Goal: Information Seeking & Learning: Learn about a topic

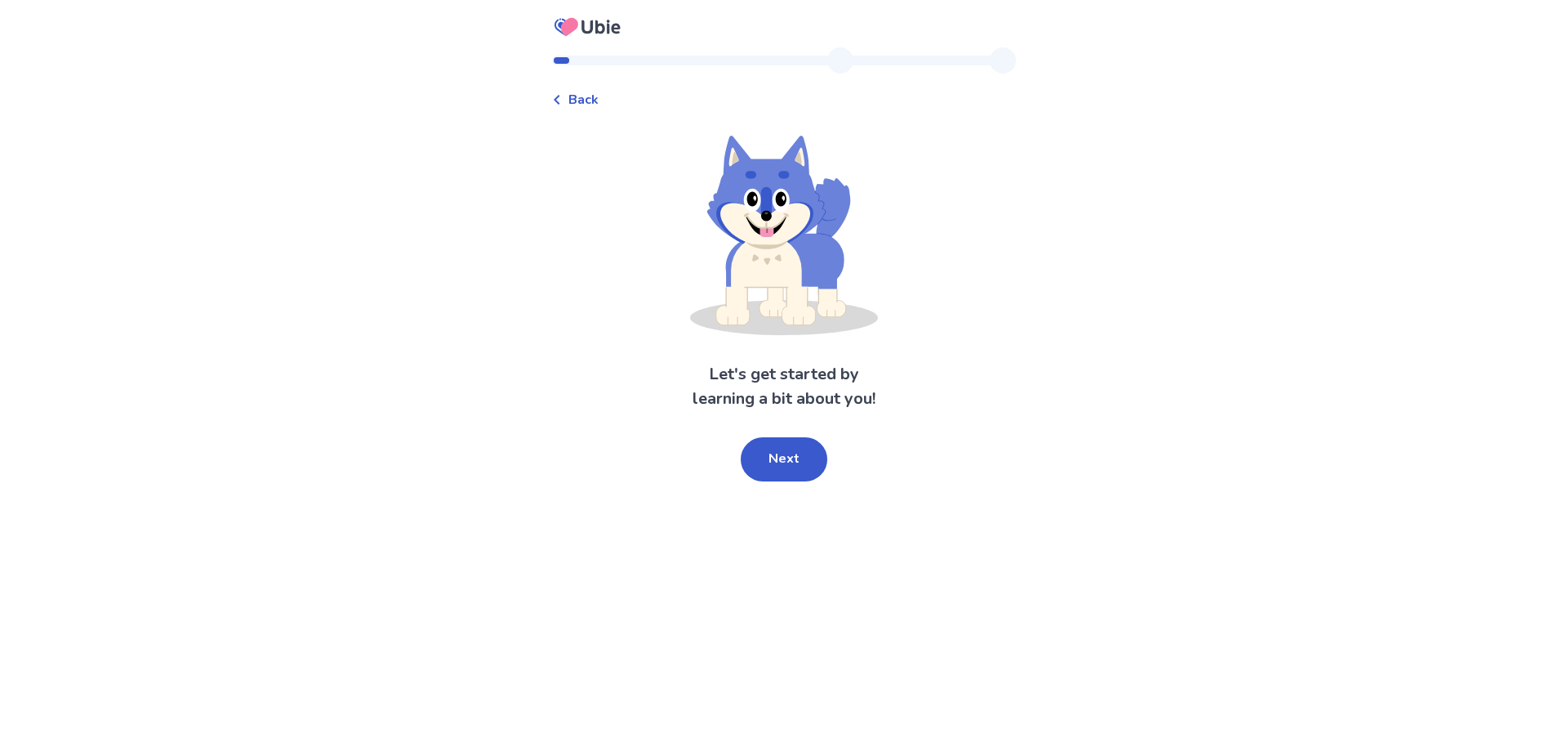
click at [789, 452] on button "Next" at bounding box center [784, 459] width 87 height 44
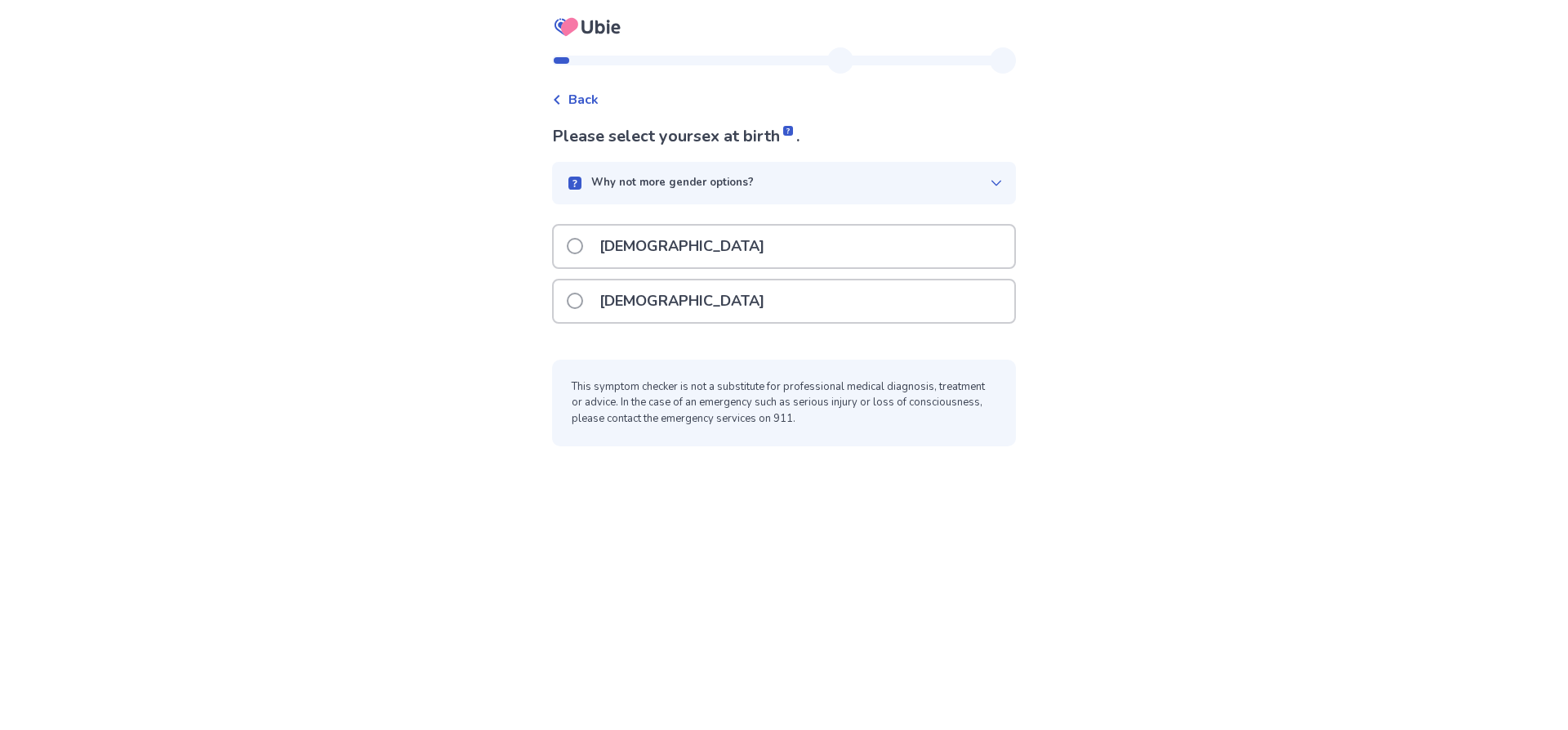
click at [579, 301] on span at bounding box center [575, 300] width 17 height 17
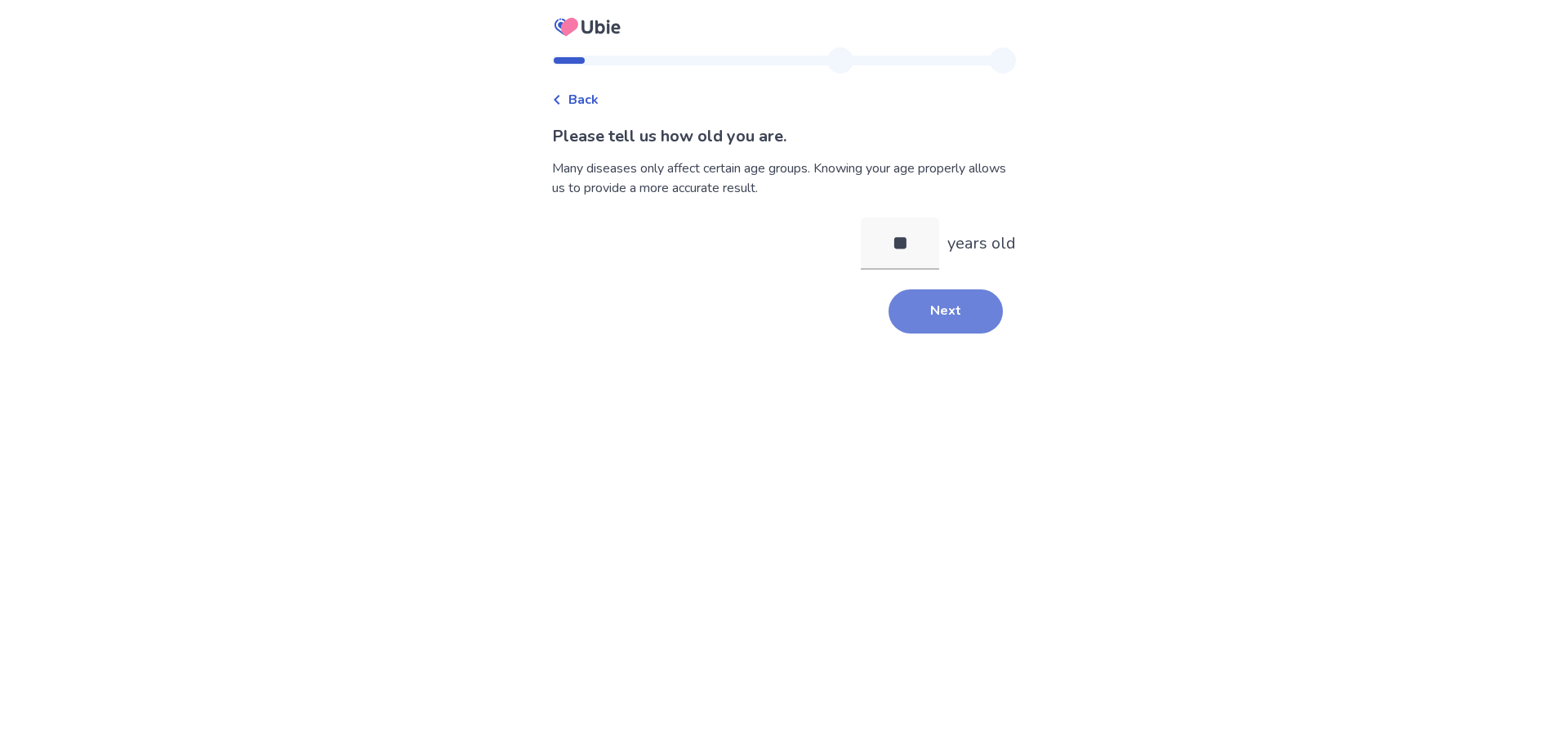
type input "**"
click at [931, 314] on button "Next" at bounding box center [946, 311] width 114 height 44
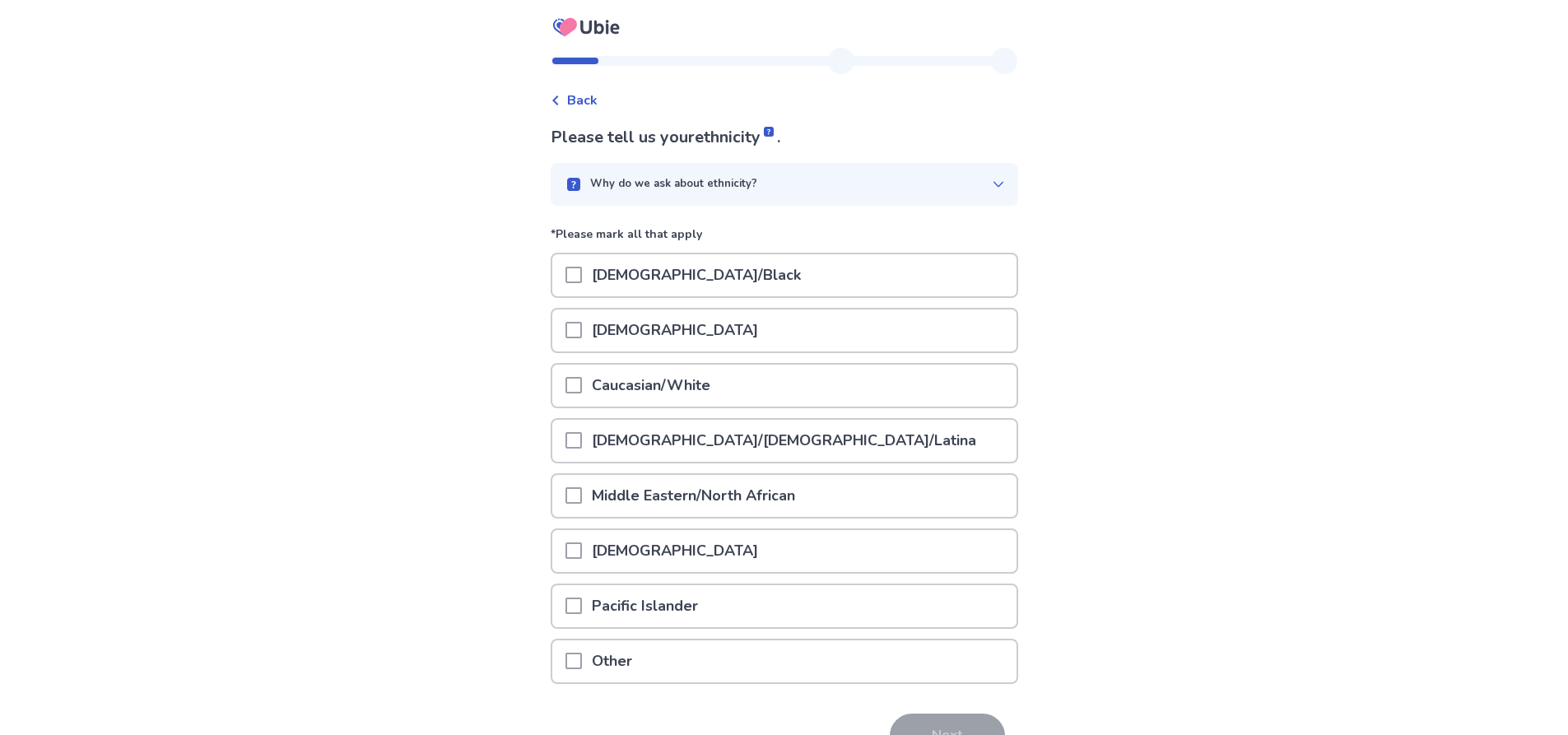
click at [579, 389] on span at bounding box center [573, 385] width 17 height 17
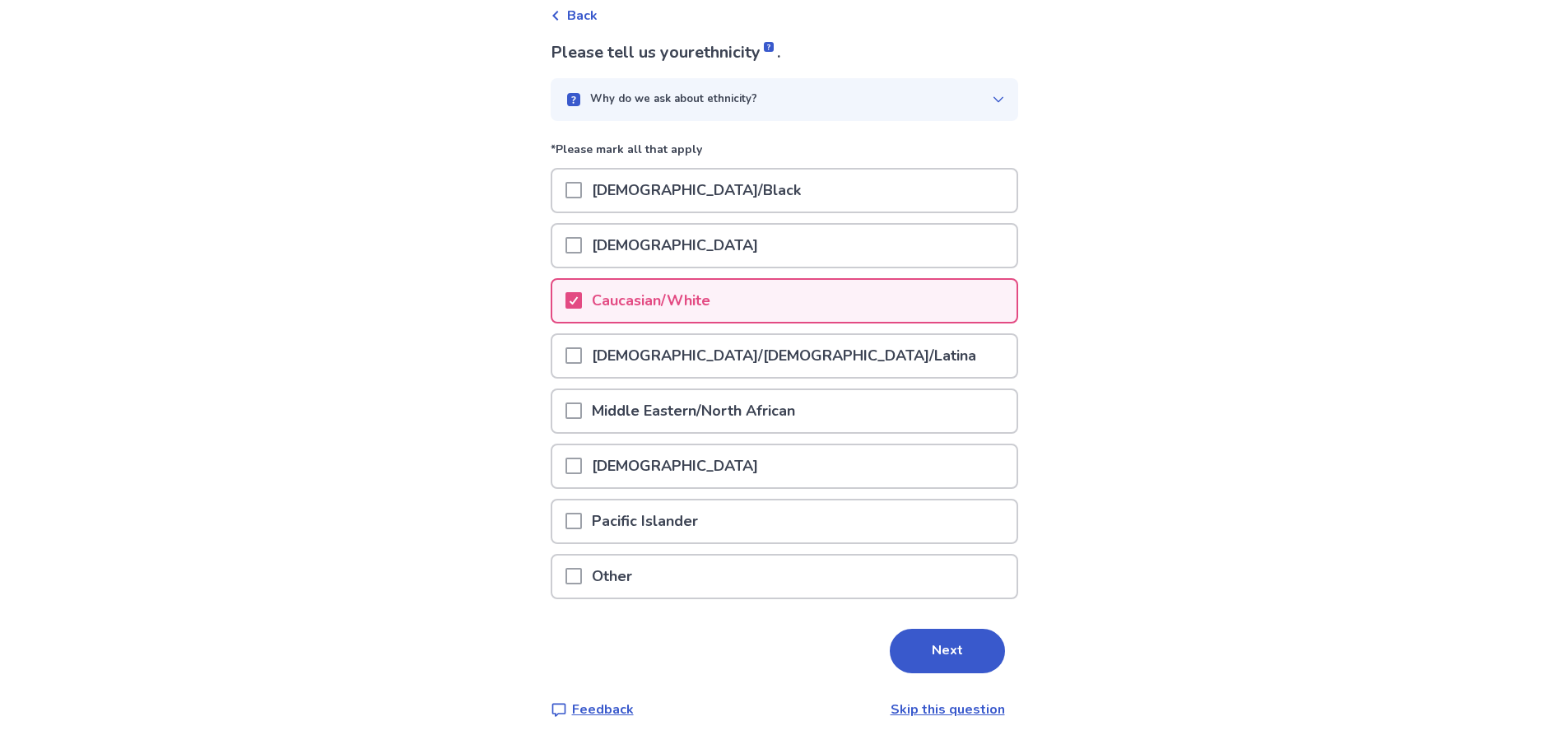
scroll to position [96, 0]
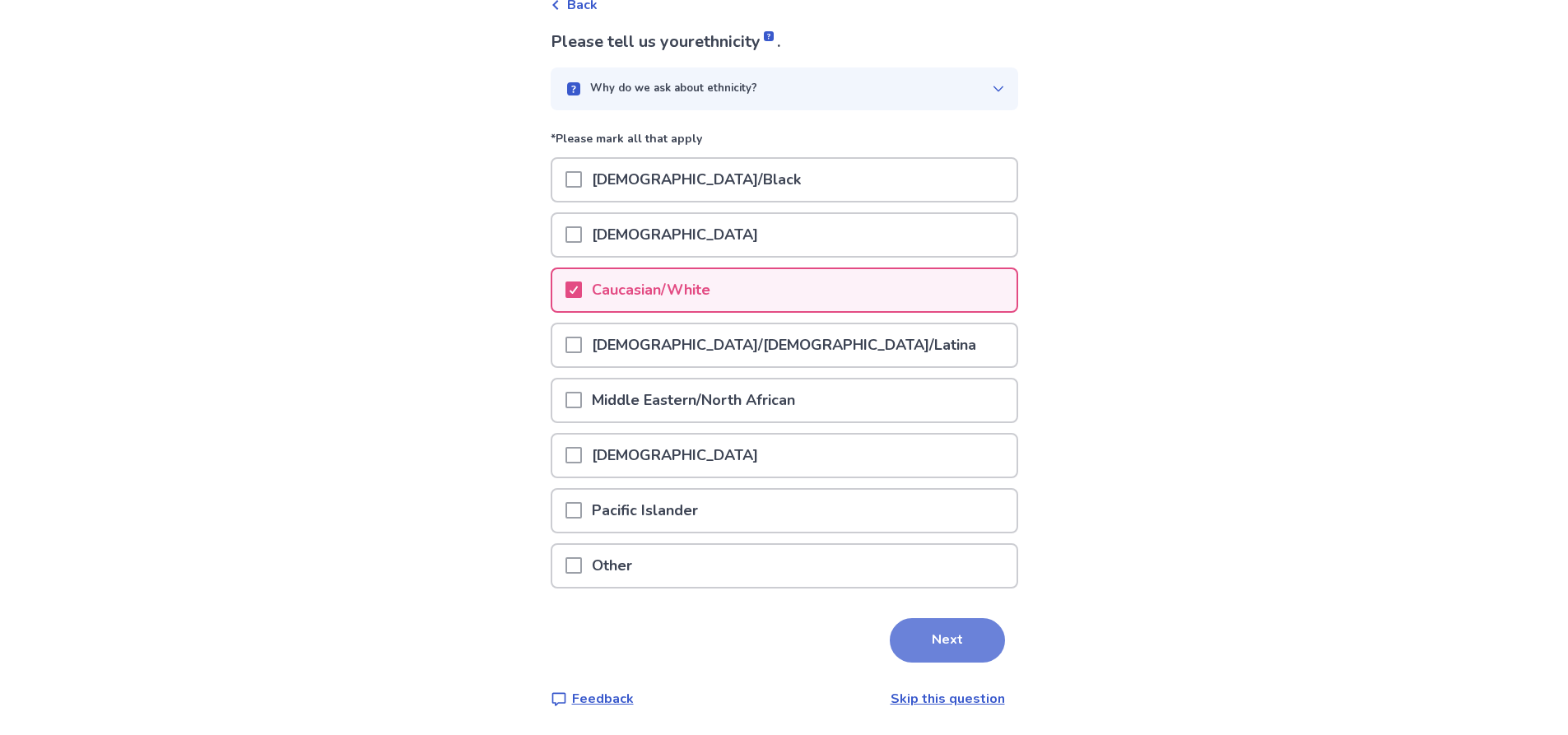
click at [942, 618] on button "Next" at bounding box center [947, 640] width 115 height 44
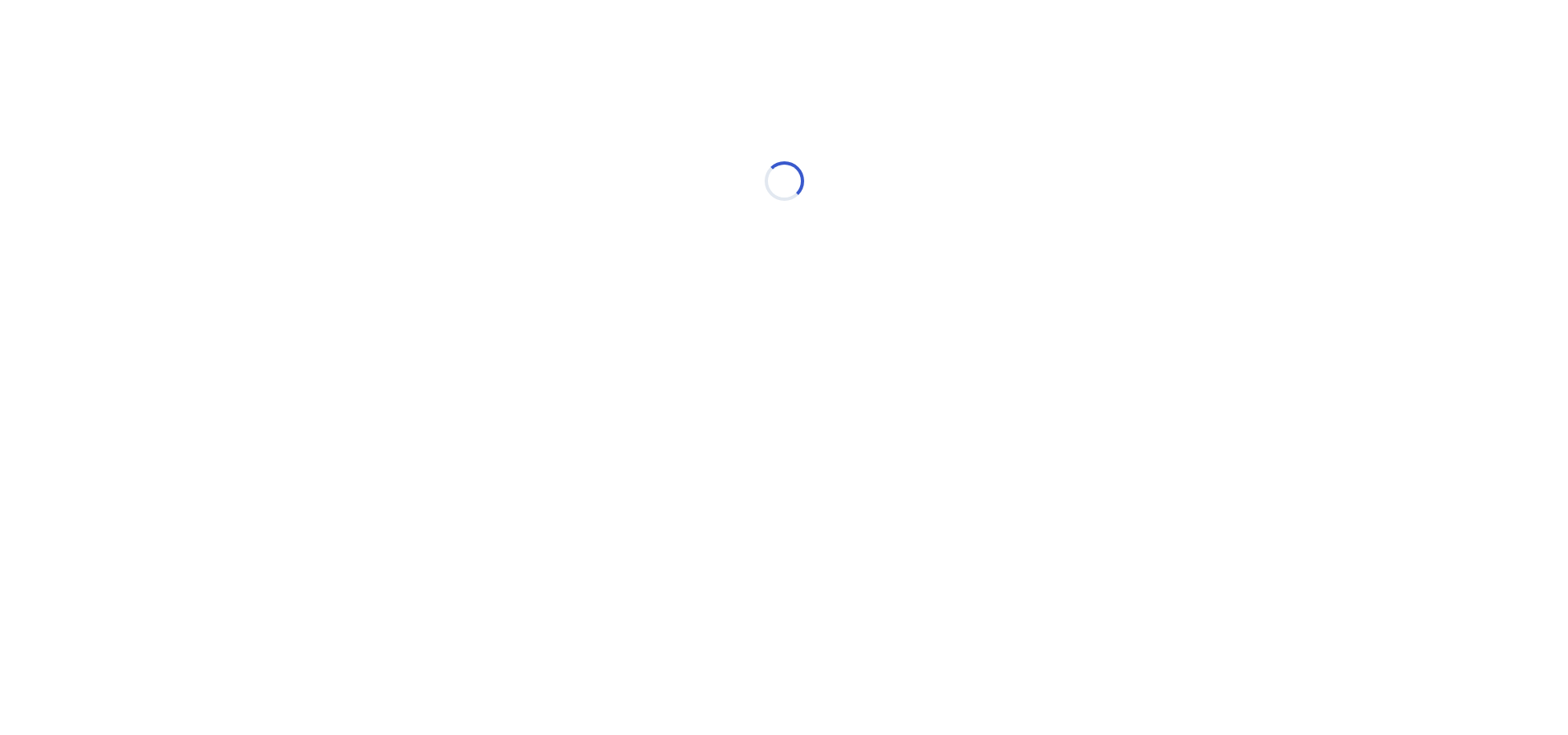
scroll to position [0, 0]
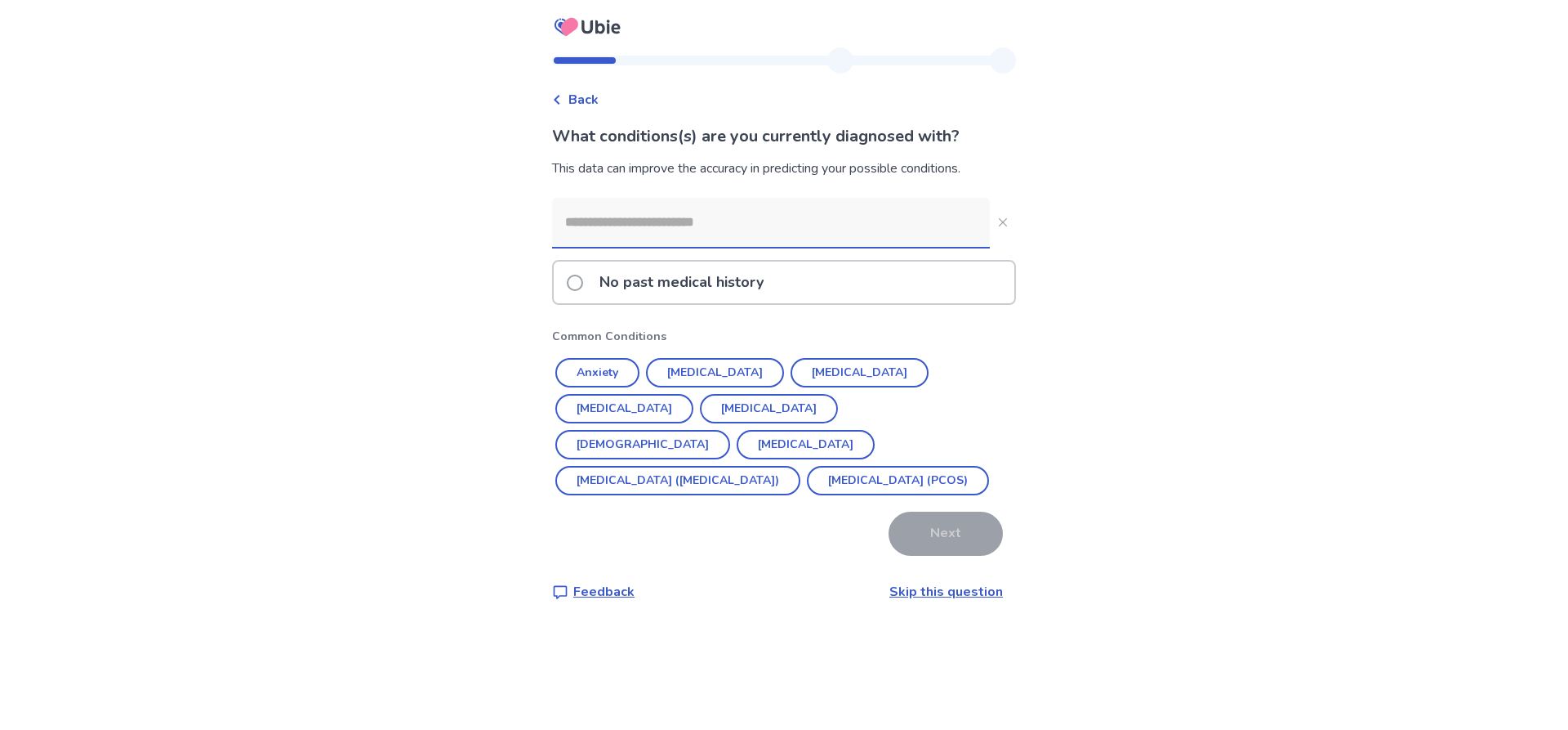
click at [583, 283] on span at bounding box center [575, 283] width 17 height 17
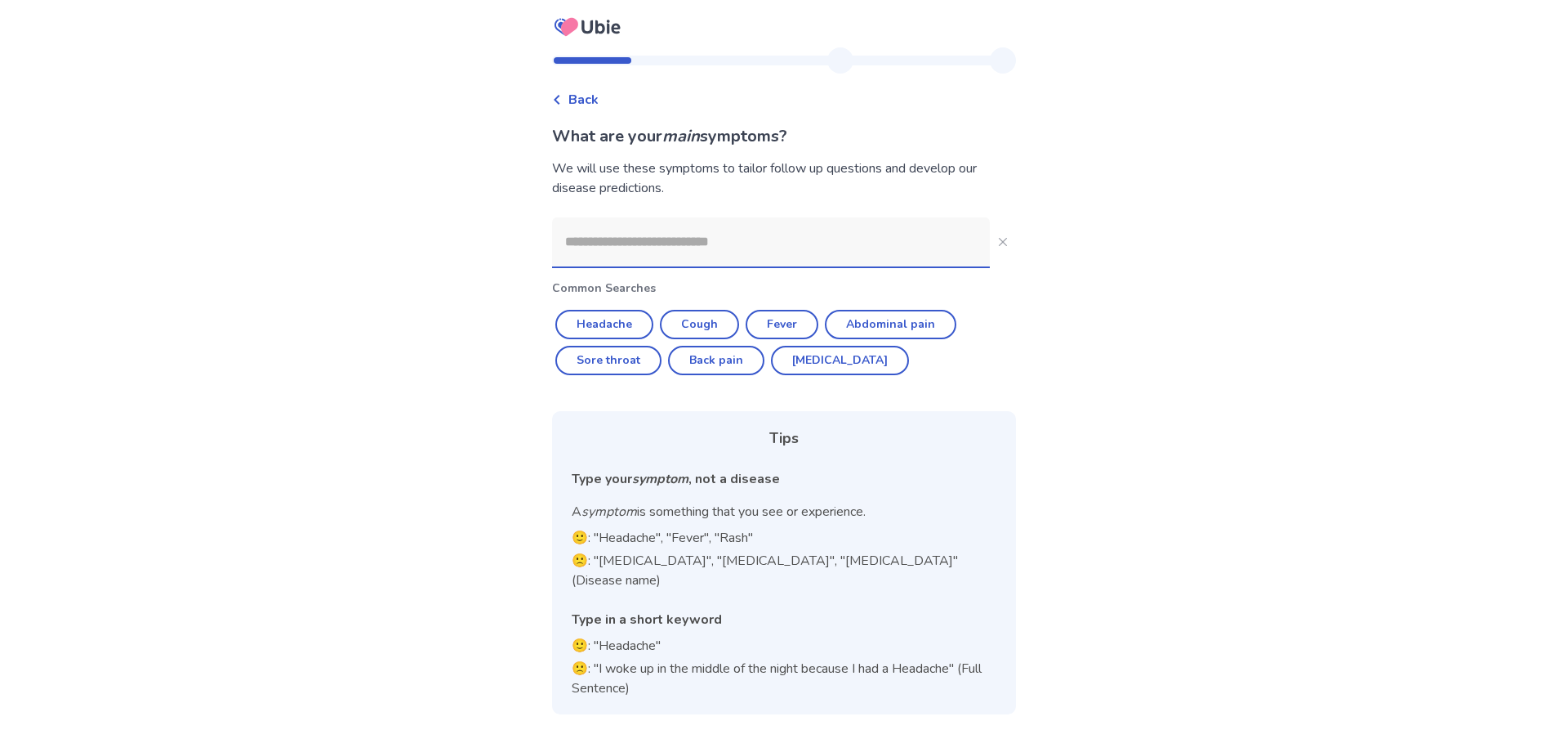
click at [680, 240] on input at bounding box center [771, 242] width 438 height 49
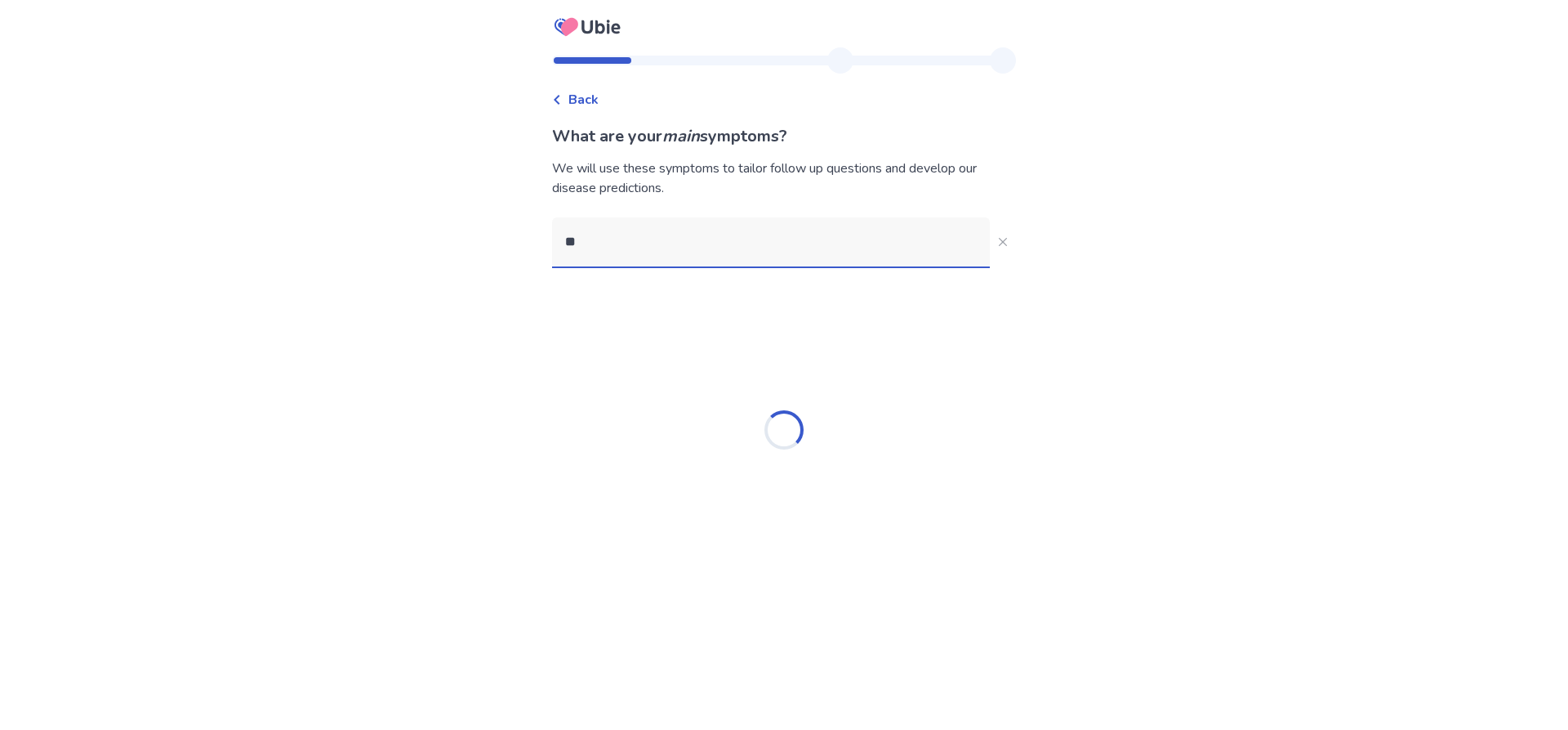
type input "*"
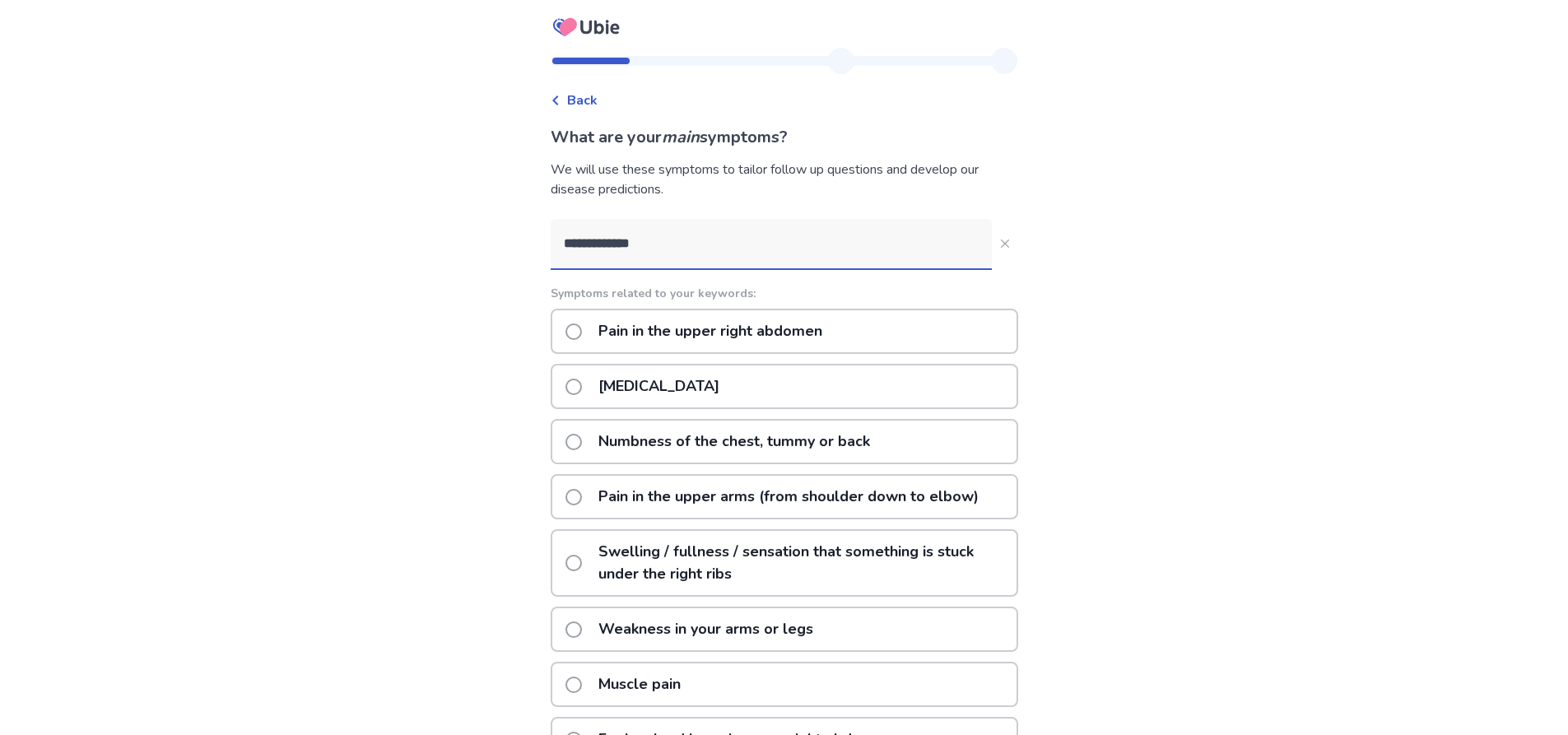
type input "**********"
click at [580, 331] on span at bounding box center [573, 332] width 17 height 17
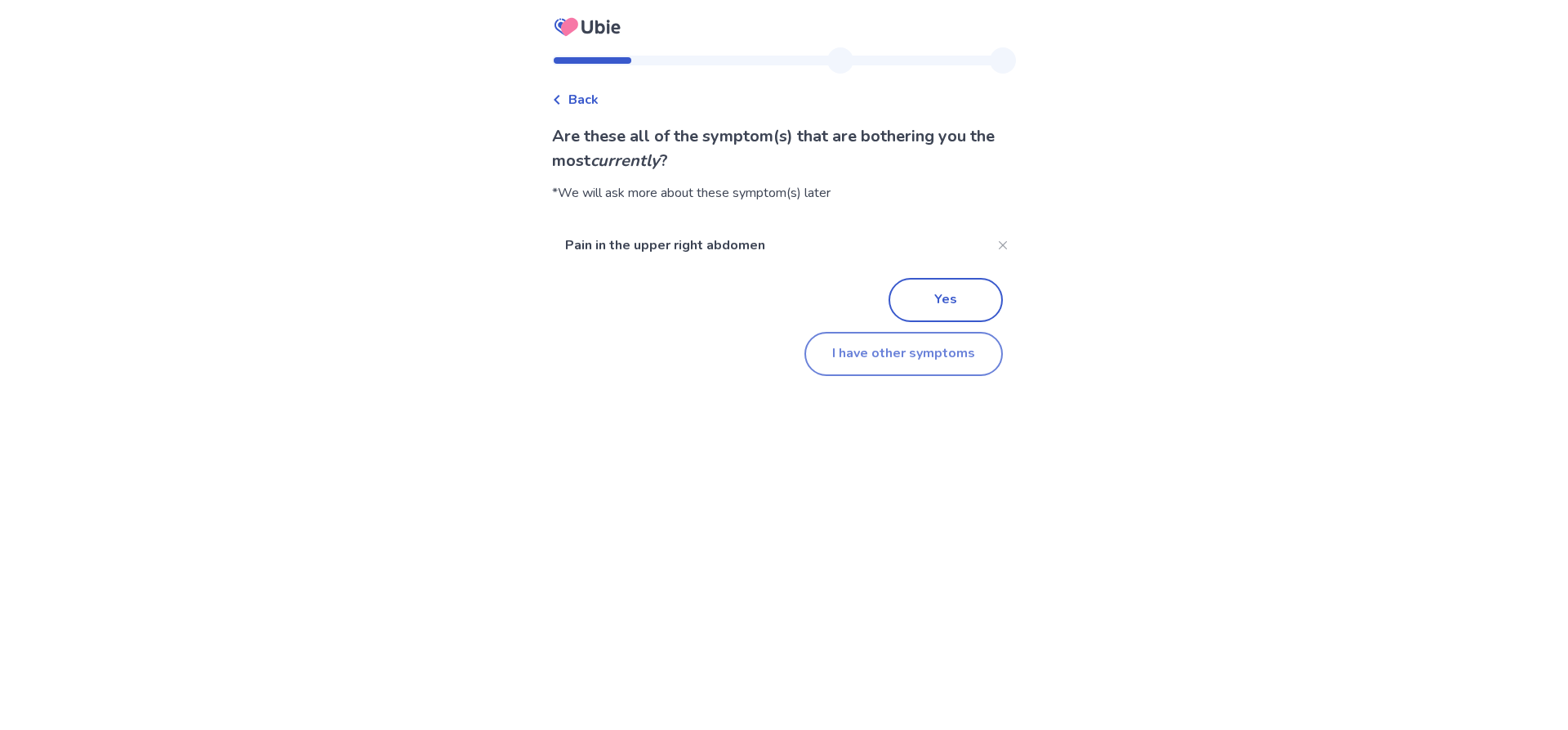
click at [904, 359] on button "I have other symptoms" at bounding box center [903, 354] width 198 height 44
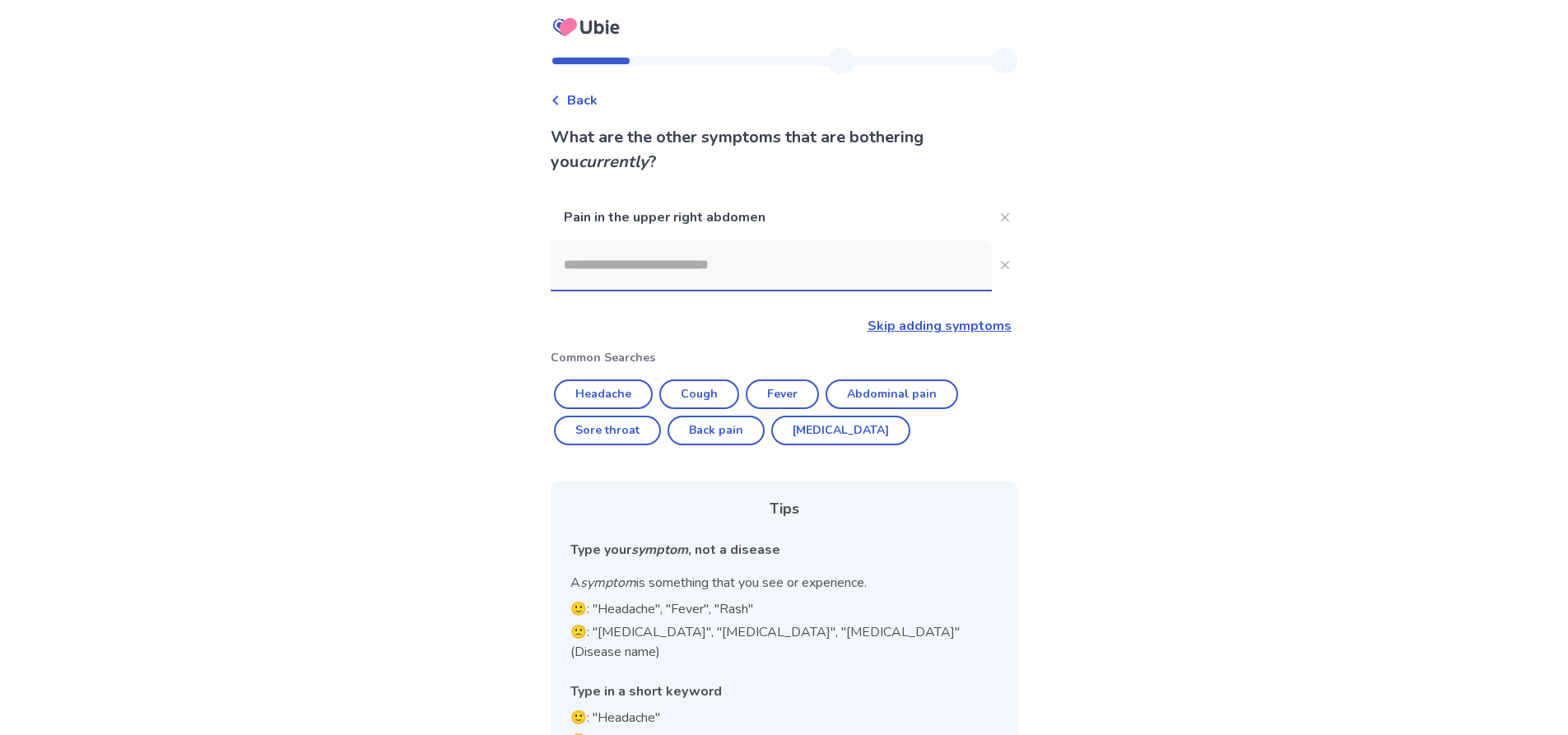
click at [719, 273] on input at bounding box center [771, 265] width 442 height 50
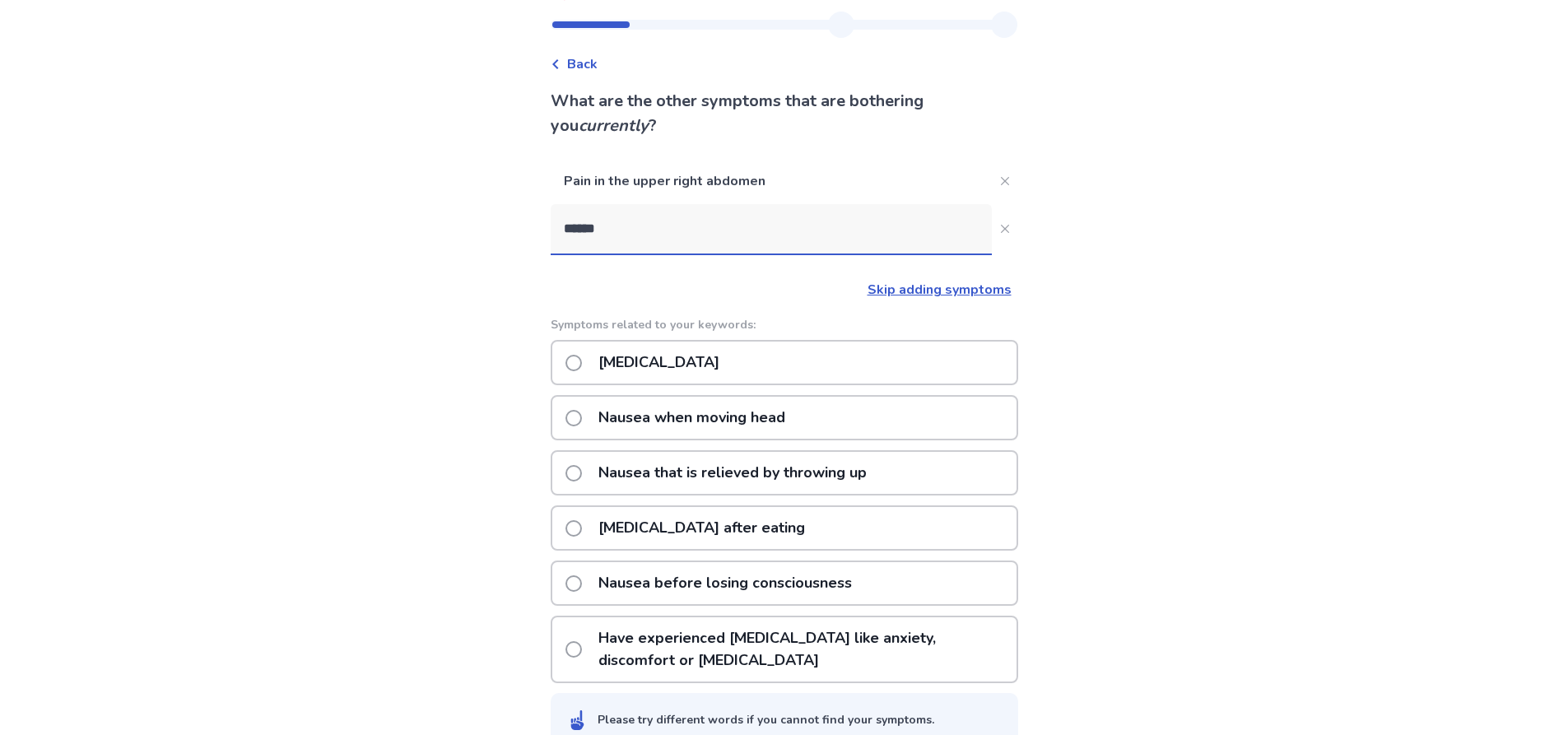
scroll to position [67, 0]
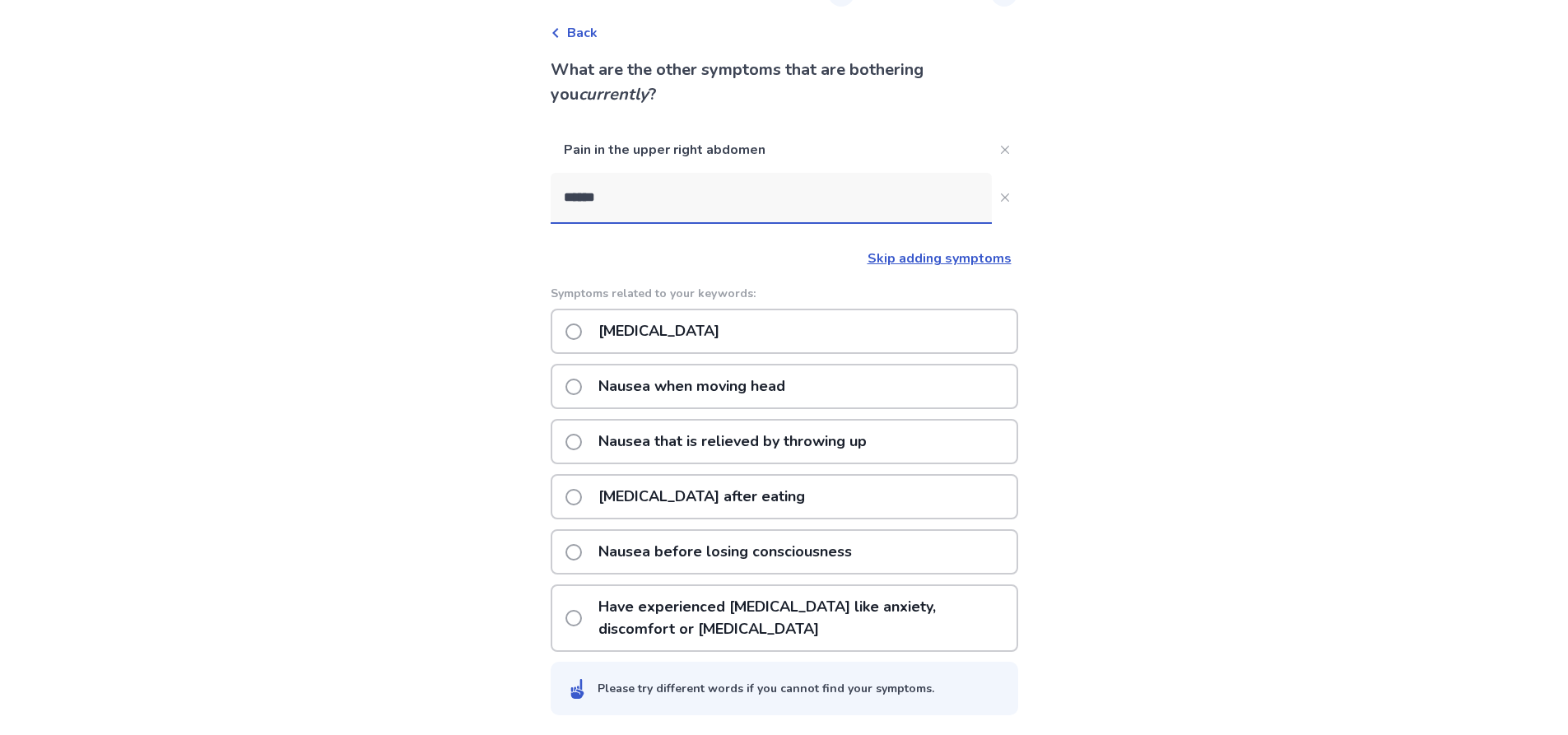
type input "******"
click at [582, 335] on span at bounding box center [573, 332] width 17 height 17
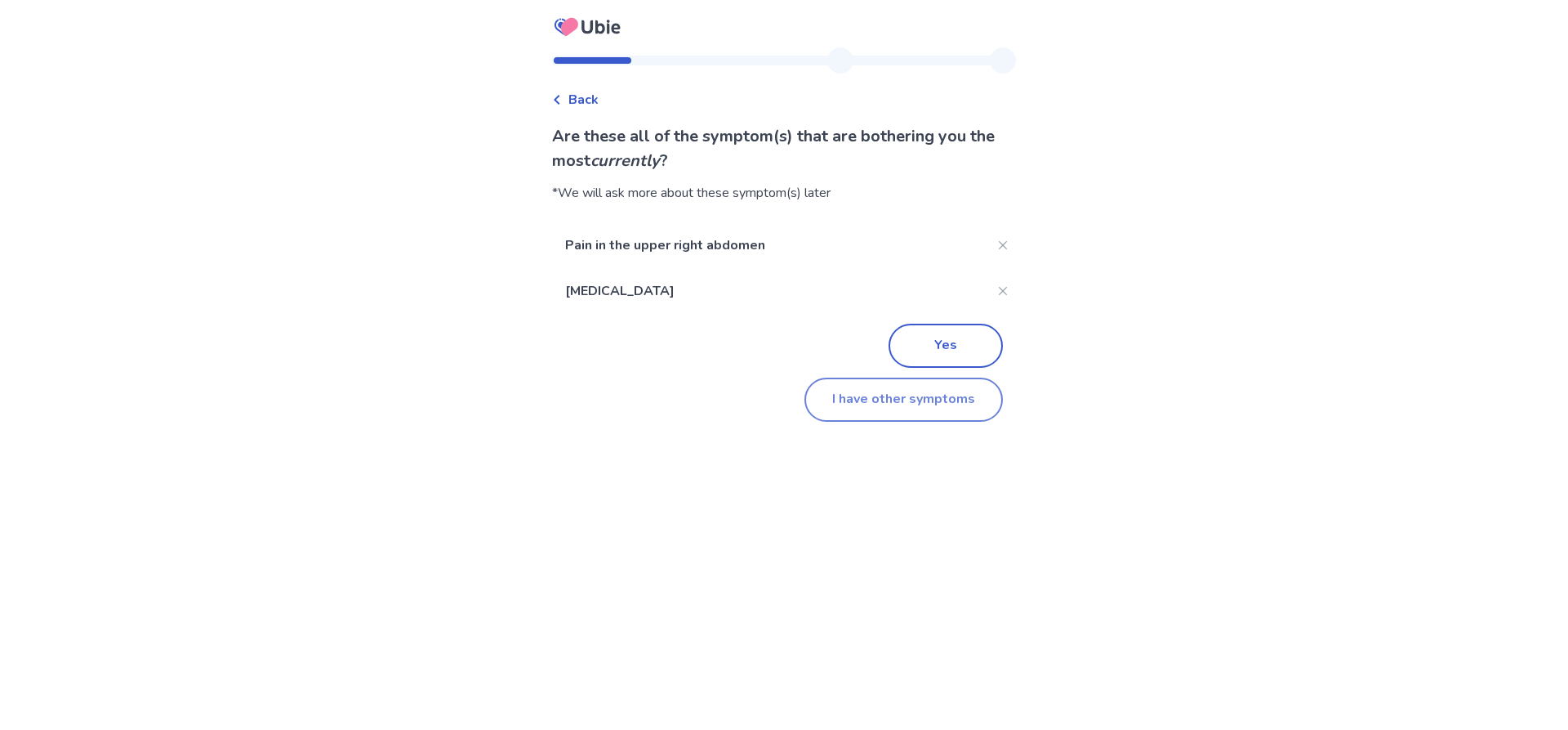
click at [895, 399] on button "I have other symptoms" at bounding box center [903, 400] width 198 height 44
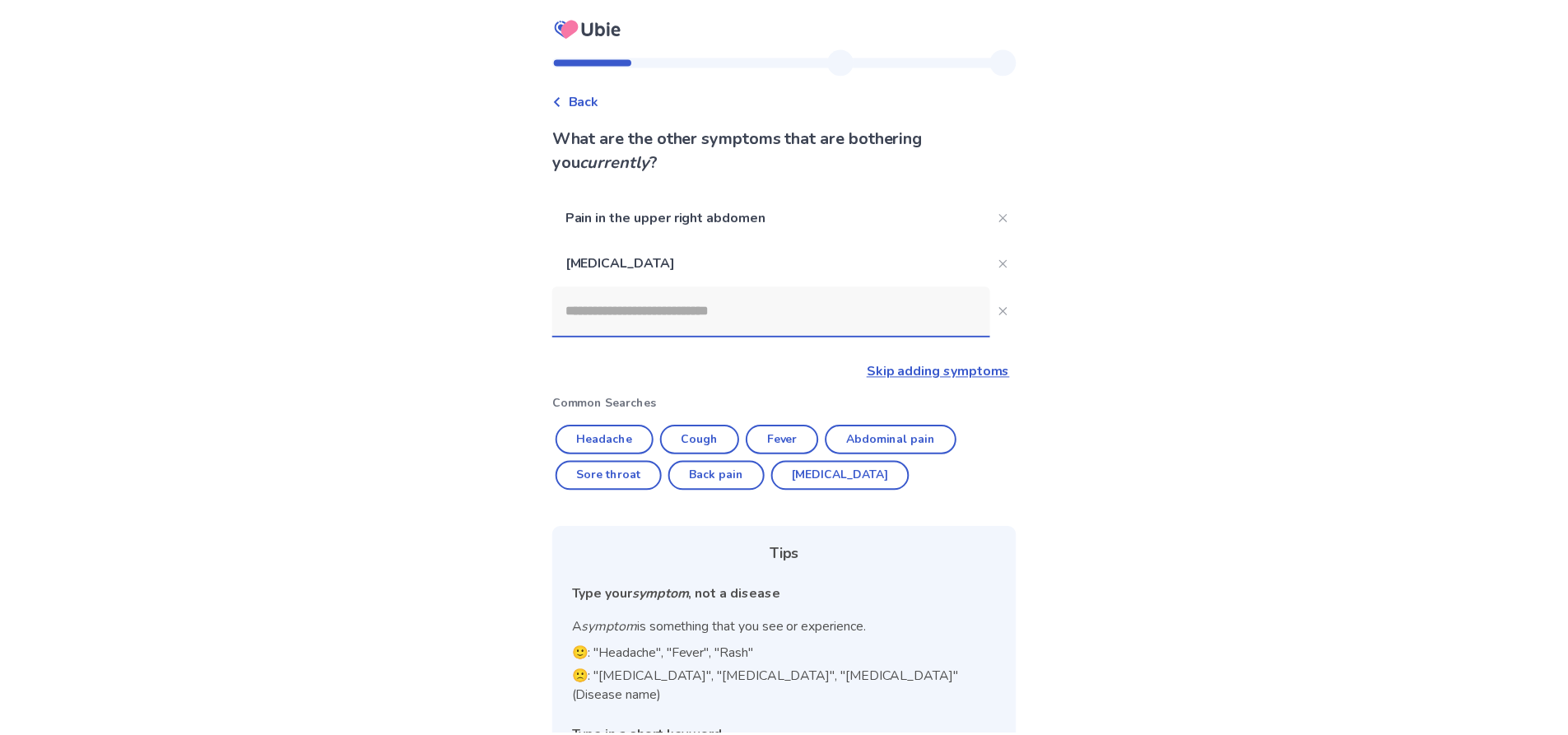
scroll to position [67, 0]
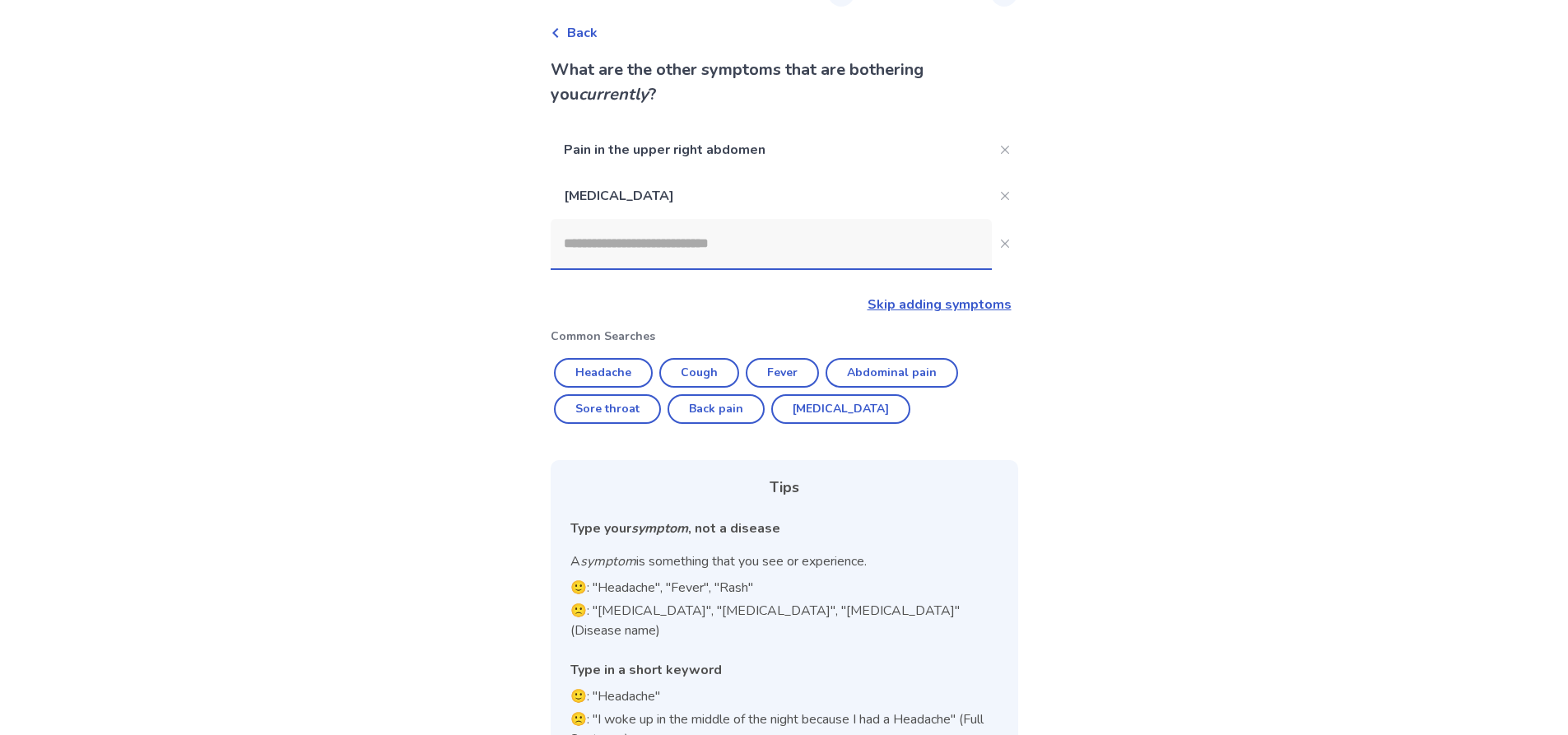
click at [631, 232] on input at bounding box center [771, 243] width 442 height 50
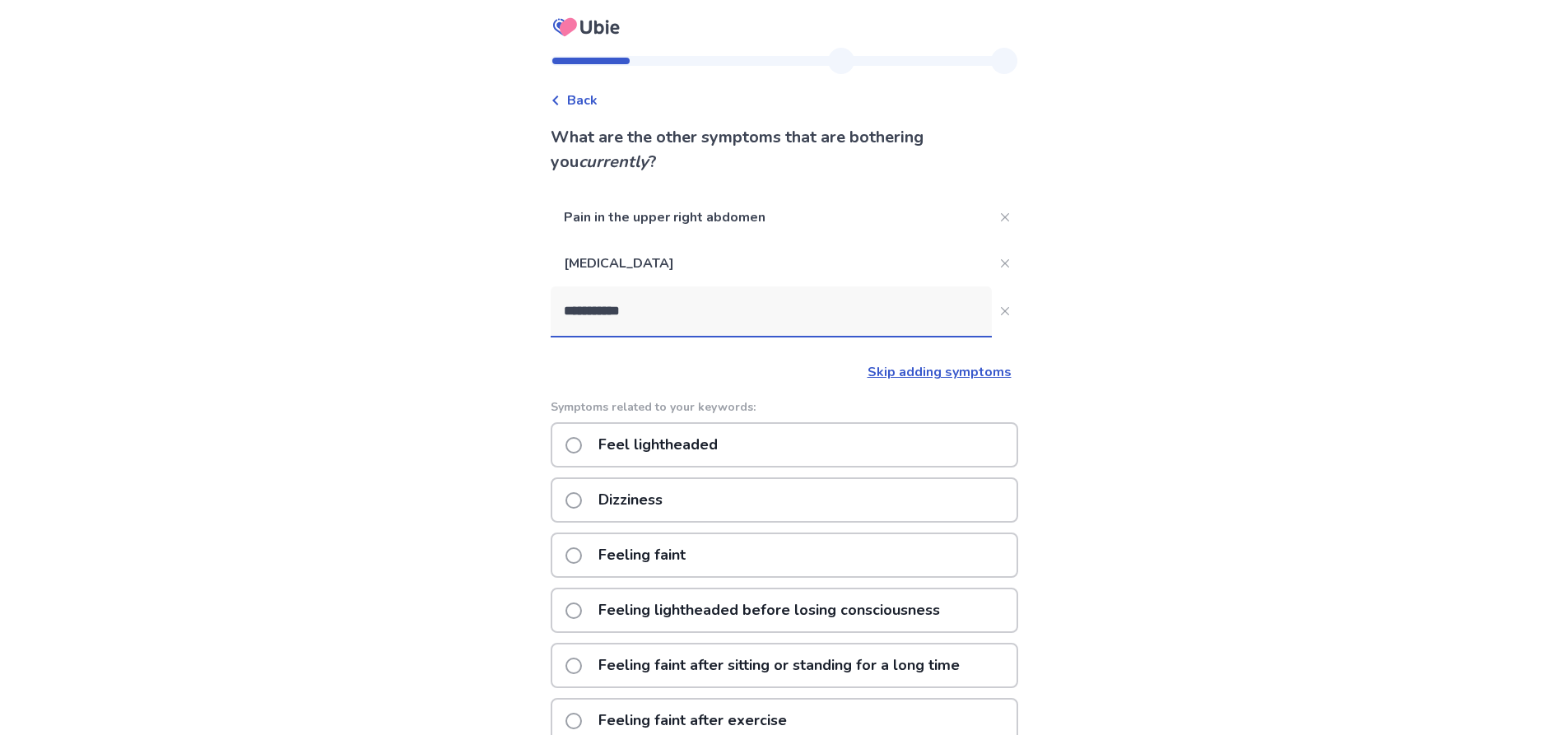
type input "**********"
click at [578, 445] on span at bounding box center [573, 445] width 17 height 17
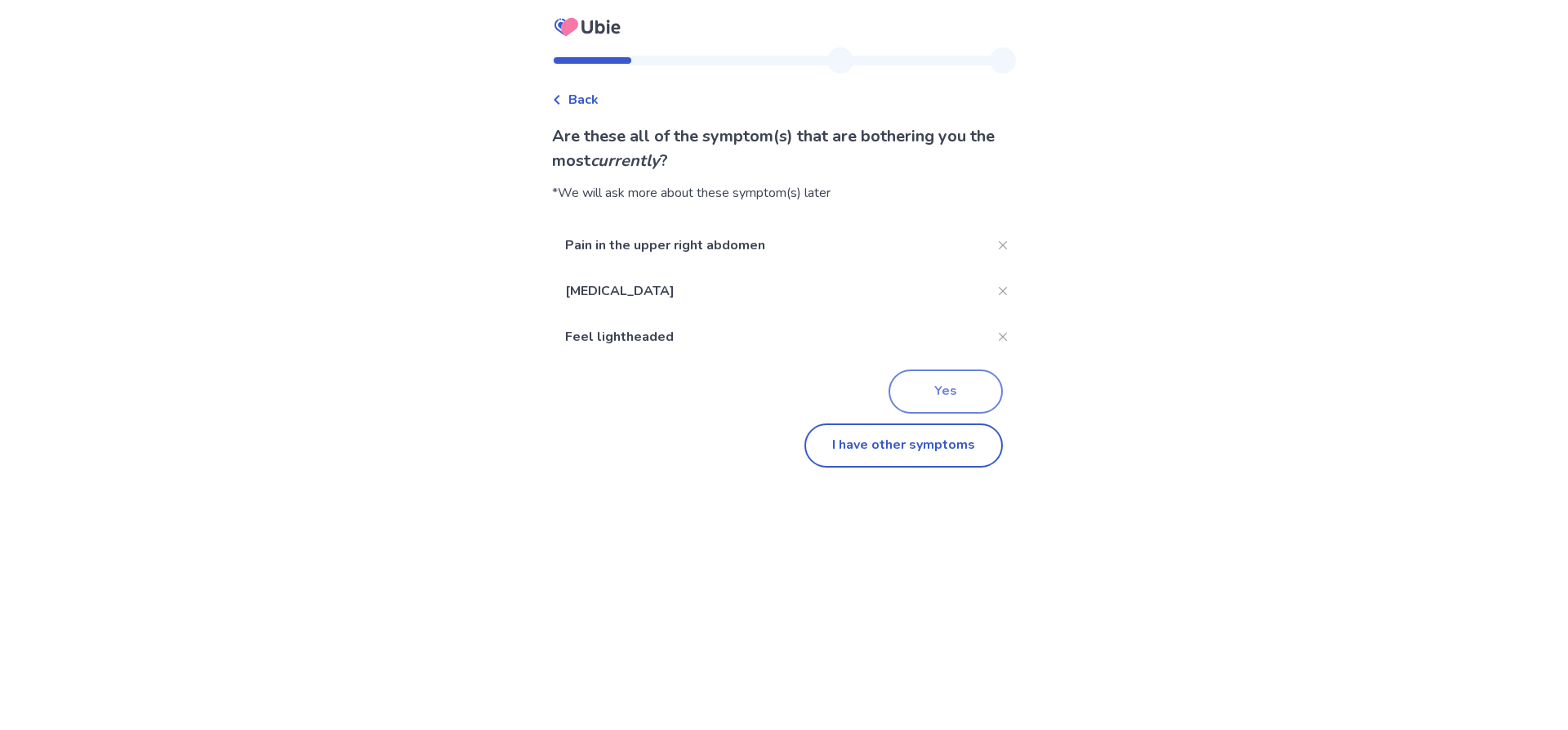
click at [931, 392] on button "Yes" at bounding box center [946, 391] width 114 height 44
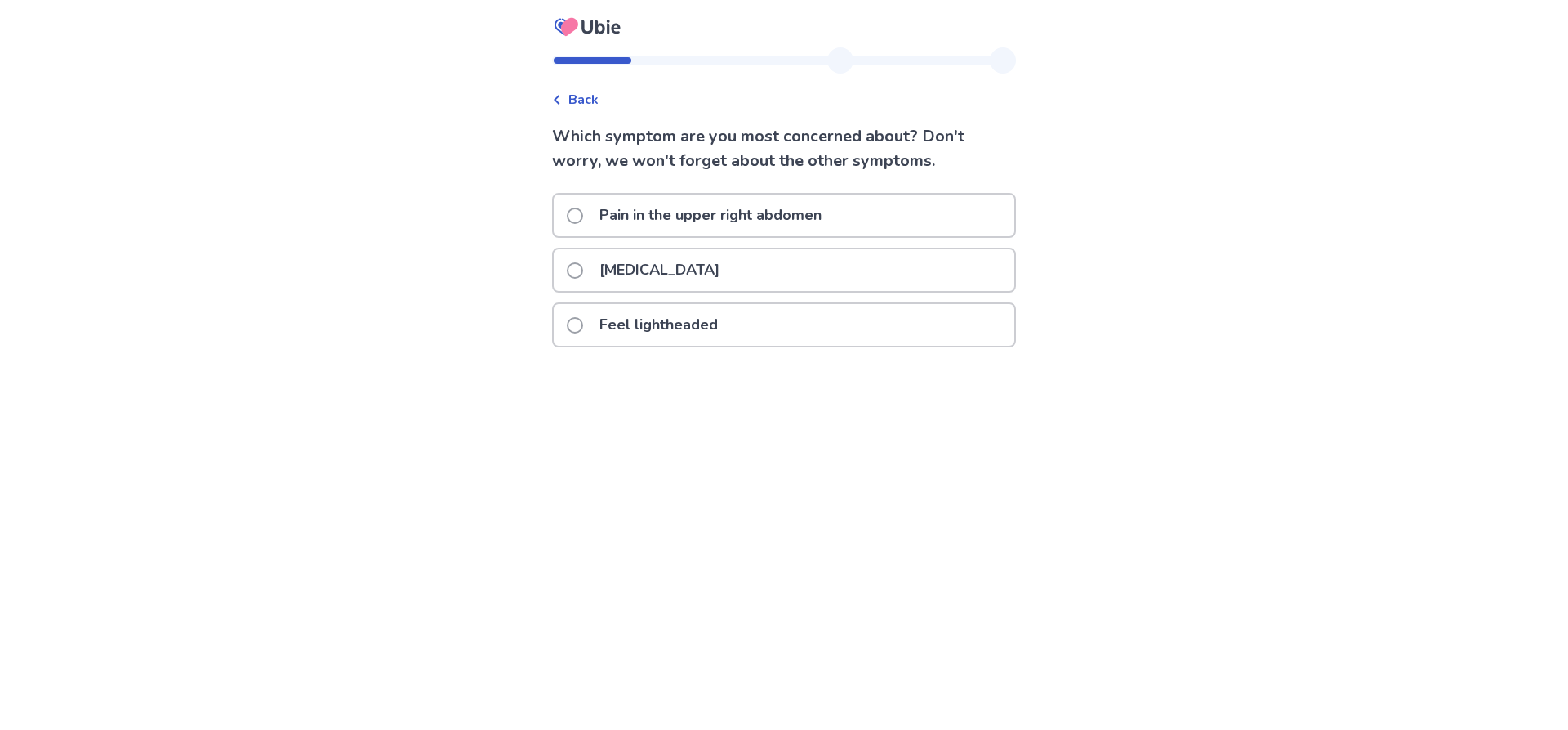
click at [580, 222] on span at bounding box center [575, 215] width 17 height 17
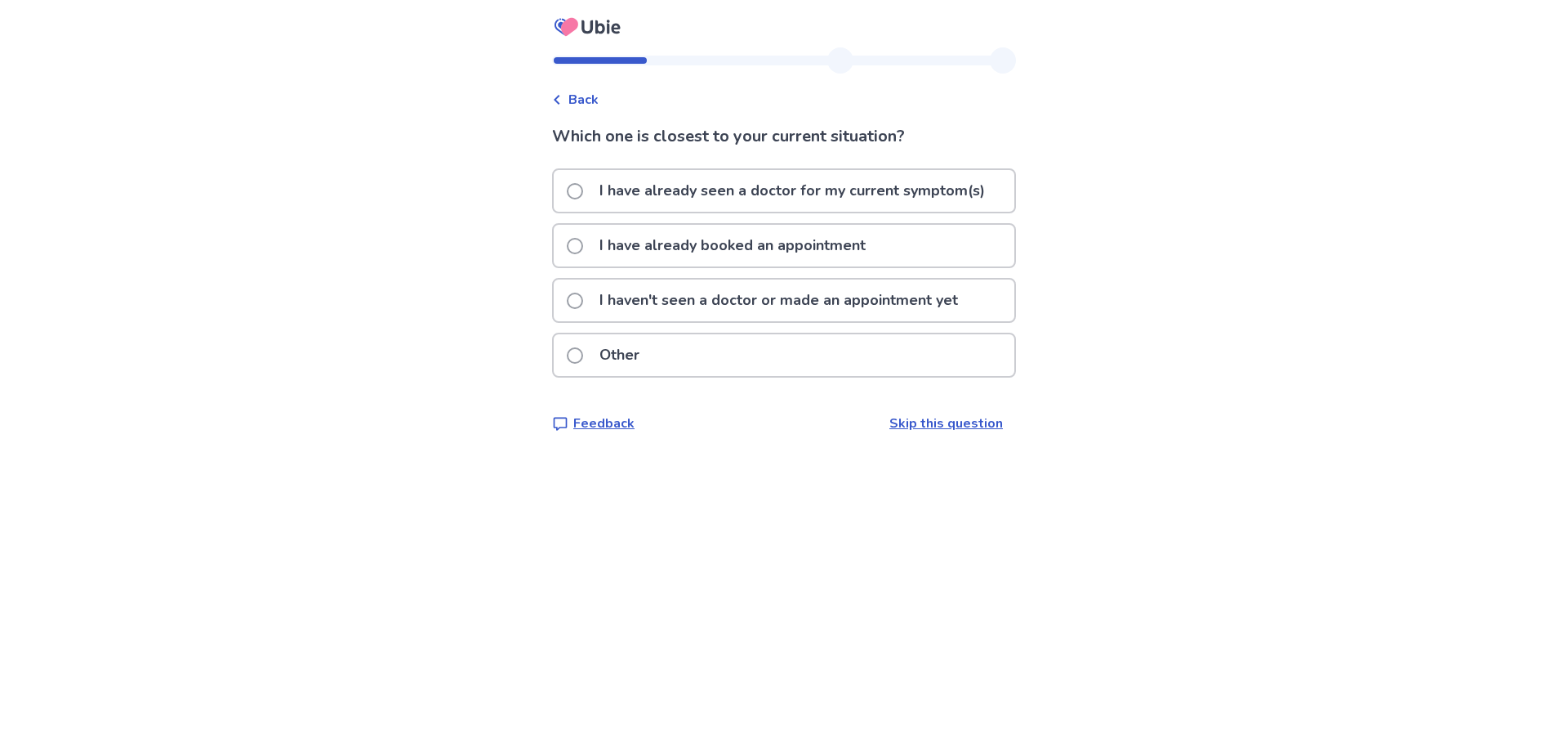
click at [579, 300] on span at bounding box center [575, 300] width 17 height 17
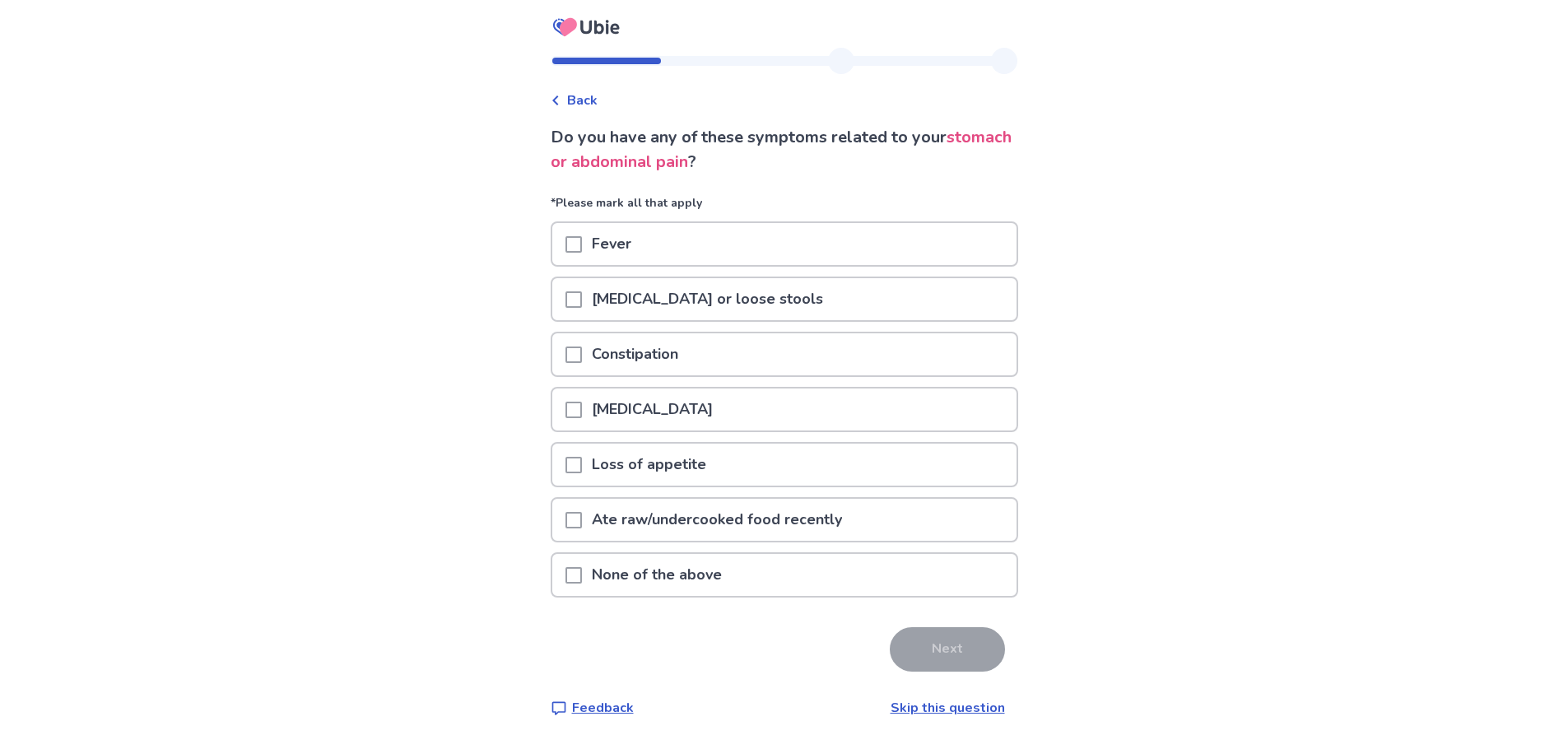
click at [579, 578] on span at bounding box center [573, 575] width 17 height 17
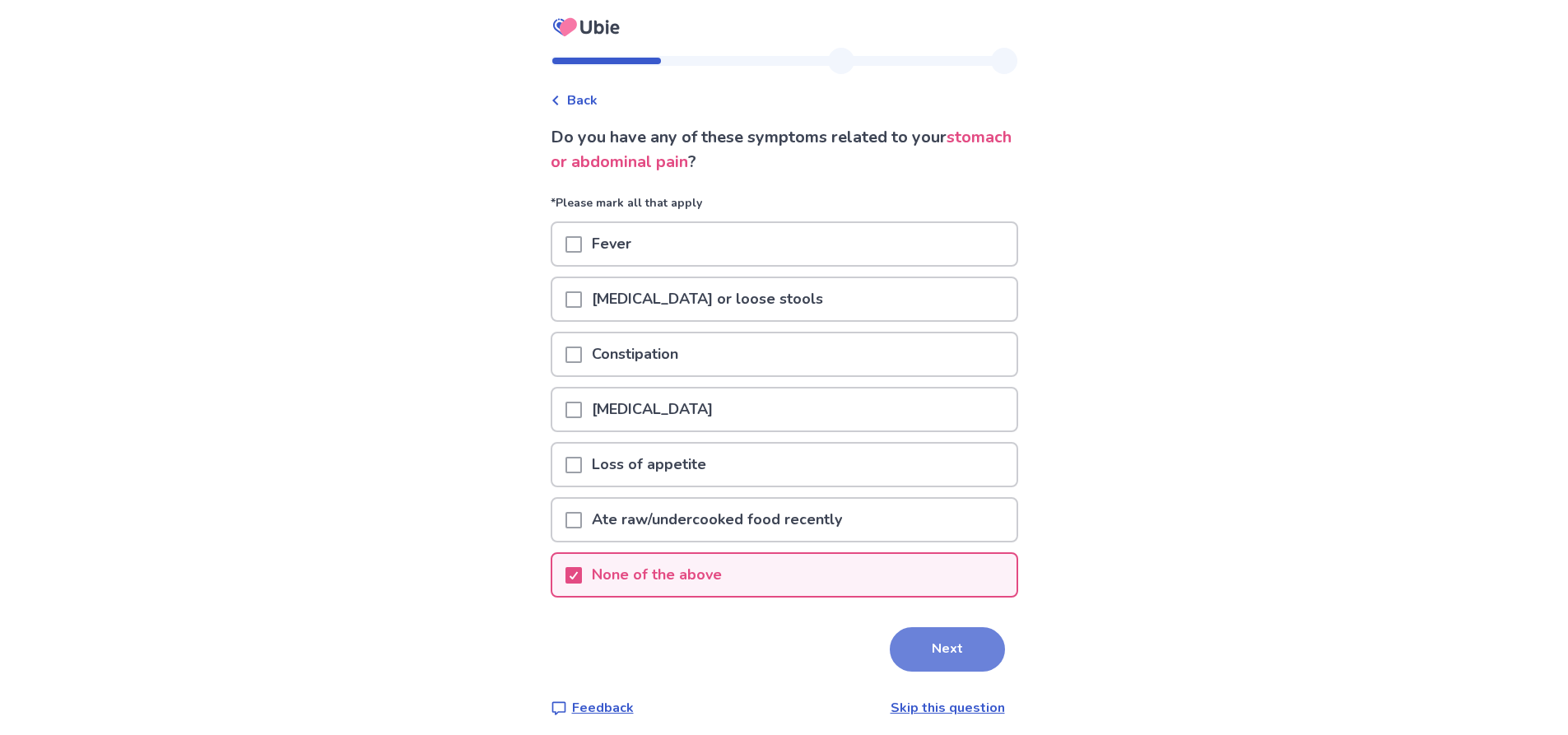
click at [942, 648] on button "Next" at bounding box center [947, 649] width 115 height 44
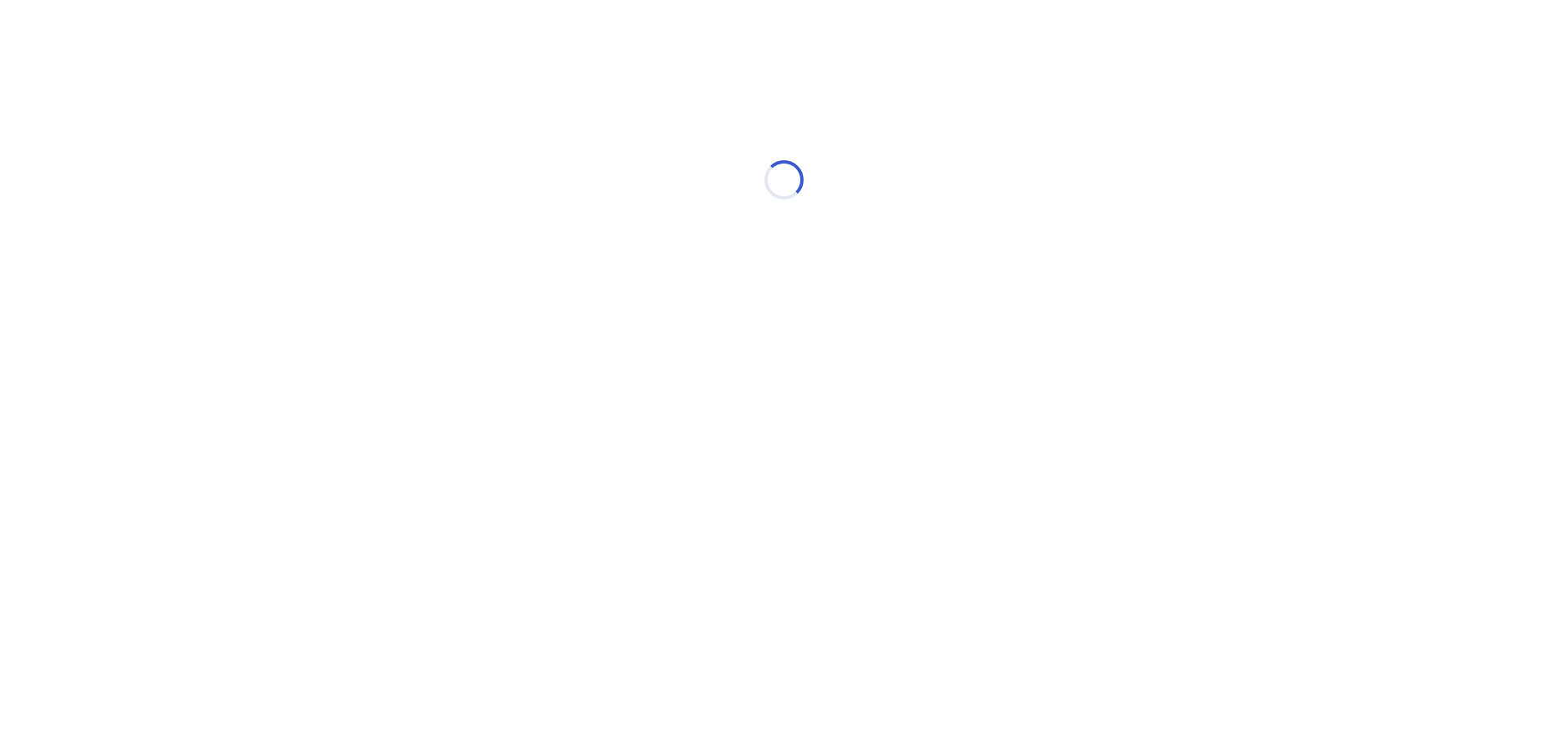
select select "*"
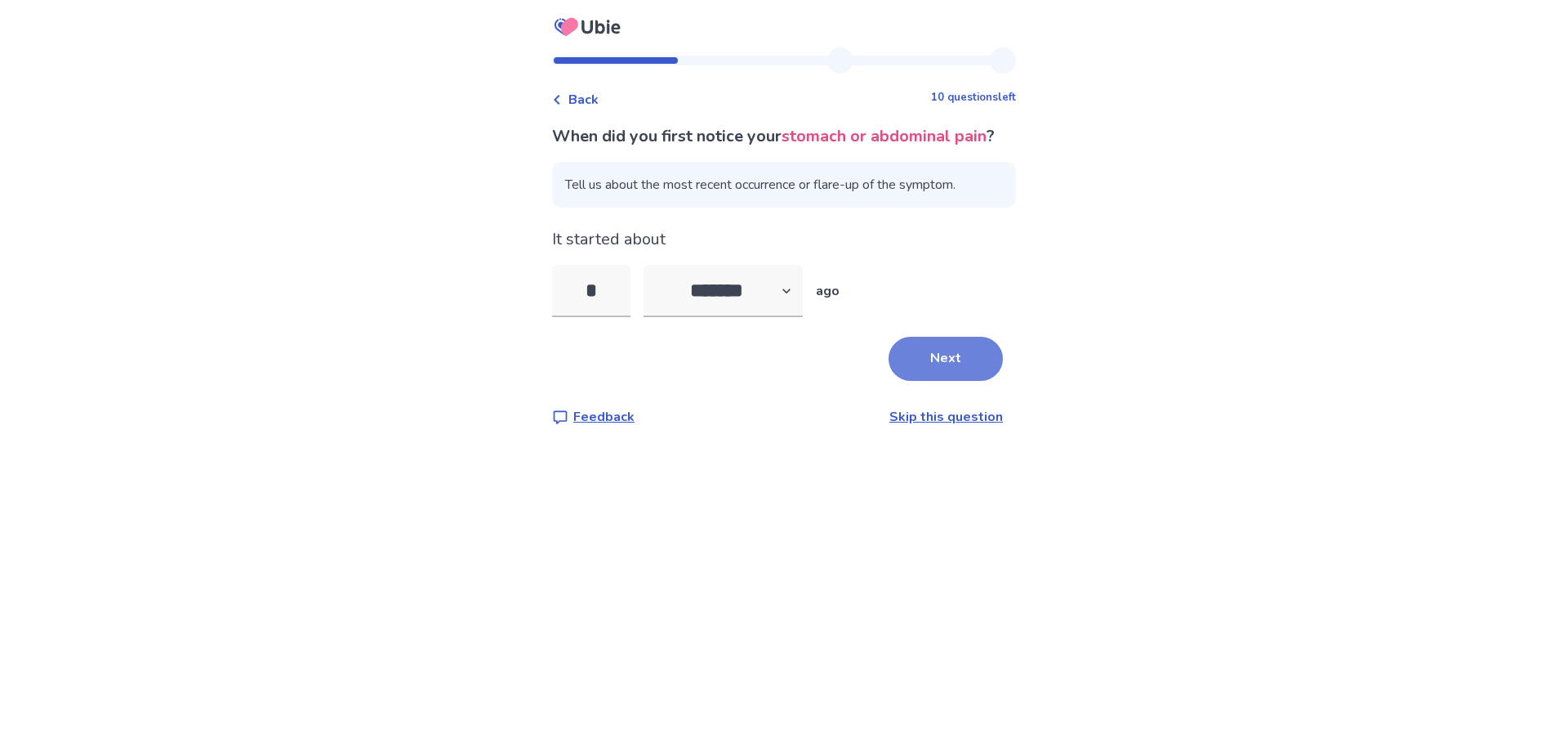
type input "*"
click at [920, 380] on button "Next" at bounding box center [946, 358] width 114 height 44
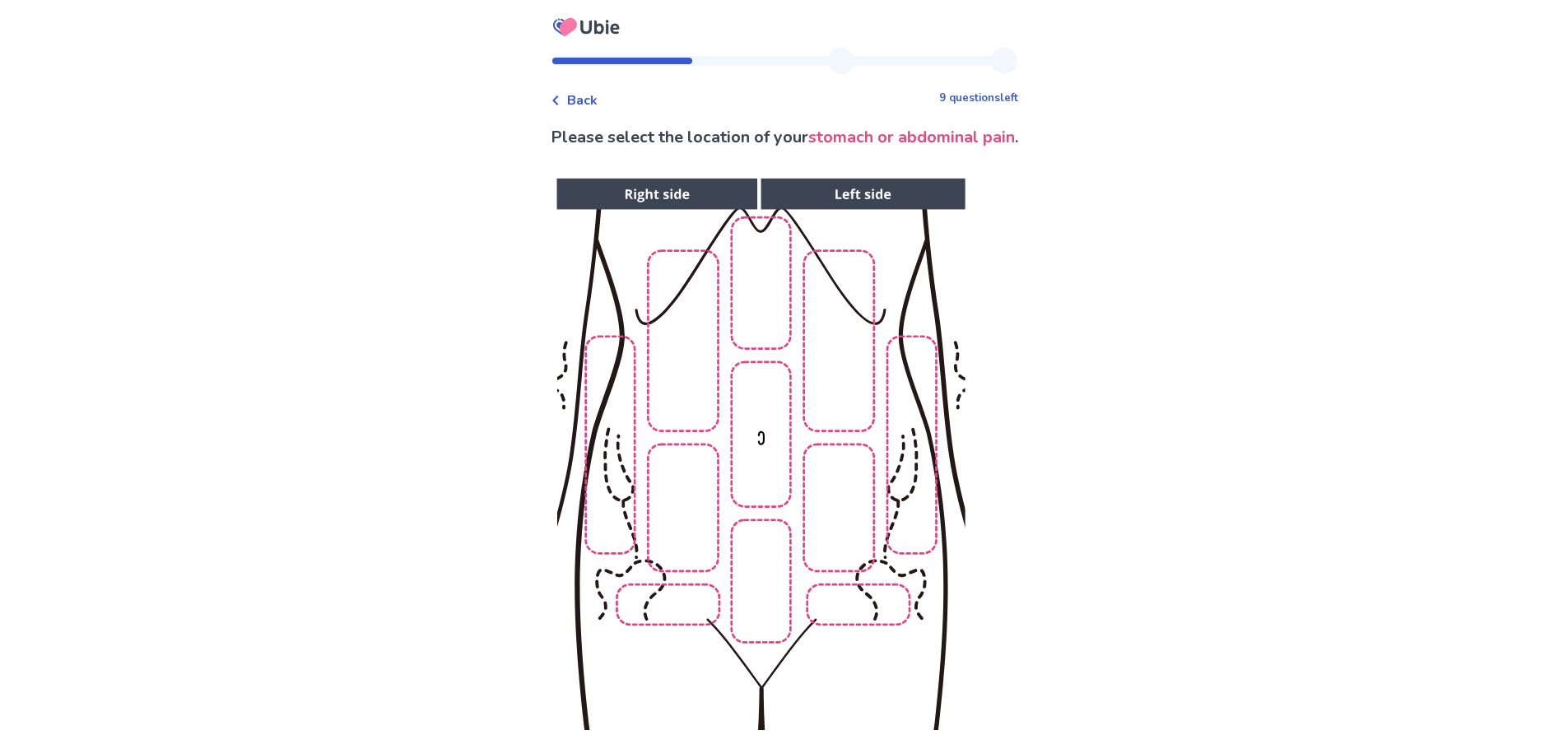
click at [688, 354] on img at bounding box center [760, 455] width 842 height 570
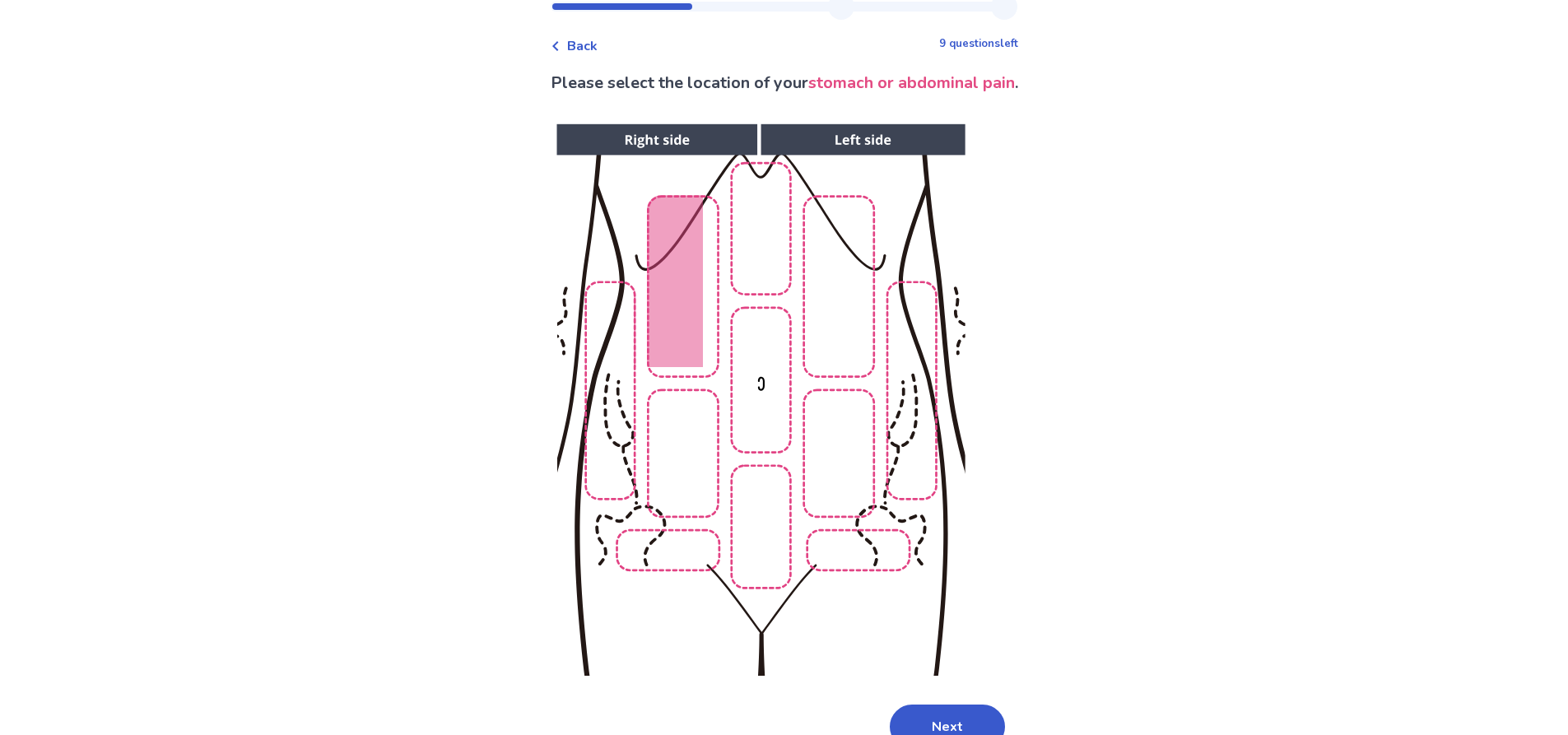
scroll to position [142, 0]
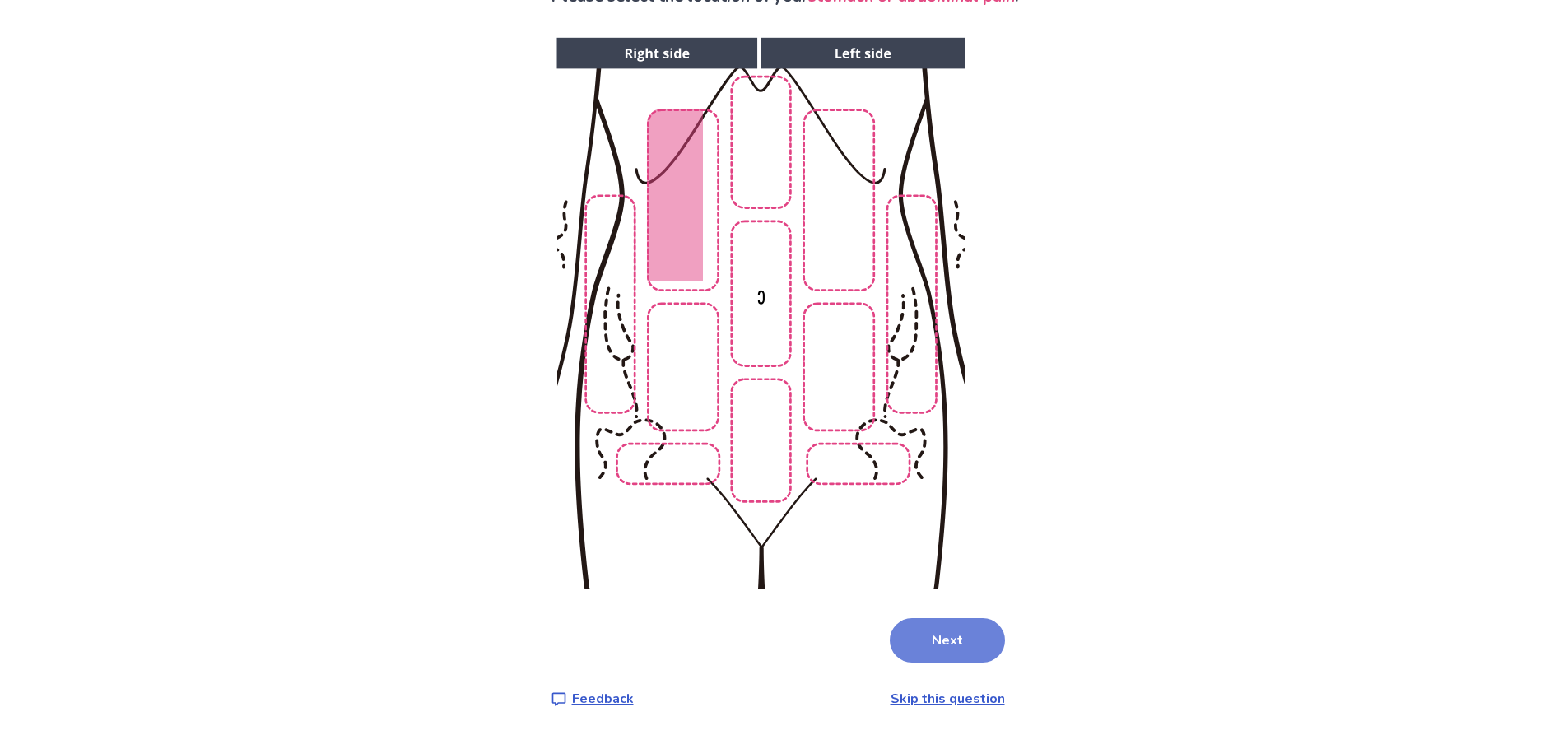
click at [944, 640] on button "Next" at bounding box center [947, 640] width 115 height 44
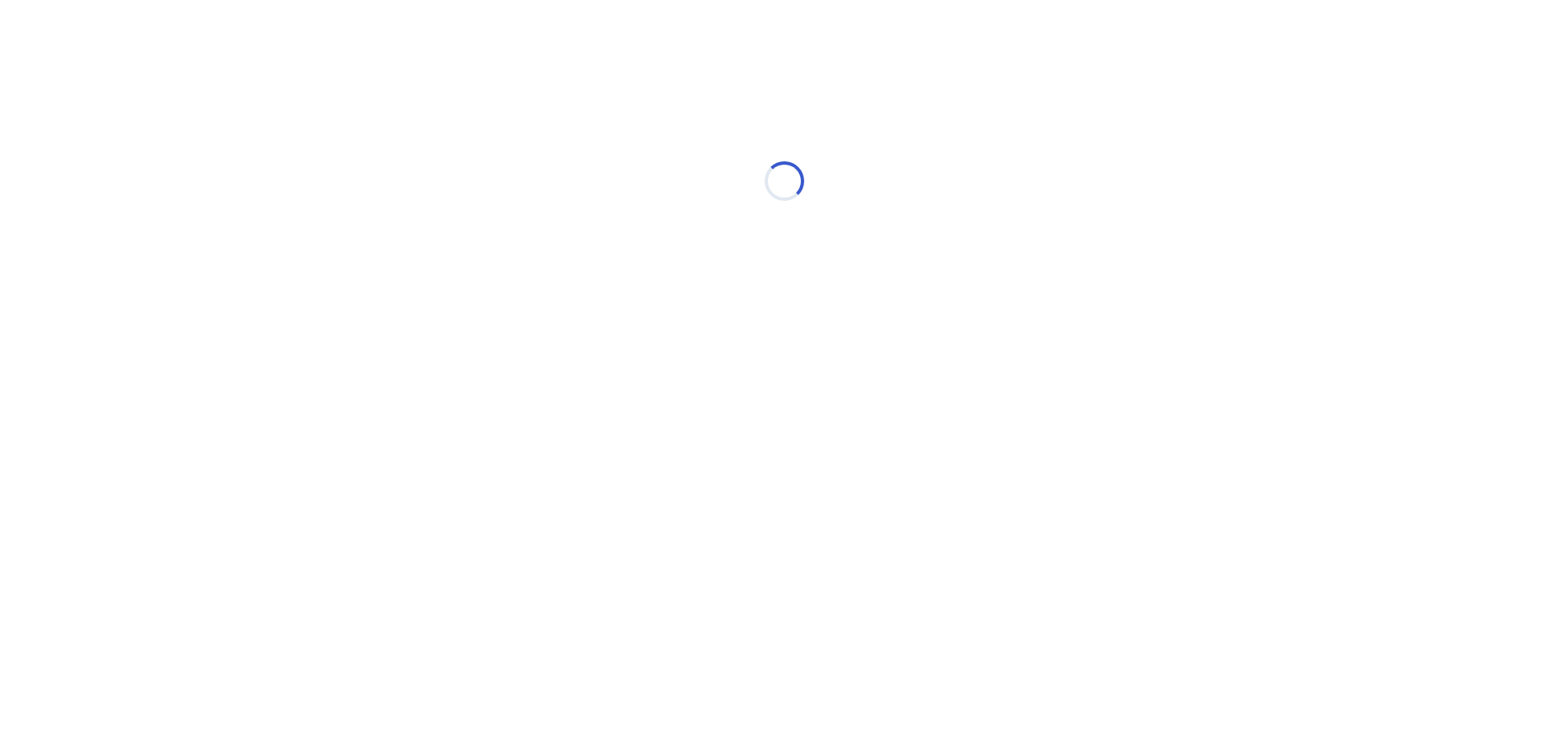
scroll to position [0, 0]
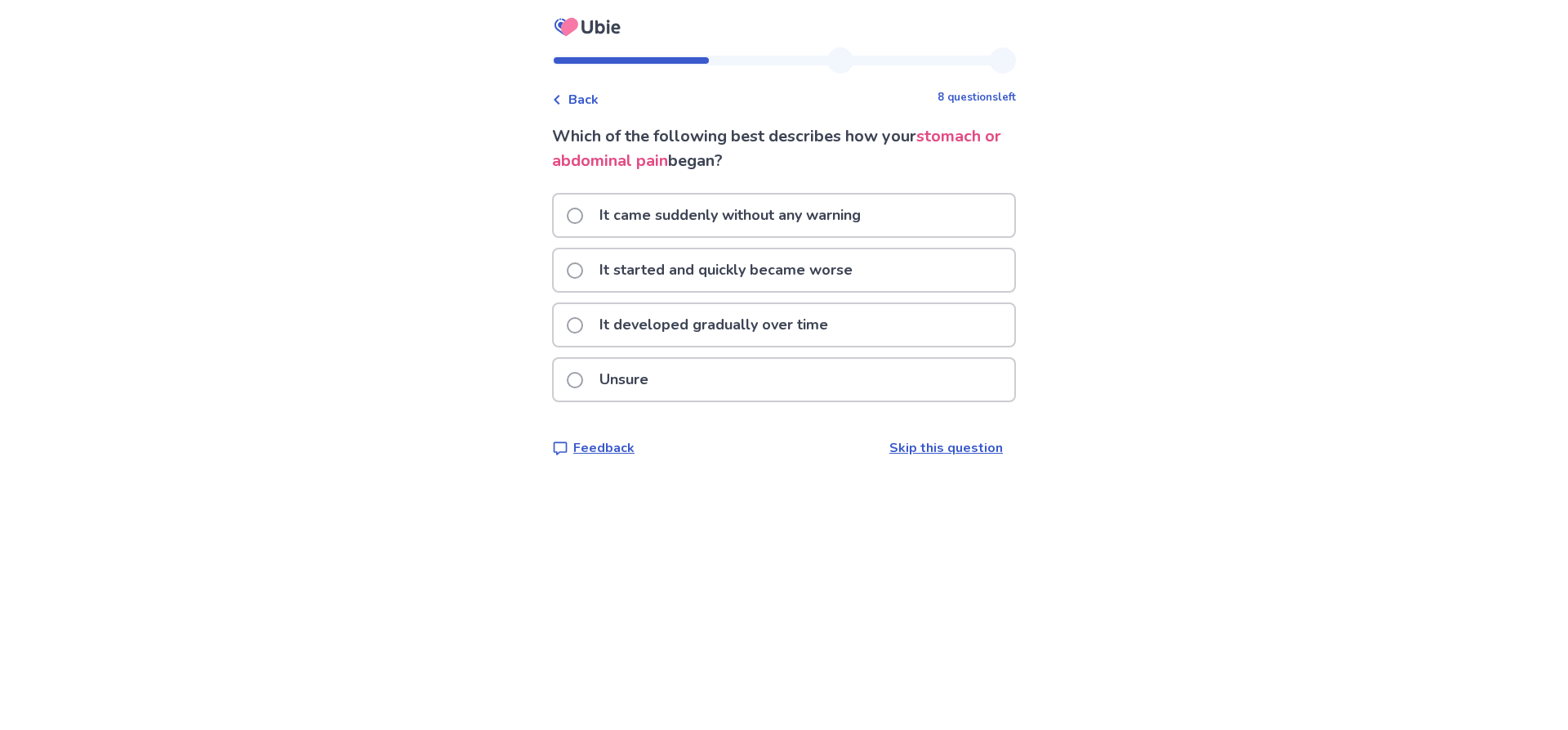
click at [579, 377] on span at bounding box center [575, 379] width 17 height 17
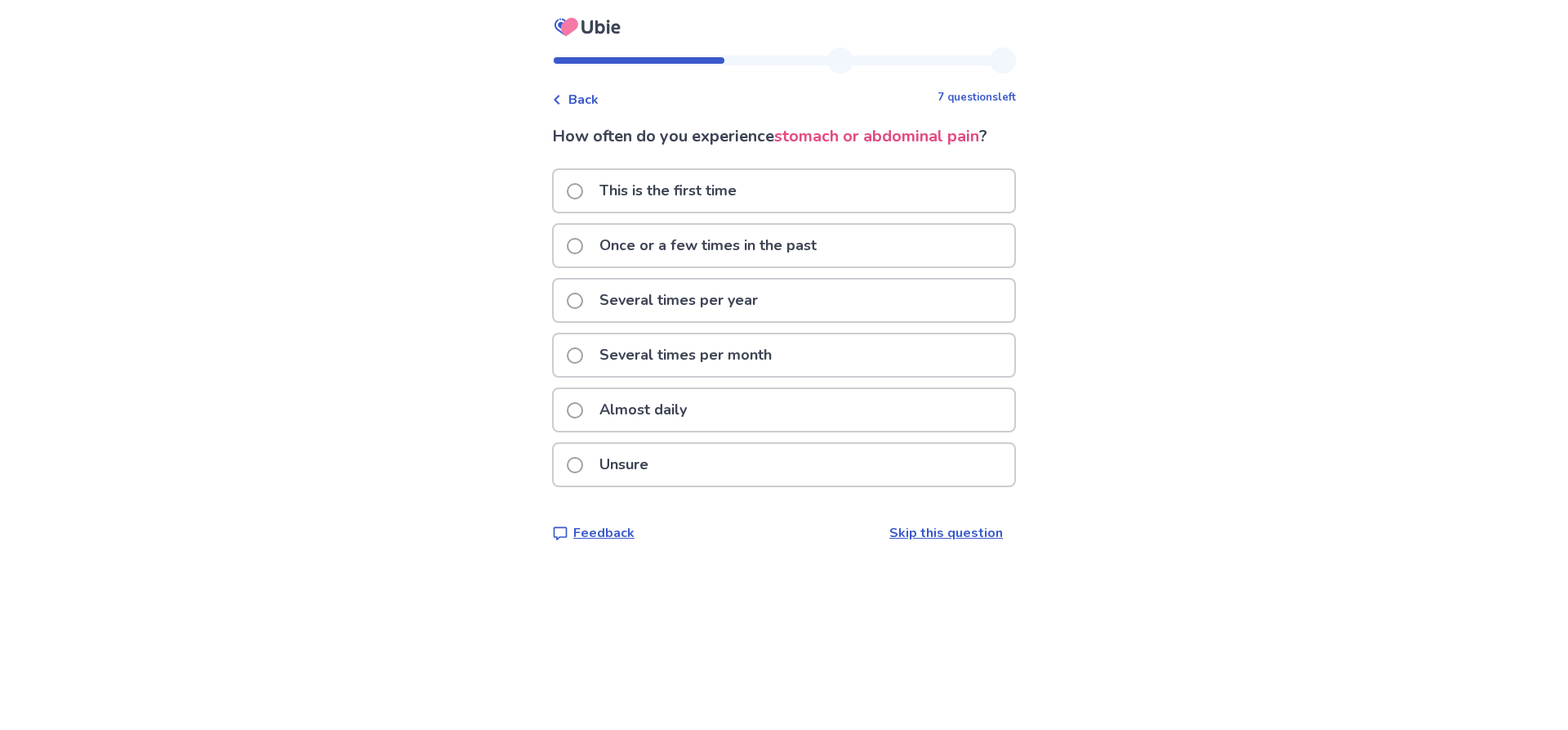
click at [583, 247] on span at bounding box center [575, 246] width 17 height 17
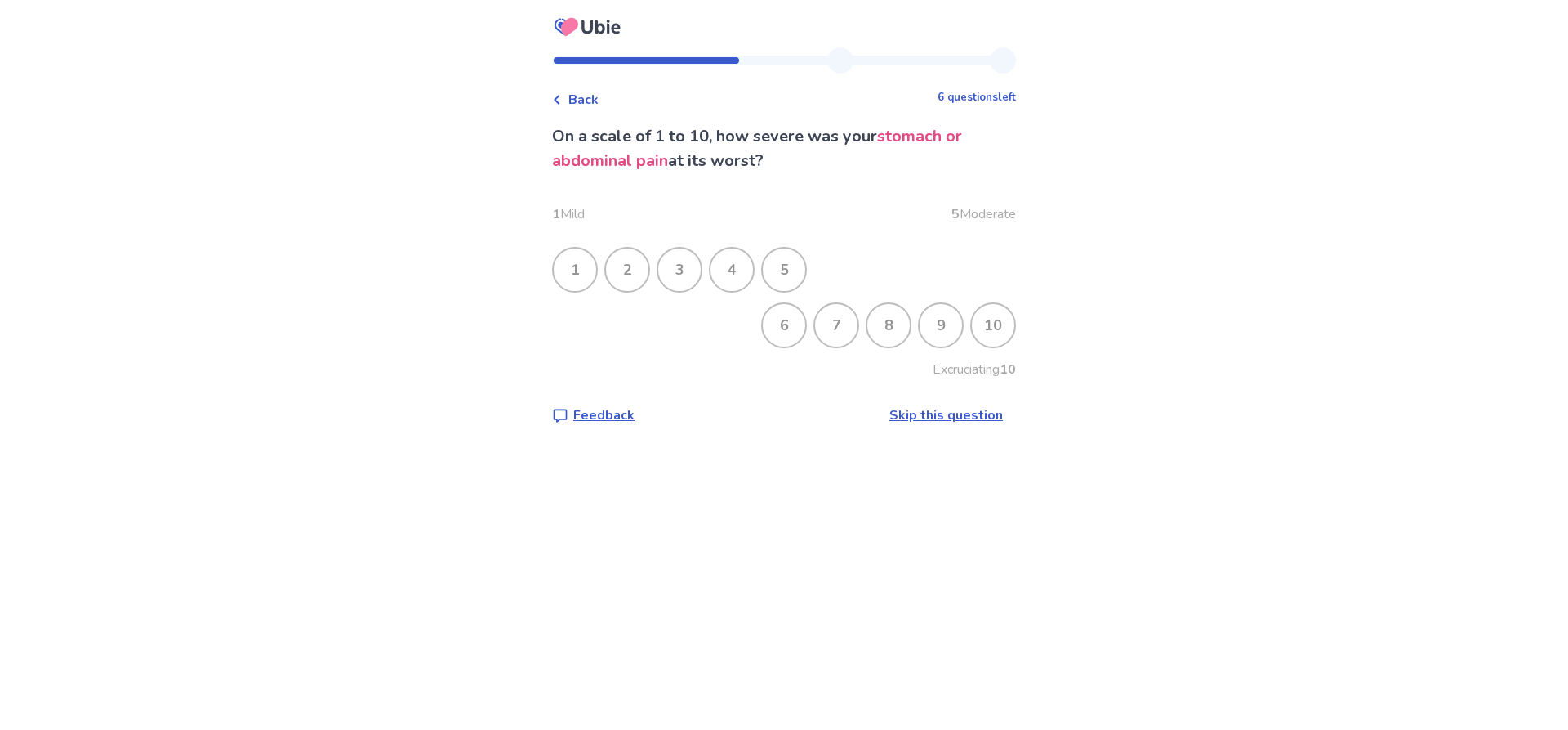
click at [687, 271] on div "3" at bounding box center [680, 270] width 42 height 42
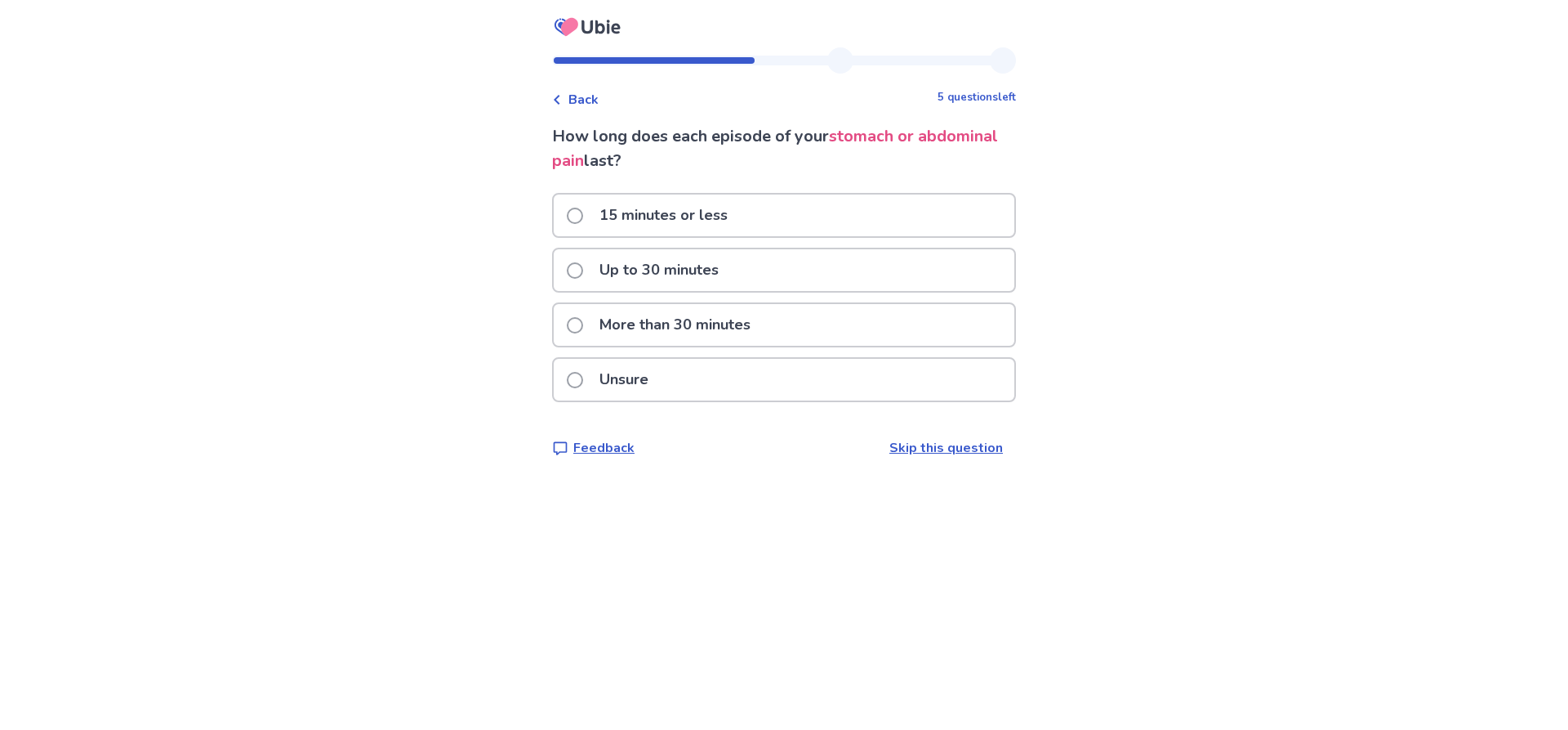
click at [579, 218] on span at bounding box center [575, 215] width 17 height 17
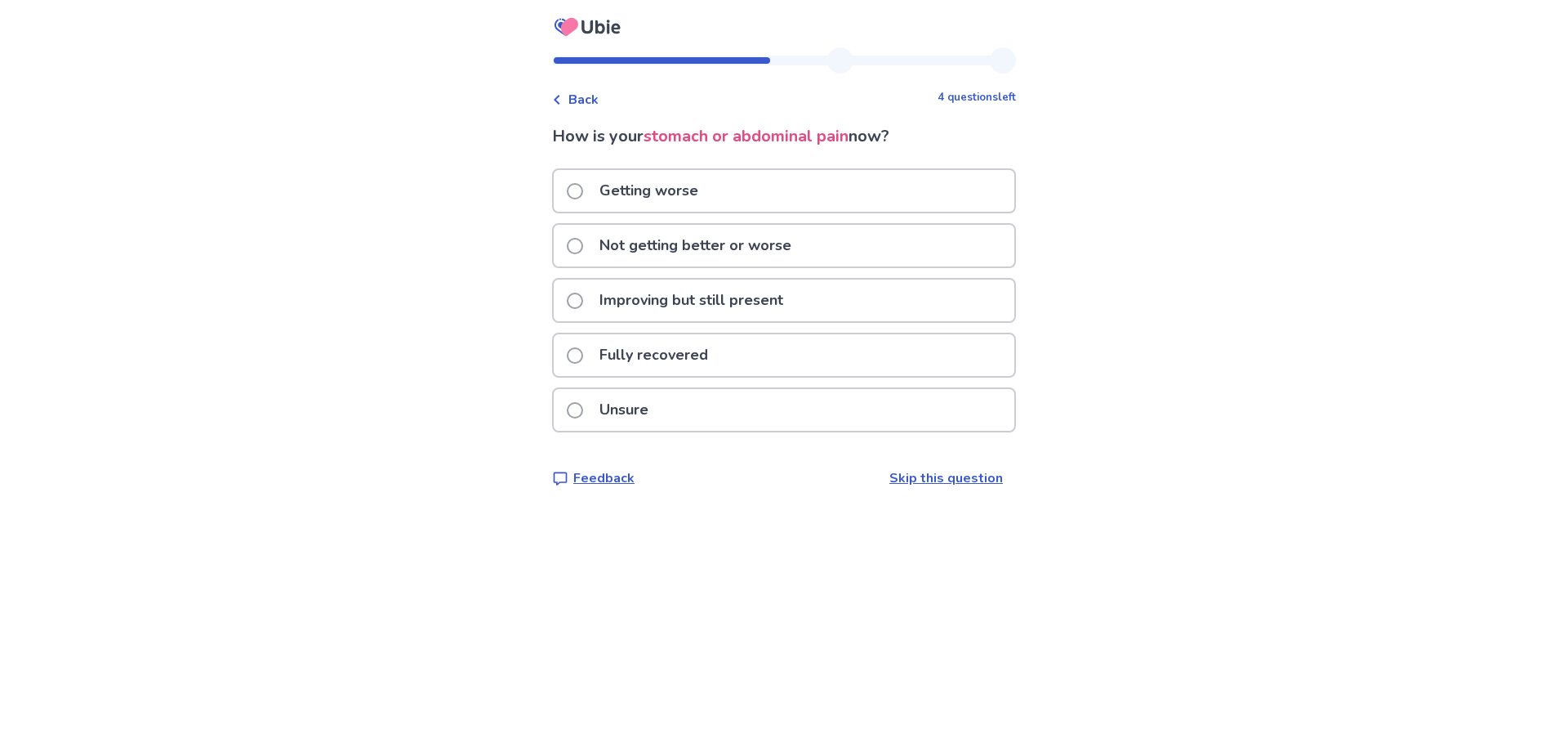
click at [583, 304] on span at bounding box center [575, 300] width 17 height 17
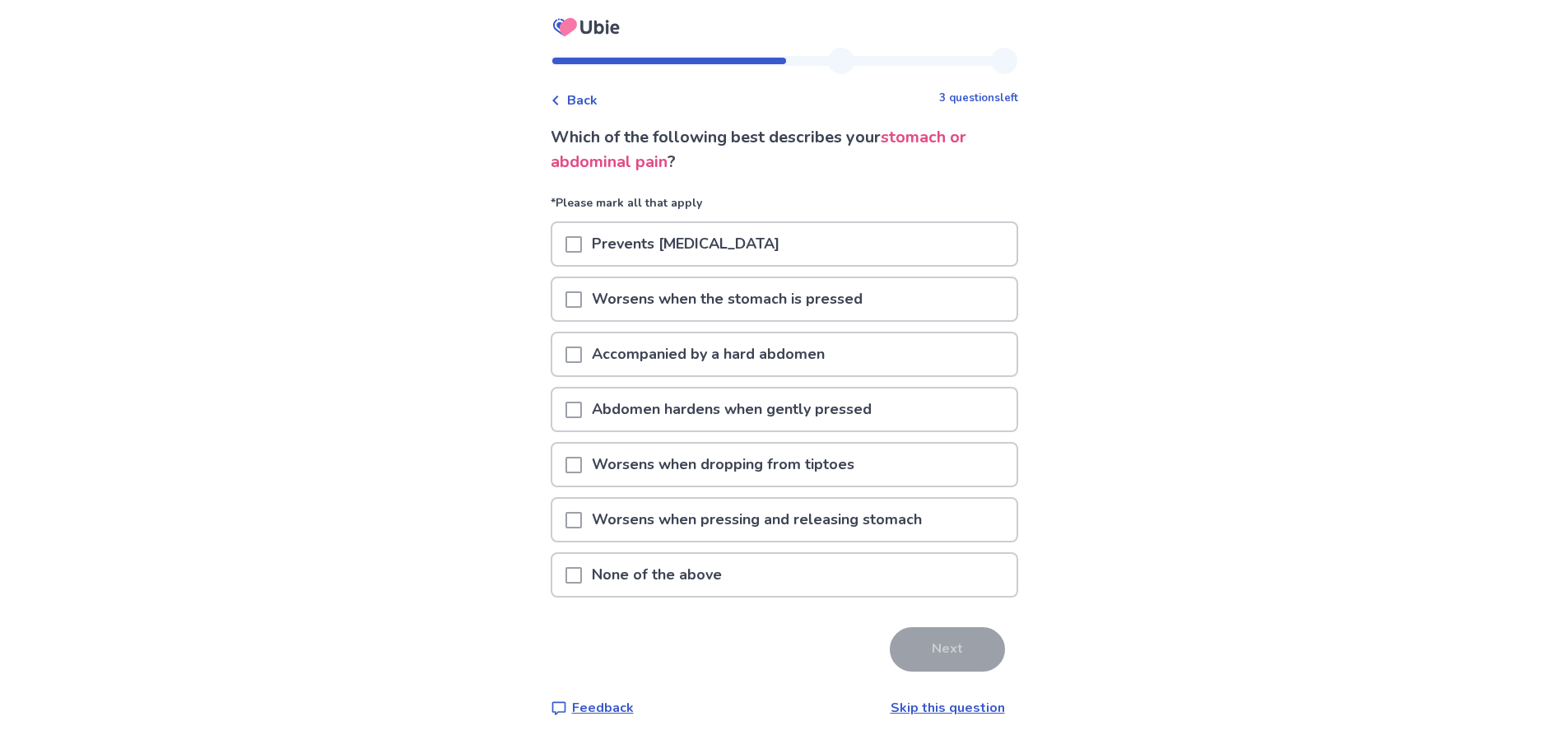
click at [582, 573] on span at bounding box center [573, 575] width 17 height 17
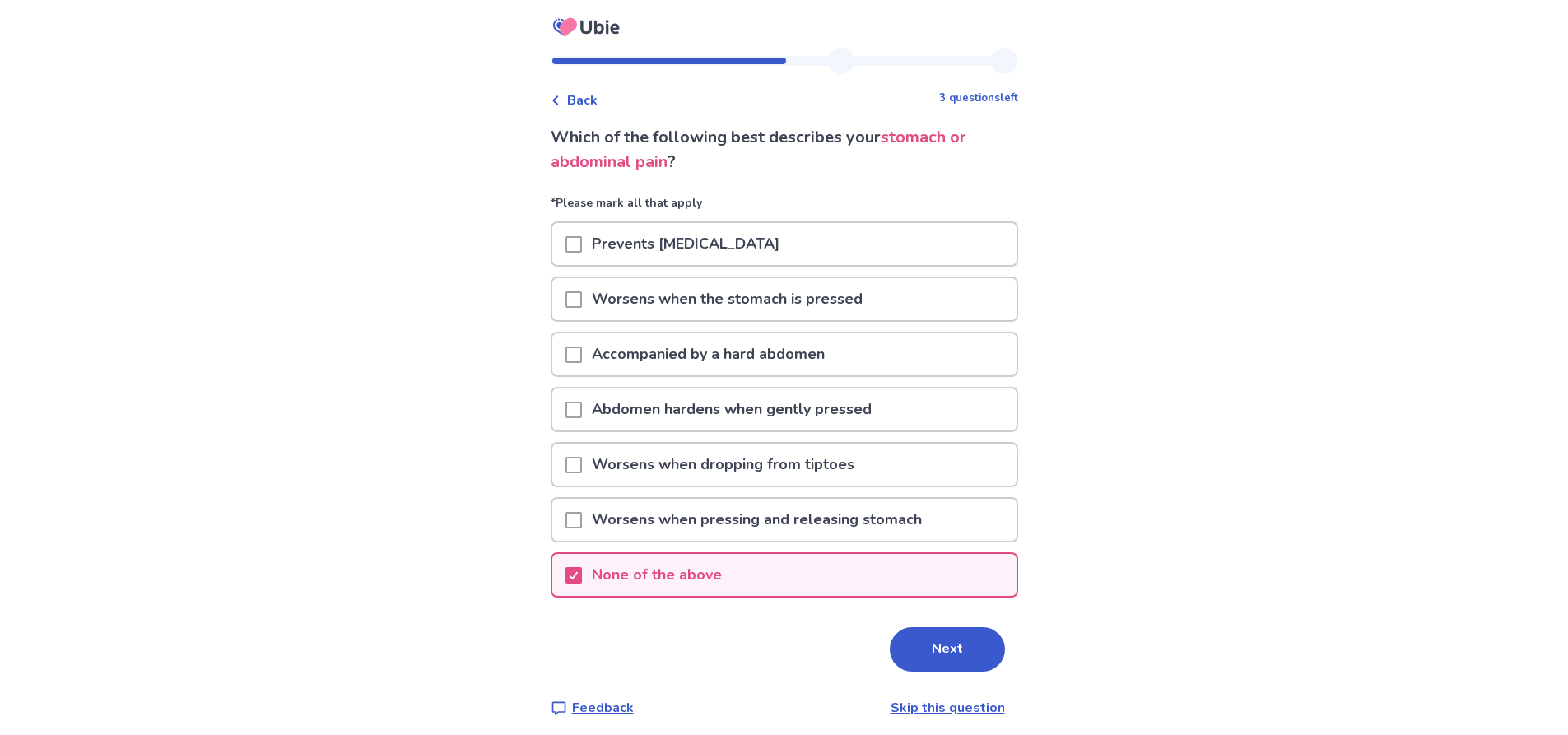
click at [957, 643] on button "Next" at bounding box center [947, 649] width 115 height 44
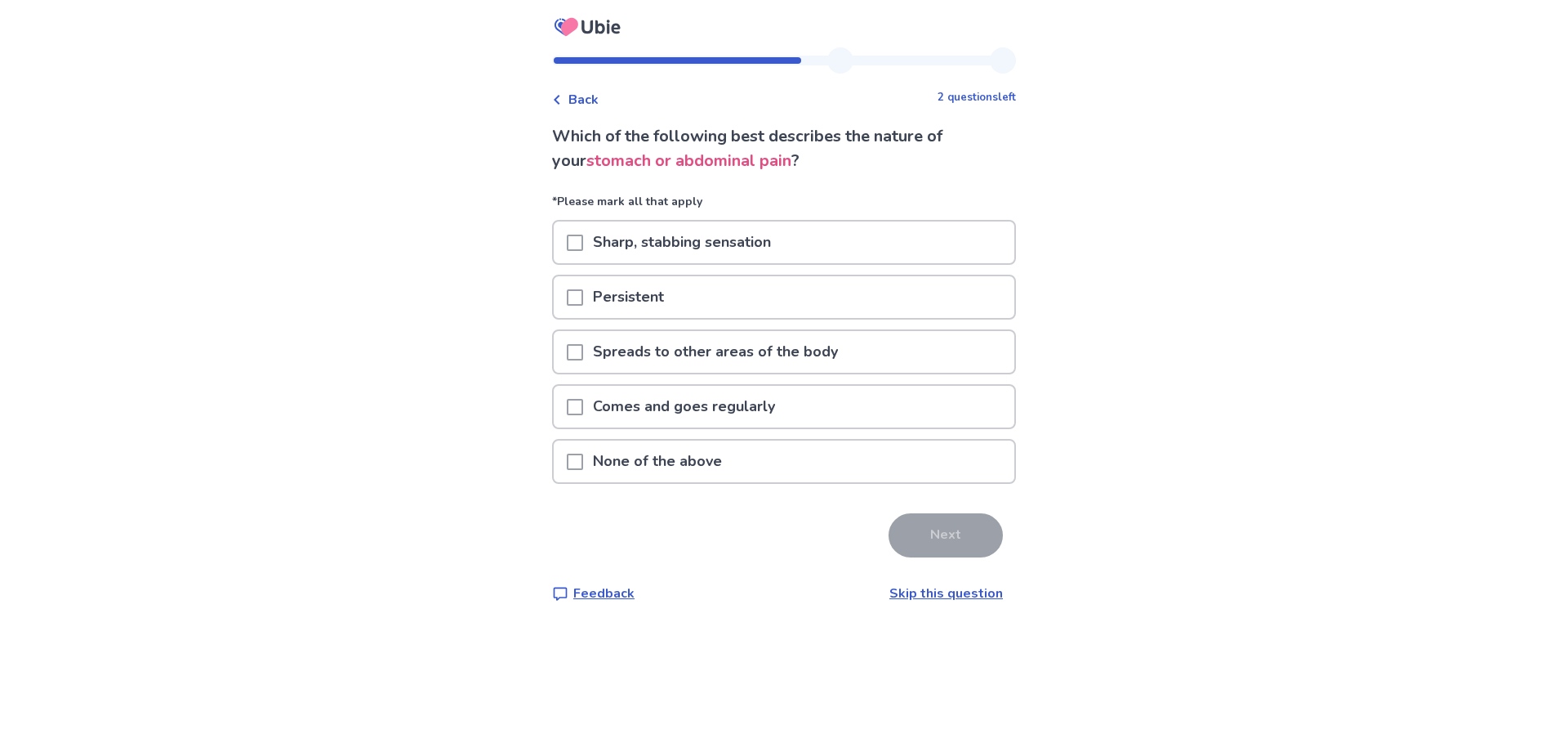
click at [583, 403] on span at bounding box center [575, 407] width 17 height 17
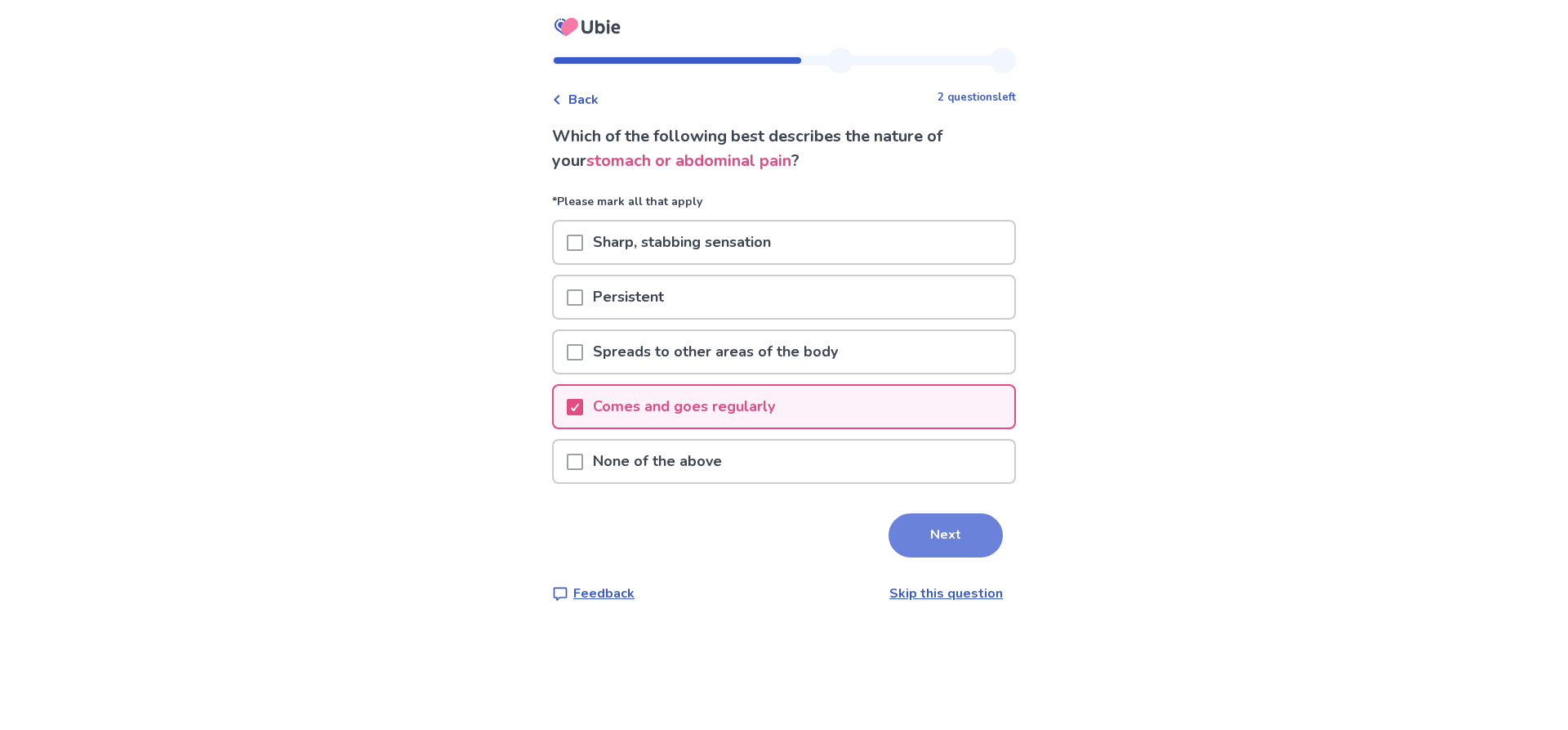
click at [947, 535] on button "Next" at bounding box center [946, 535] width 114 height 44
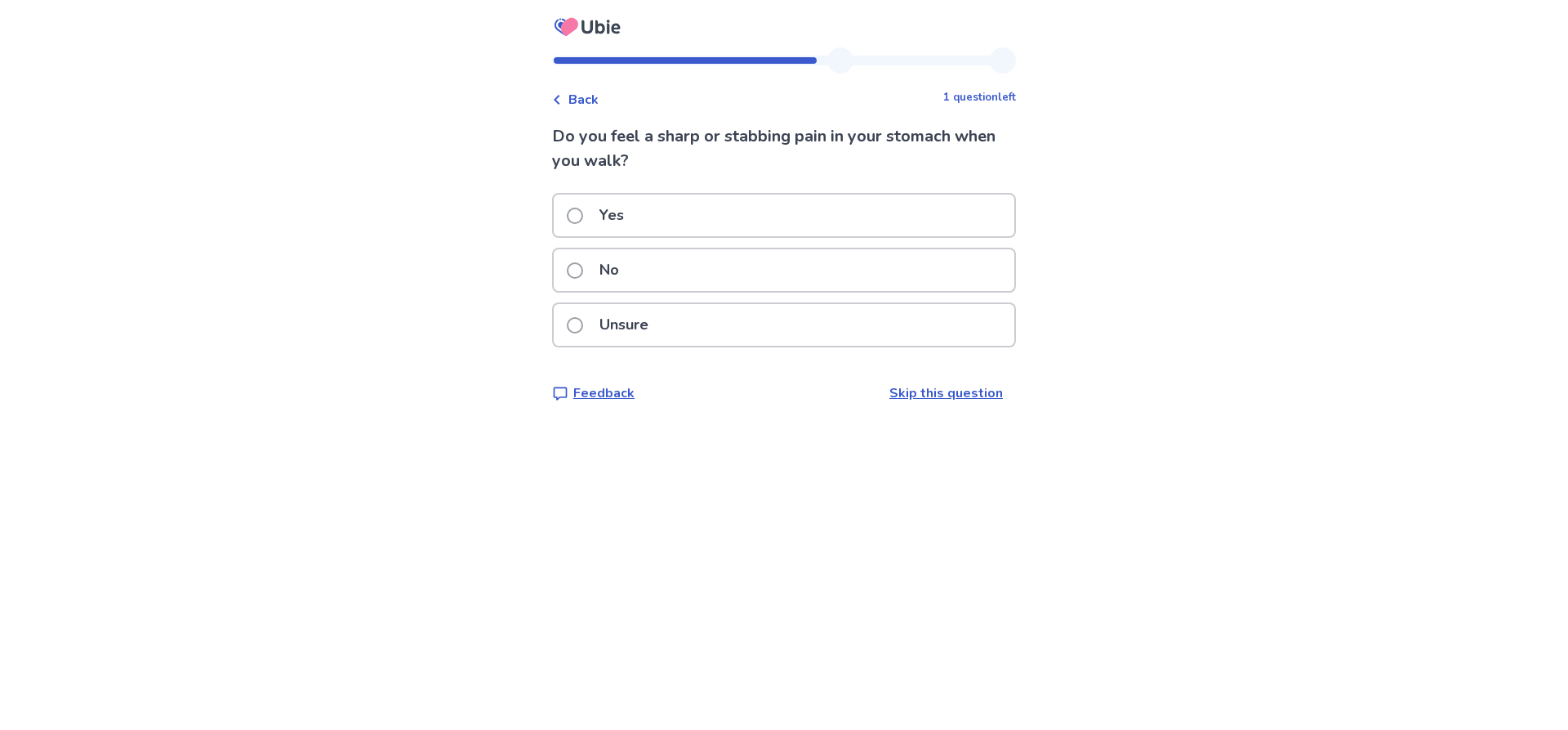
click at [583, 276] on span at bounding box center [575, 271] width 17 height 17
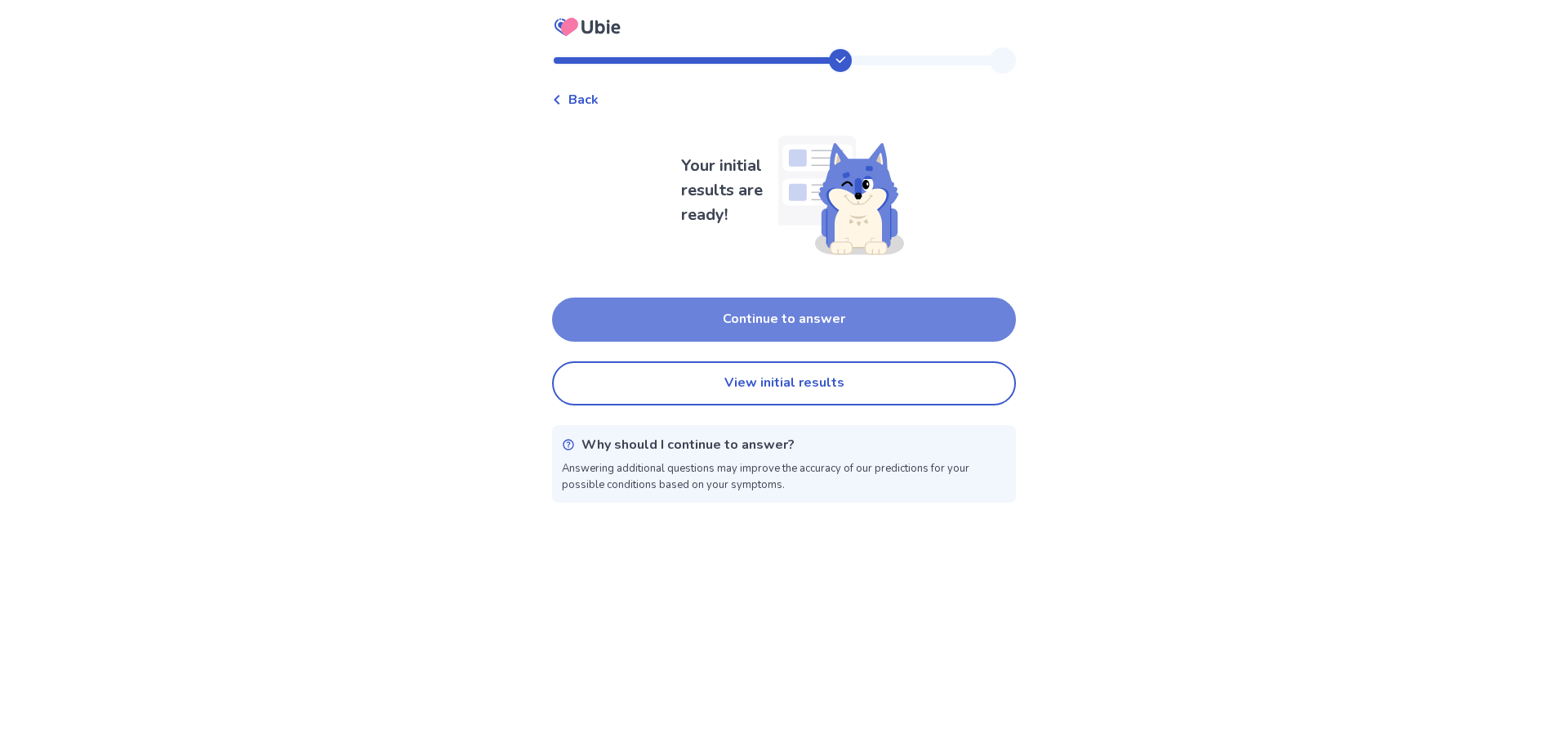
click at [799, 328] on button "Continue to answer" at bounding box center [784, 320] width 464 height 44
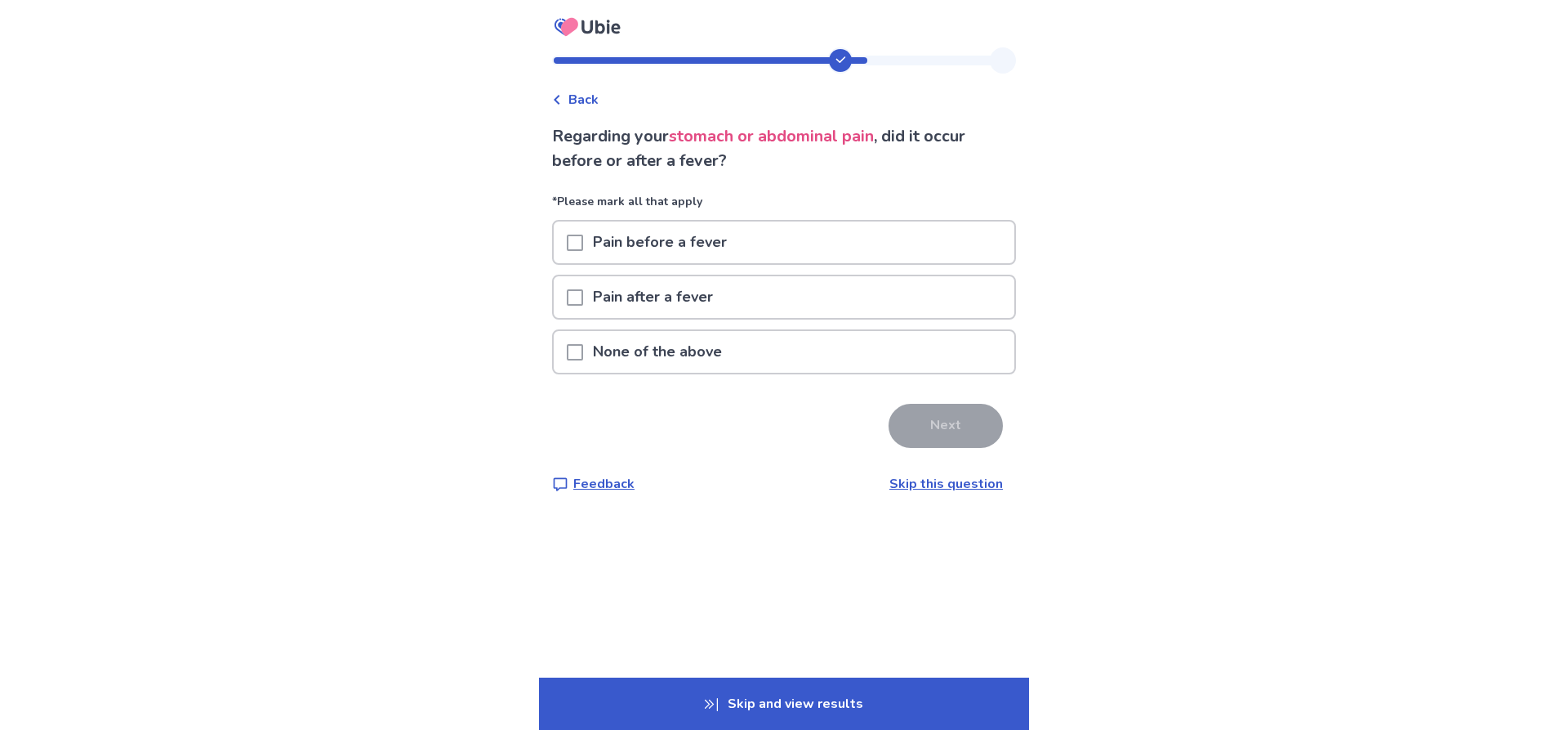
click at [583, 351] on span at bounding box center [575, 352] width 17 height 17
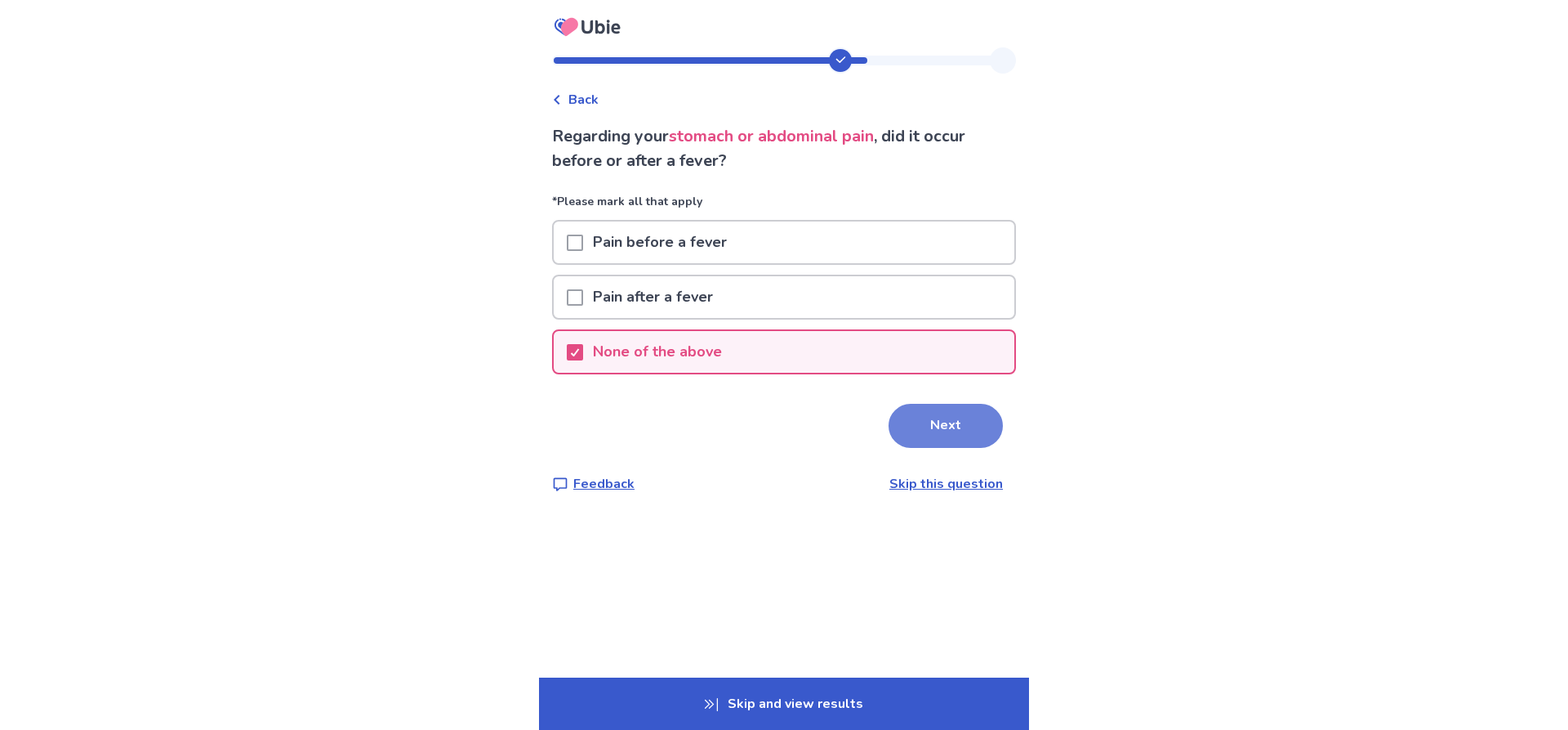
click at [958, 426] on button "Next" at bounding box center [946, 425] width 114 height 44
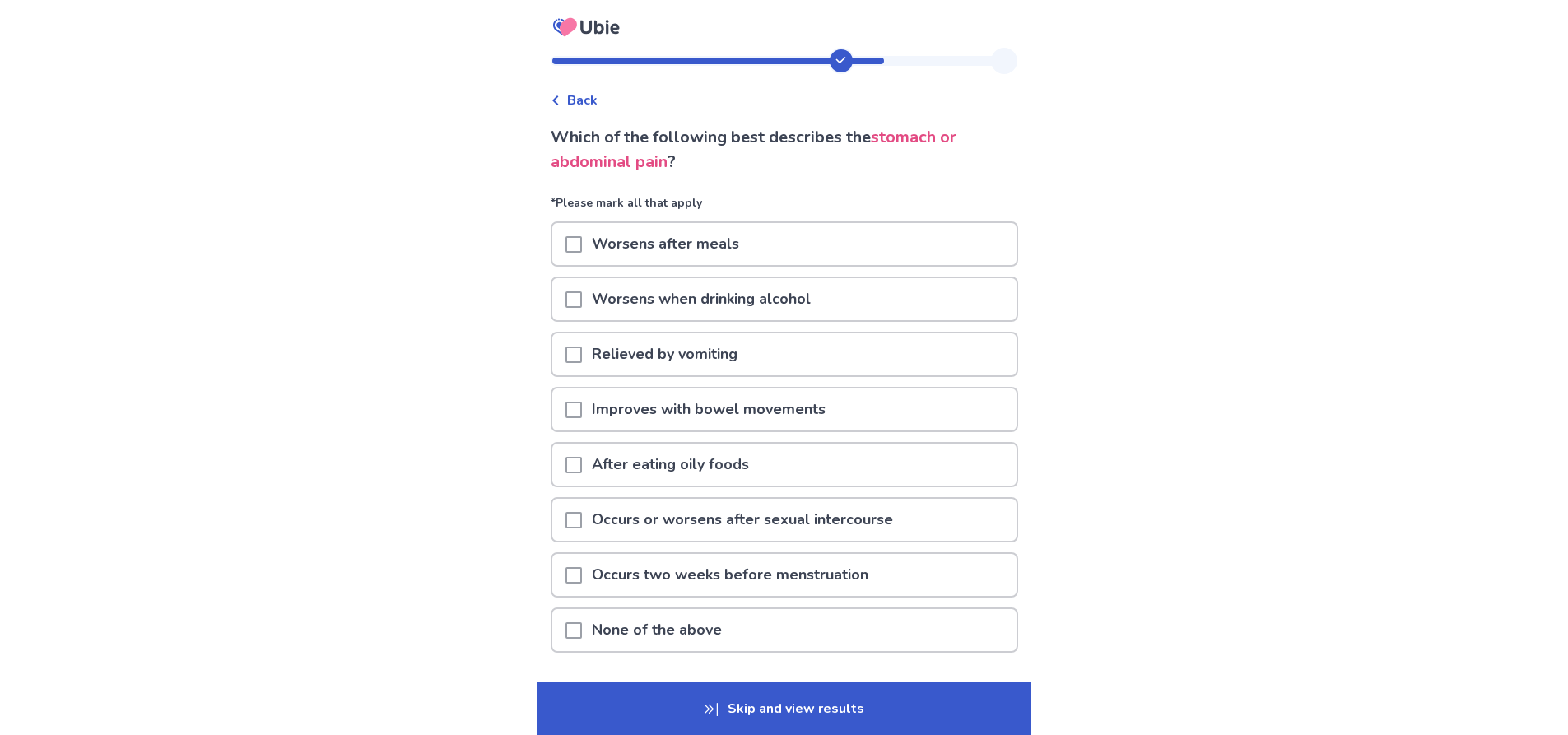
click at [578, 637] on span at bounding box center [573, 630] width 17 height 17
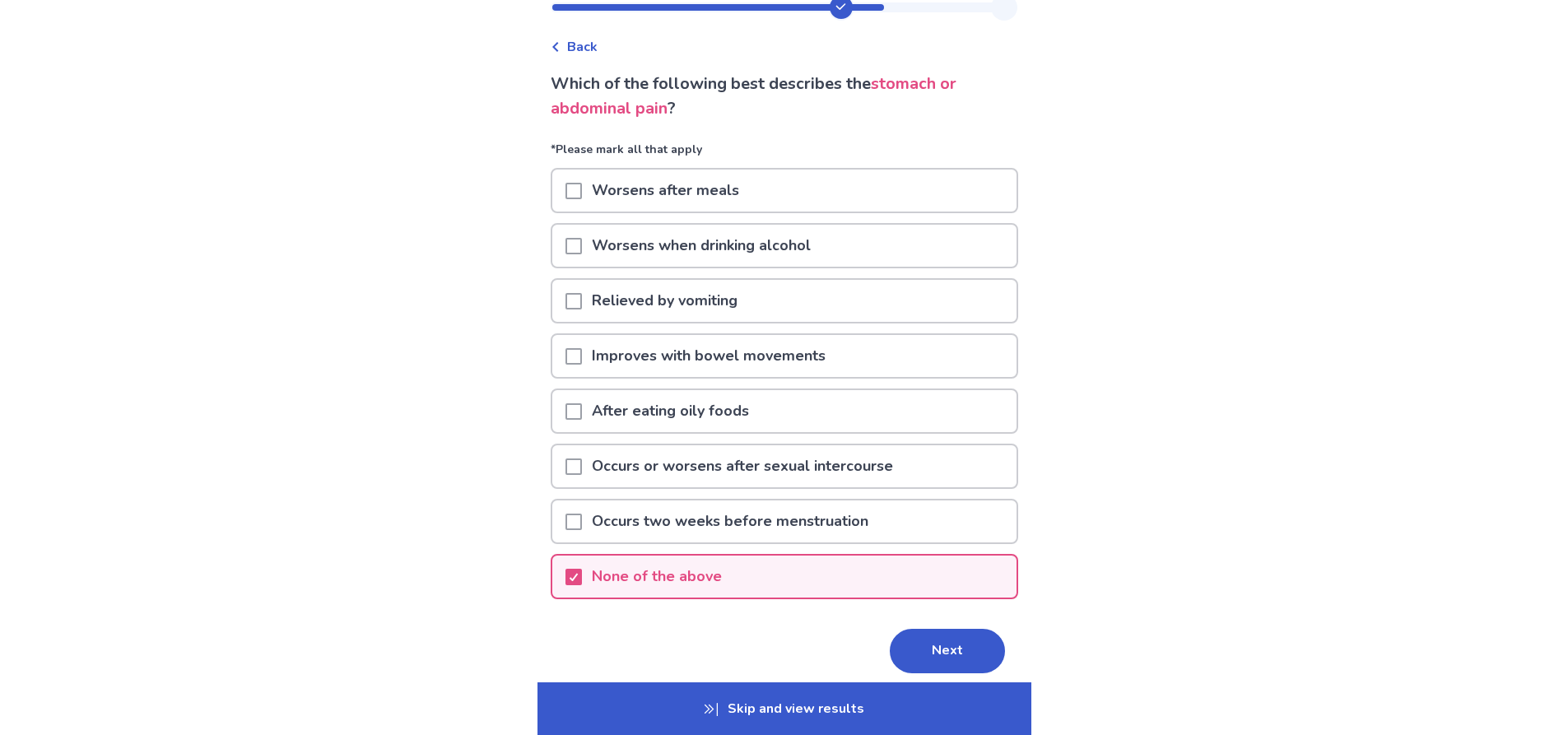
scroll to position [82, 0]
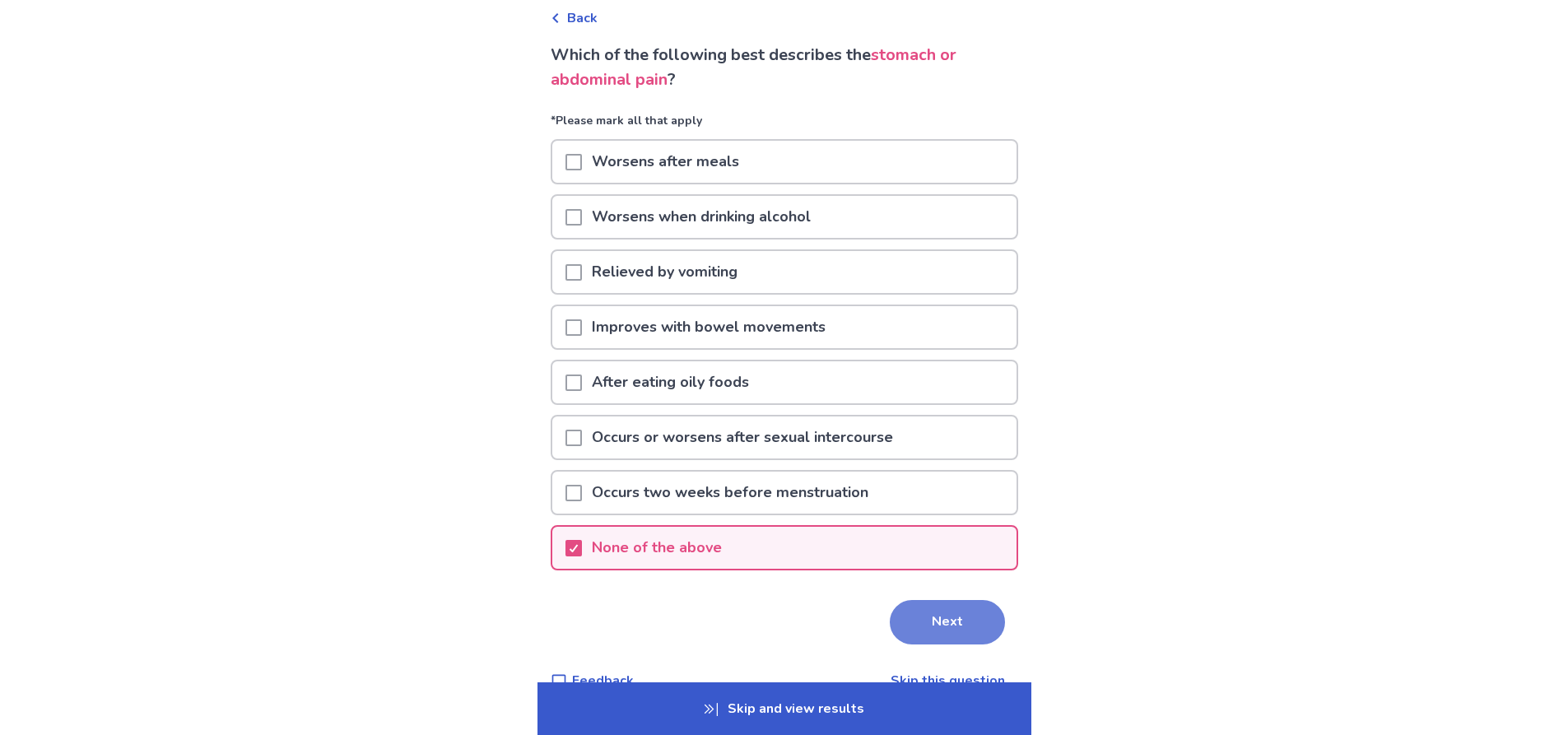
click at [928, 638] on button "Next" at bounding box center [947, 622] width 115 height 44
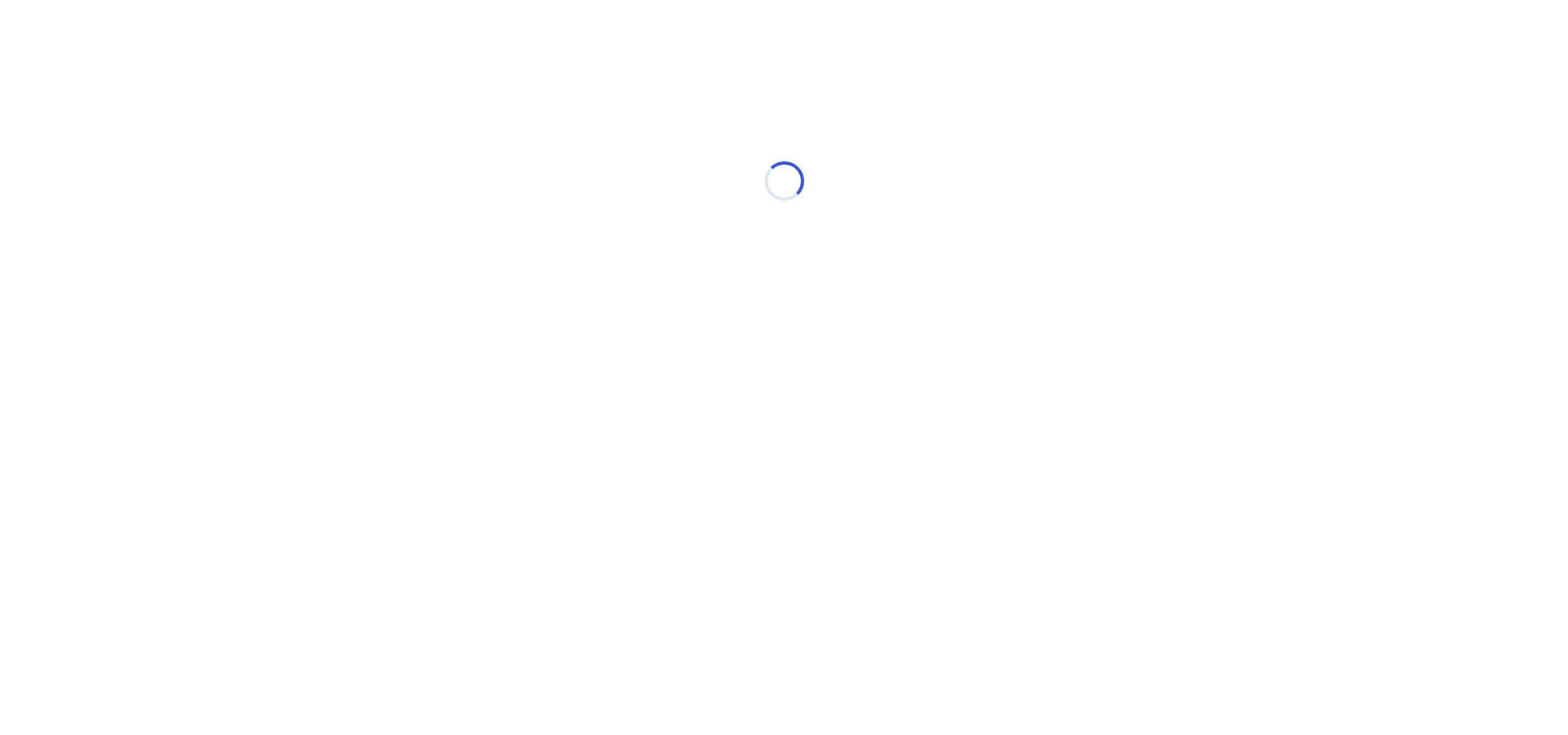
scroll to position [0, 0]
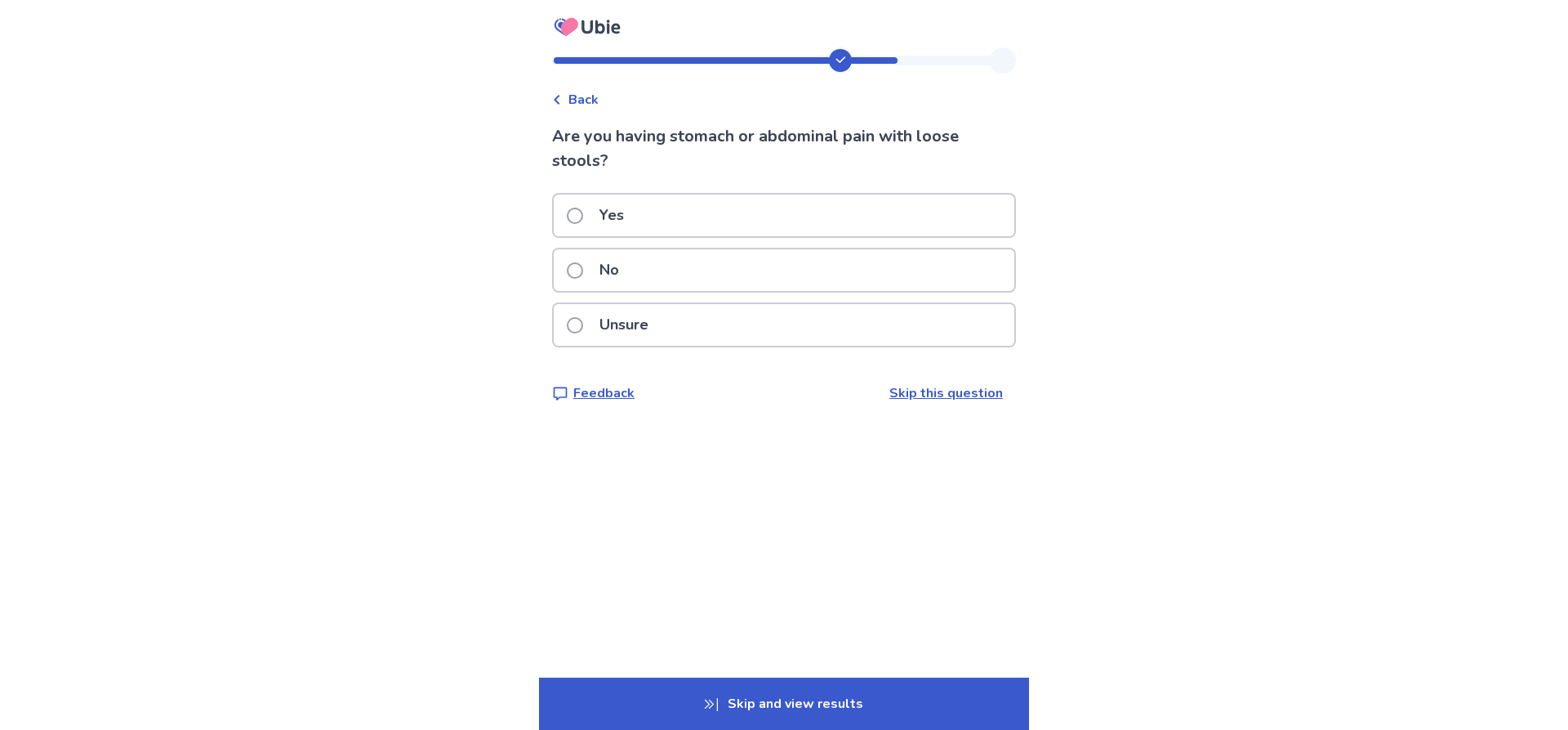
click at [583, 276] on span at bounding box center [575, 271] width 17 height 17
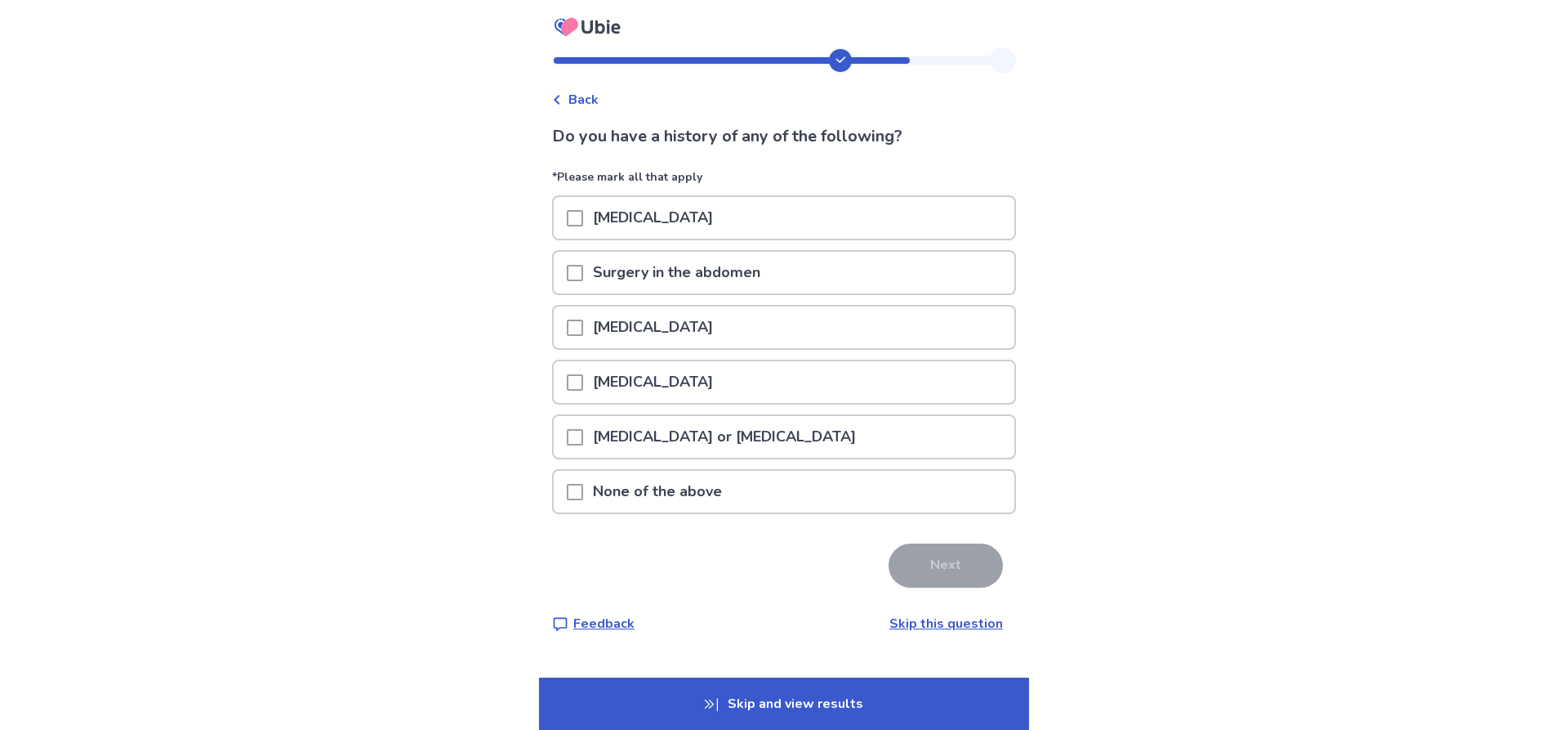
click at [583, 494] on span at bounding box center [575, 492] width 17 height 17
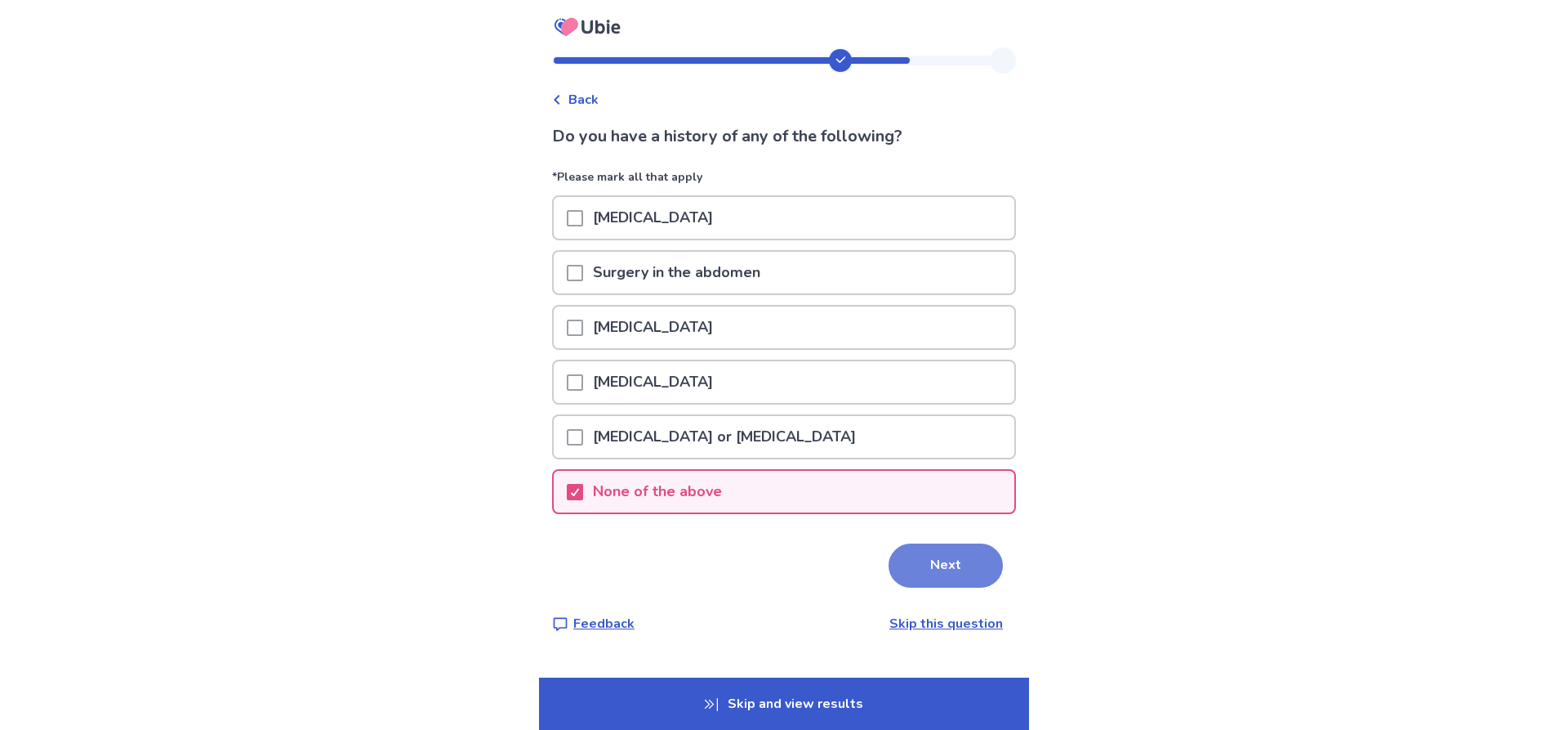
click at [933, 557] on button "Next" at bounding box center [946, 566] width 114 height 44
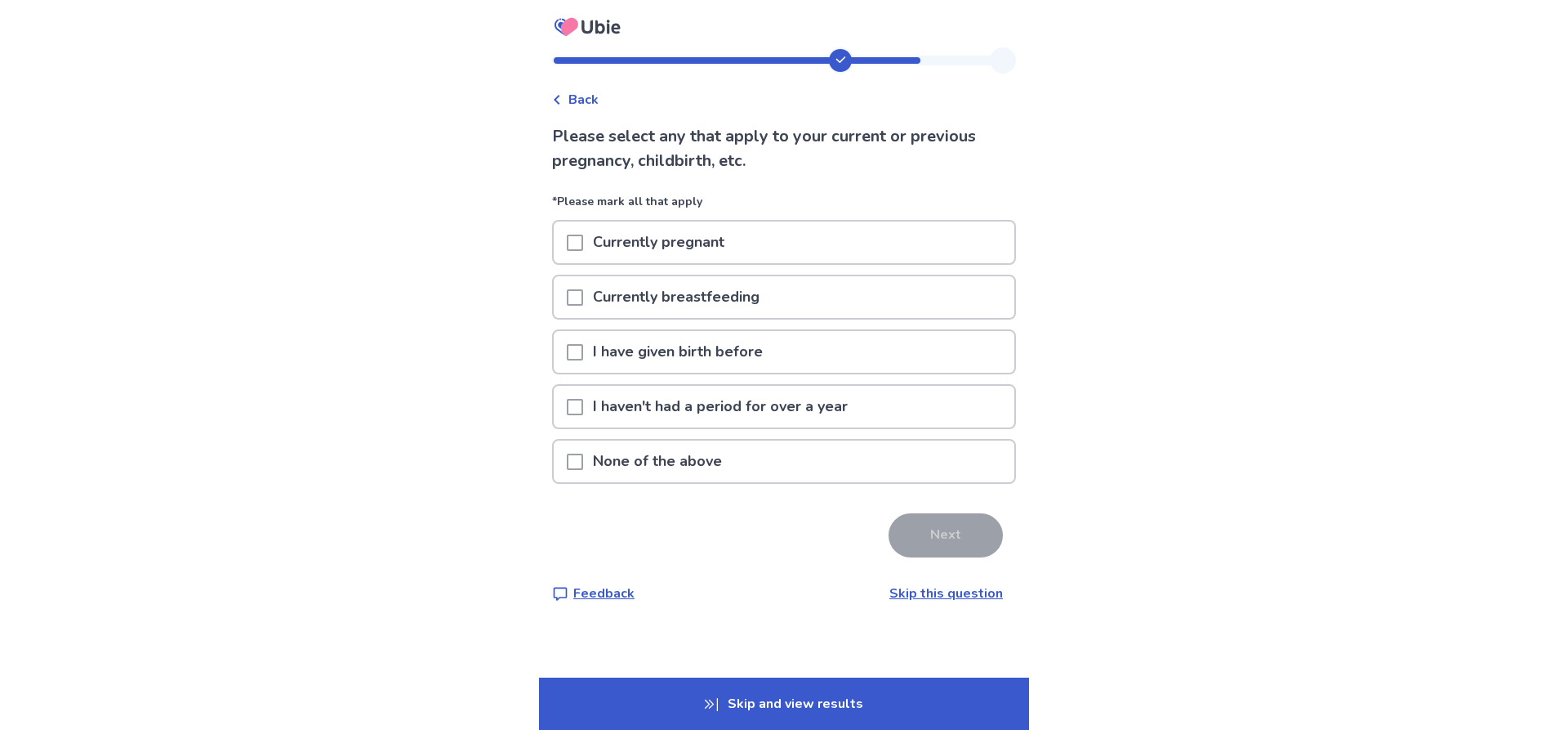
click at [583, 352] on span at bounding box center [575, 352] width 17 height 17
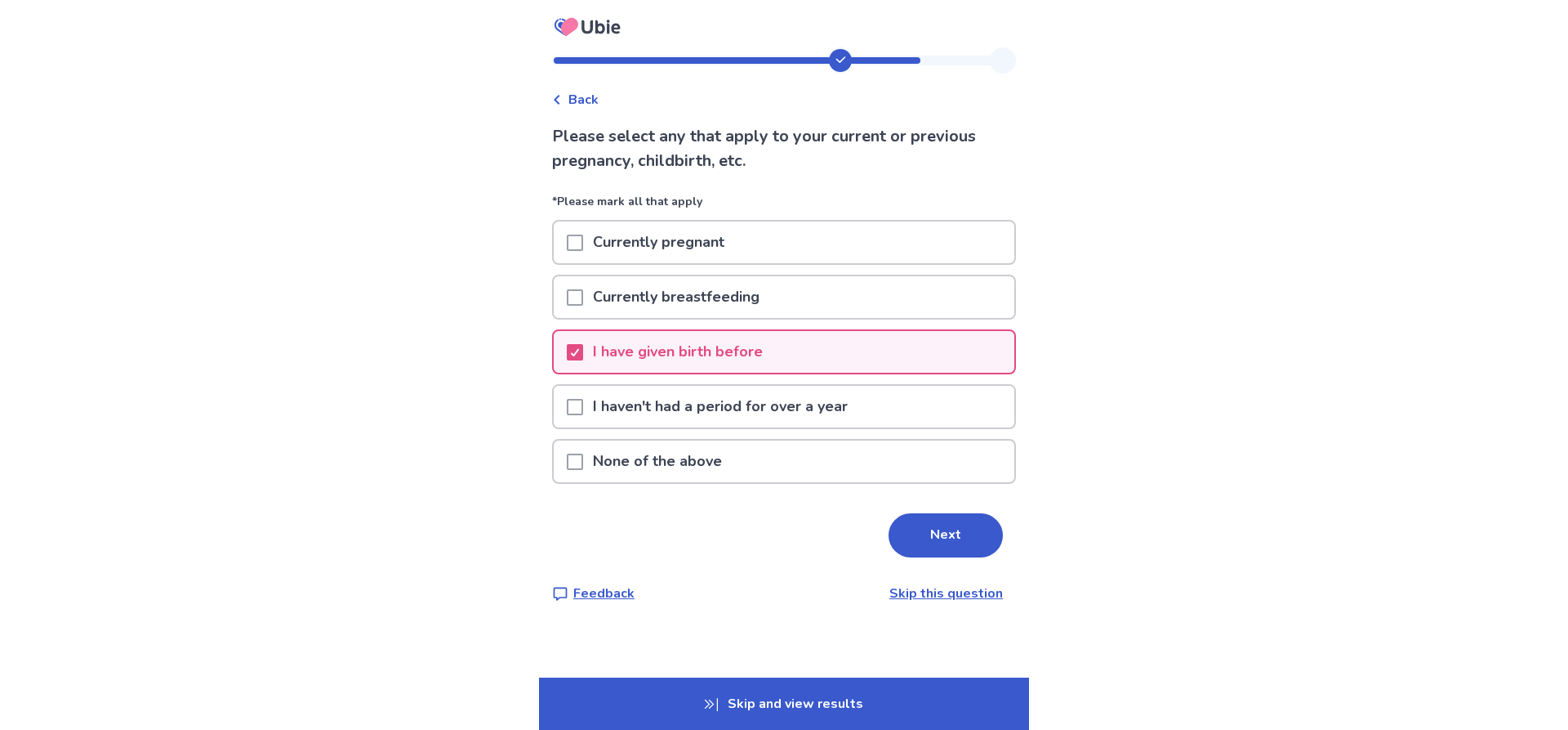
click at [941, 532] on button "Next" at bounding box center [946, 535] width 114 height 44
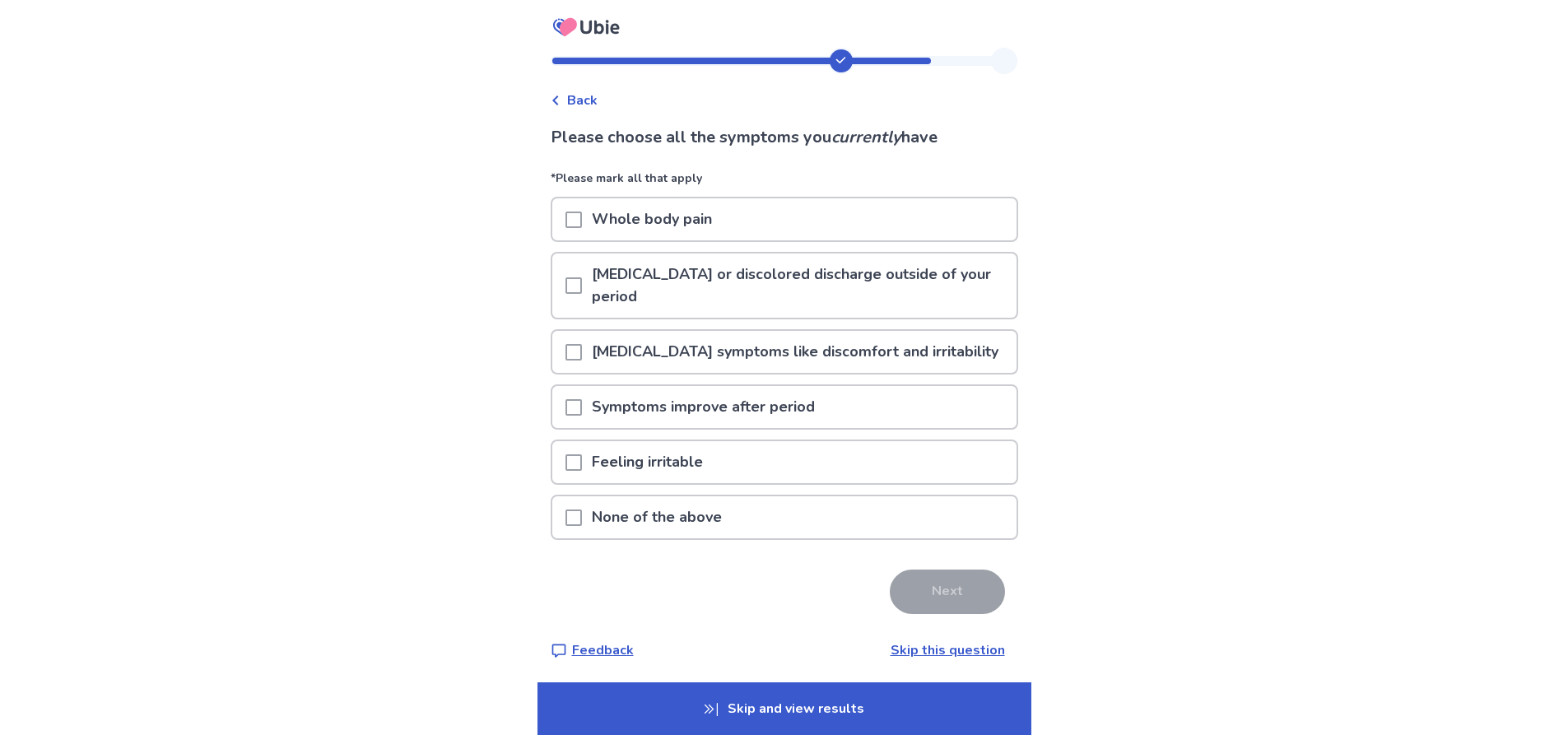
drag, startPoint x: 580, startPoint y: 518, endPoint x: 621, endPoint y: 579, distance: 73.5
click at [581, 518] on span at bounding box center [573, 517] width 17 height 17
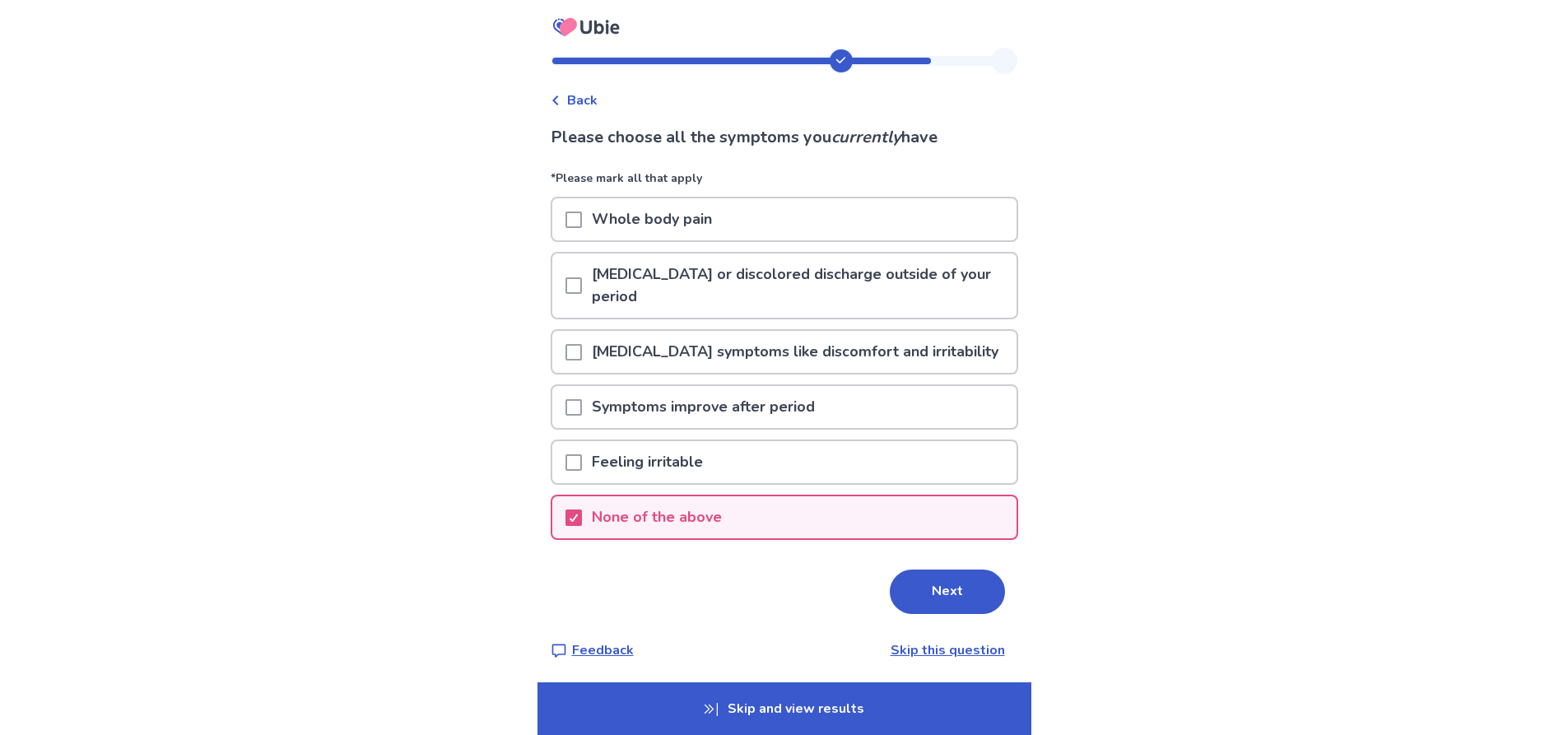
click at [919, 594] on button "Next" at bounding box center [947, 592] width 115 height 44
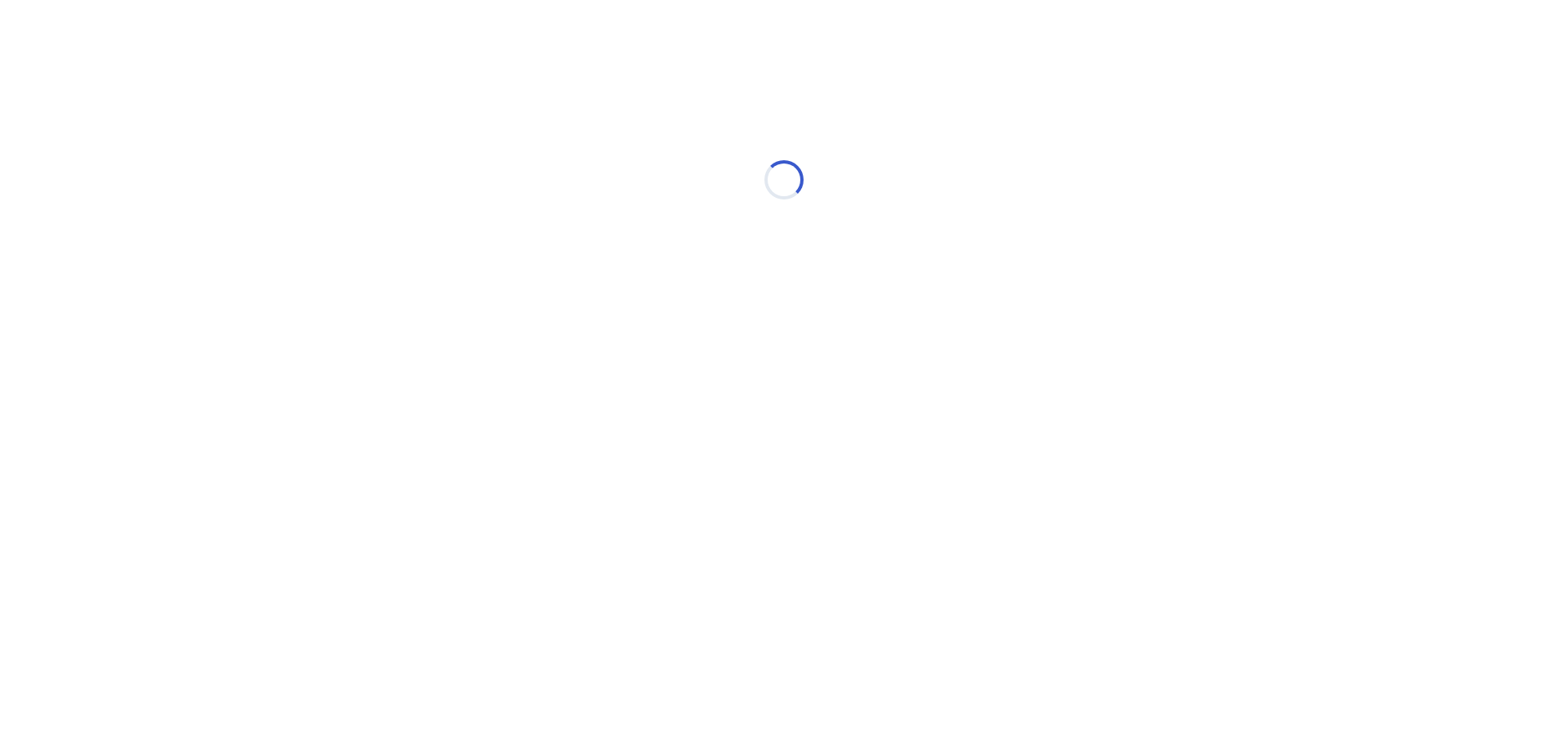
select select "*"
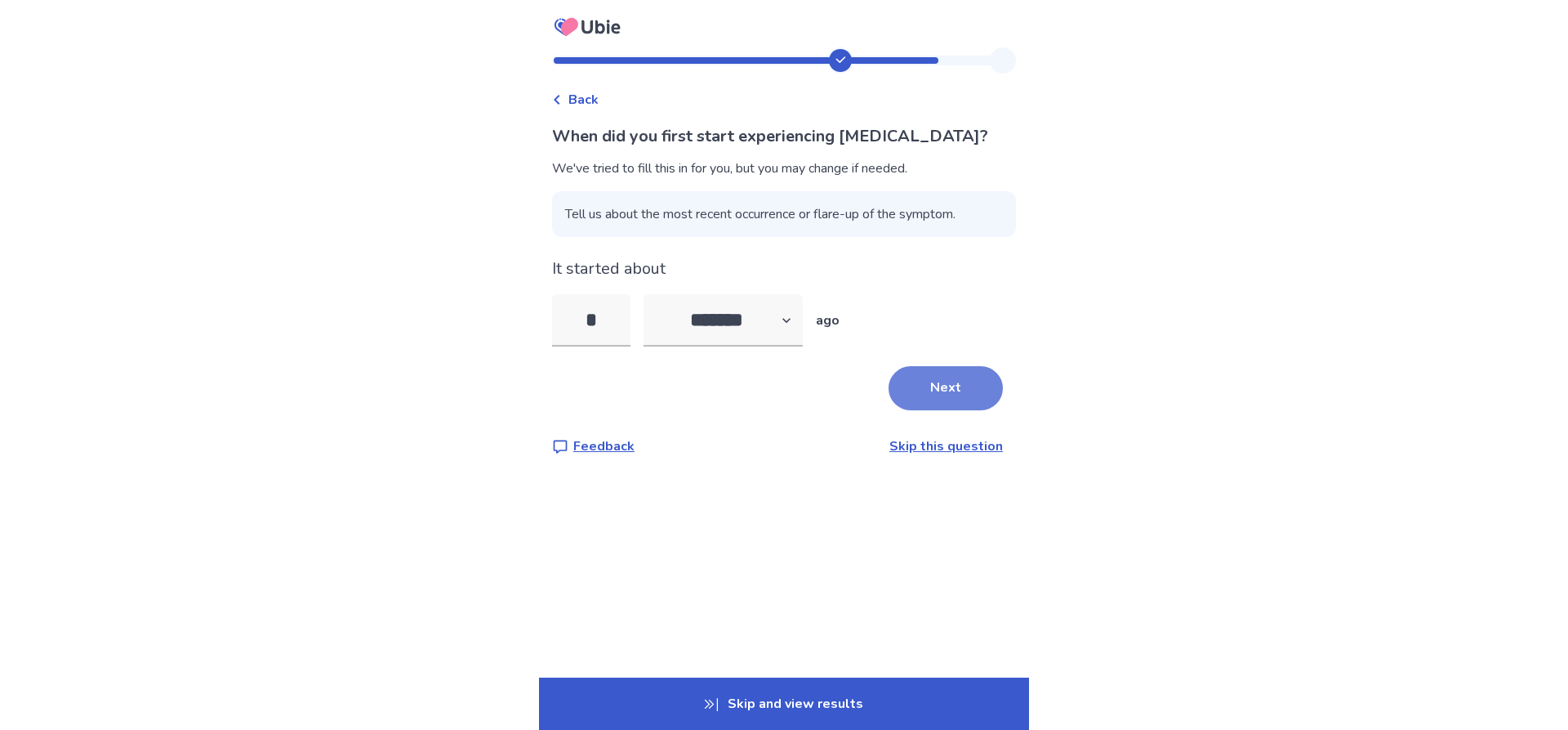
type input "*"
click at [928, 389] on button "Next" at bounding box center [946, 388] width 114 height 44
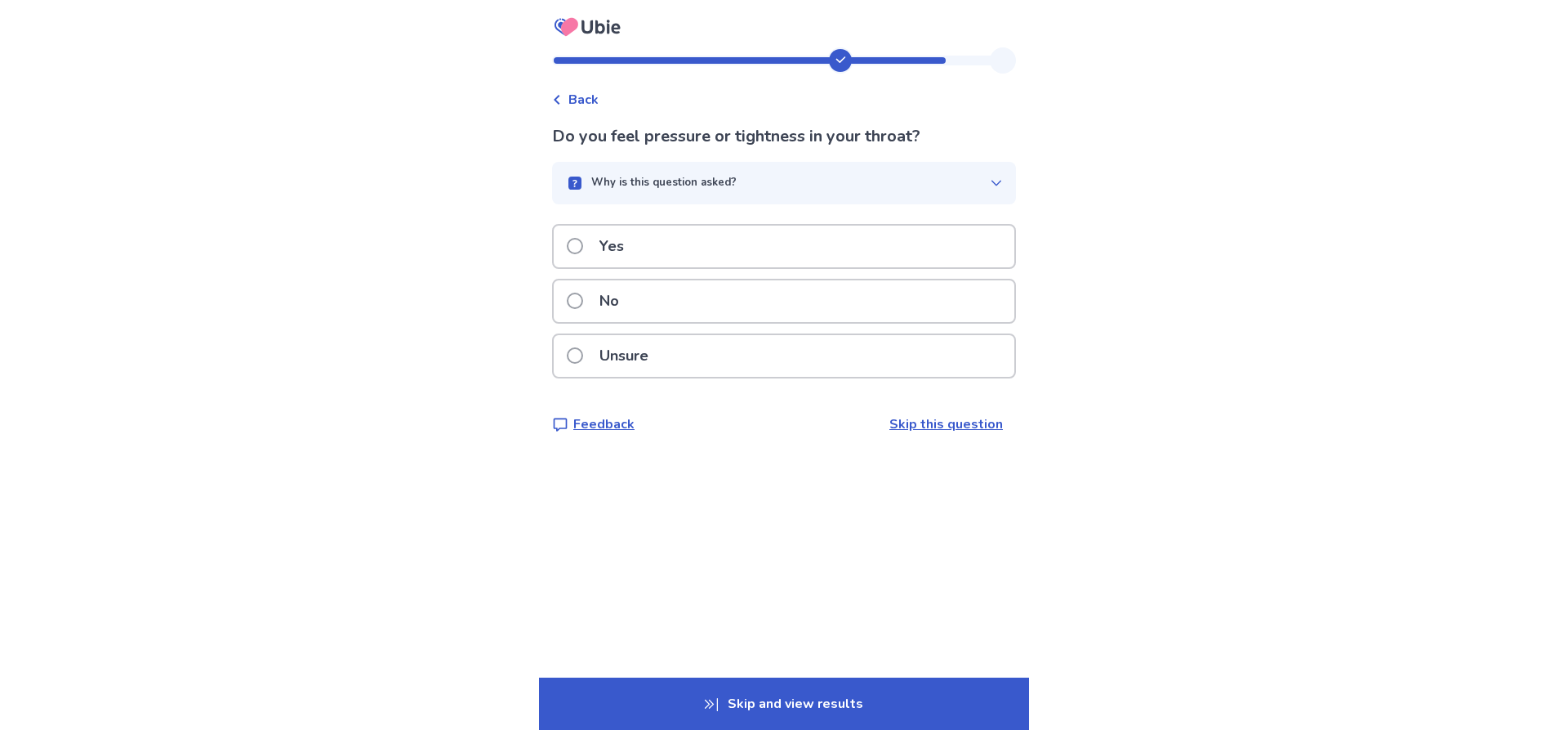
click at [579, 296] on span at bounding box center [575, 300] width 17 height 17
click at [583, 298] on span at bounding box center [575, 300] width 17 height 17
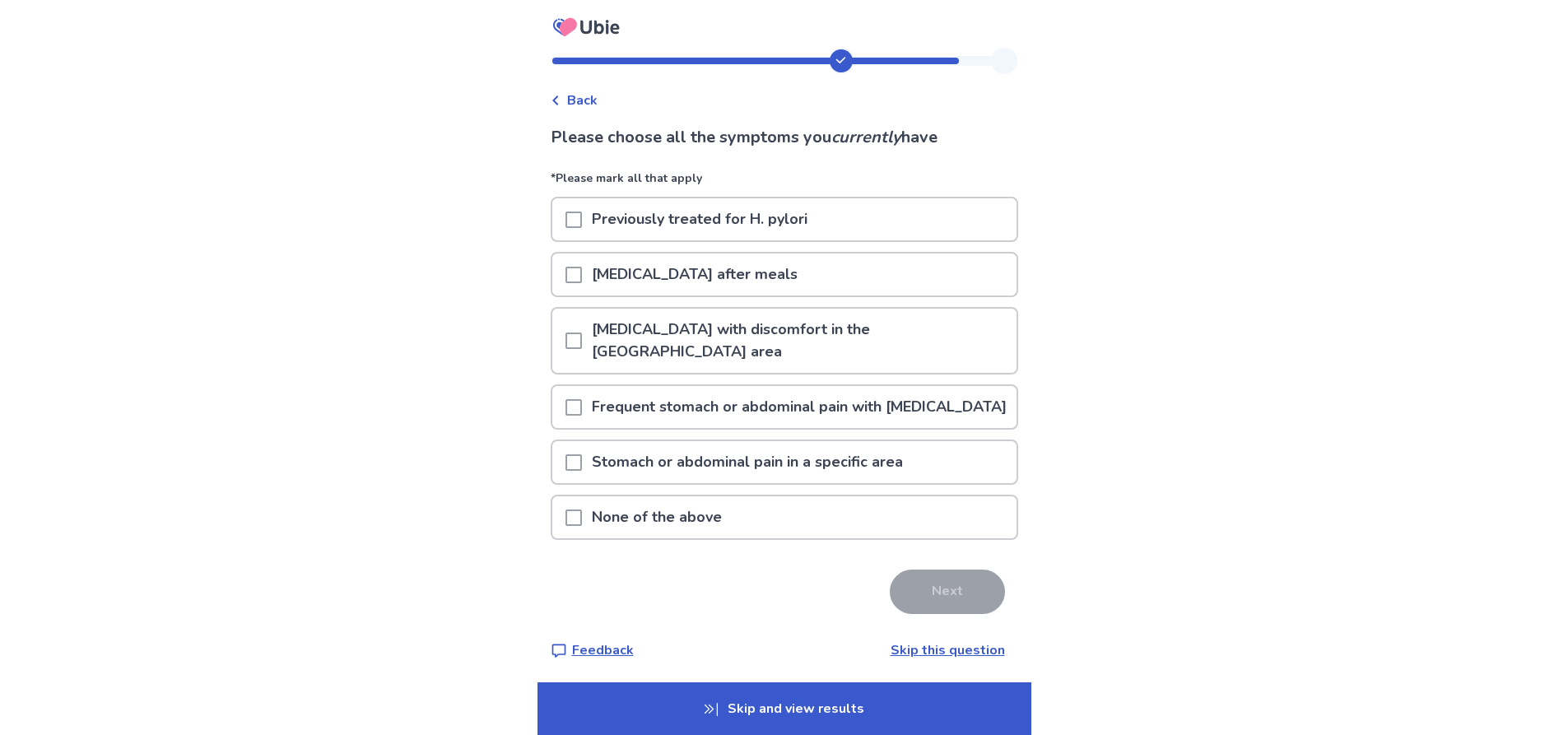
click at [582, 399] on span at bounding box center [573, 407] width 17 height 17
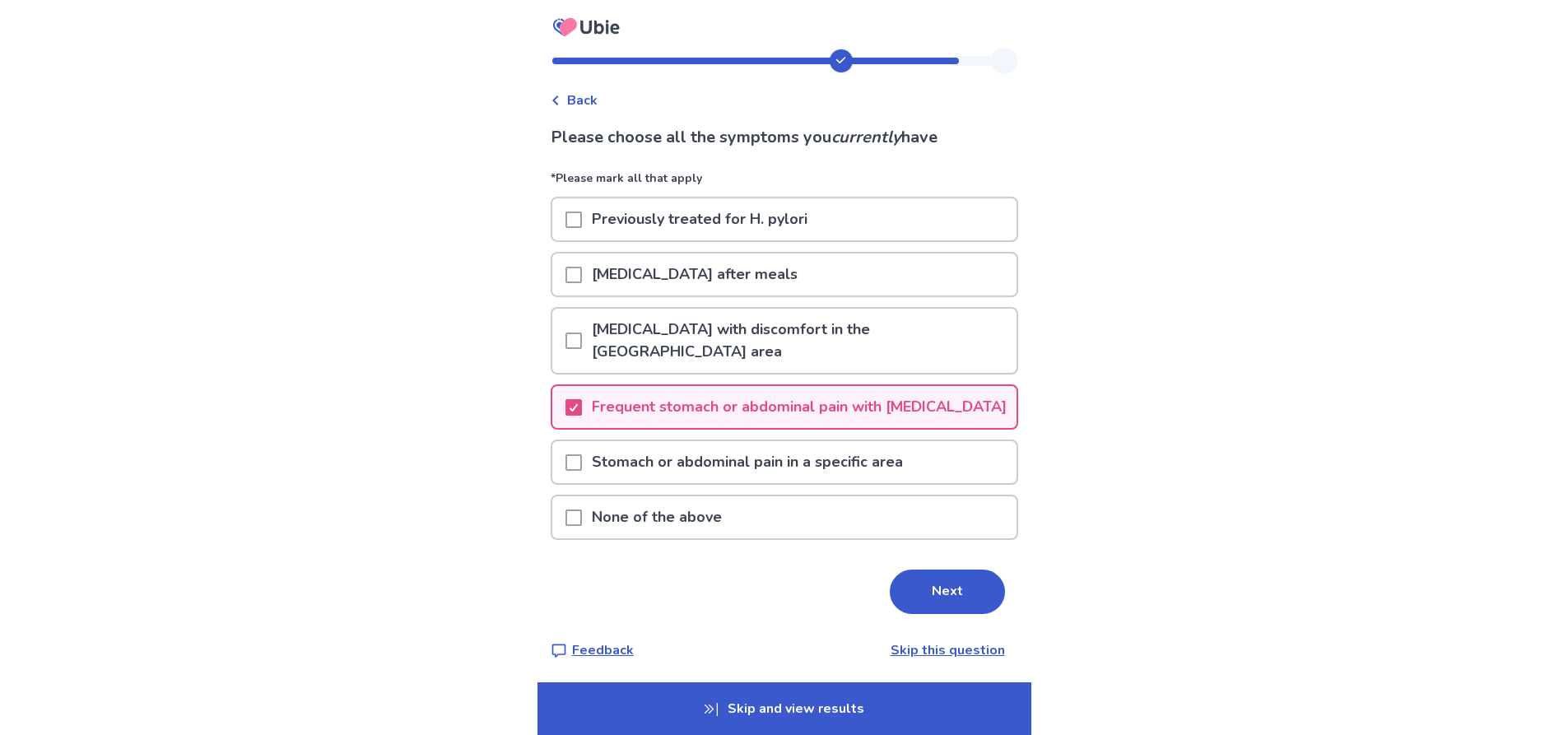
click at [581, 468] on span at bounding box center [573, 462] width 17 height 17
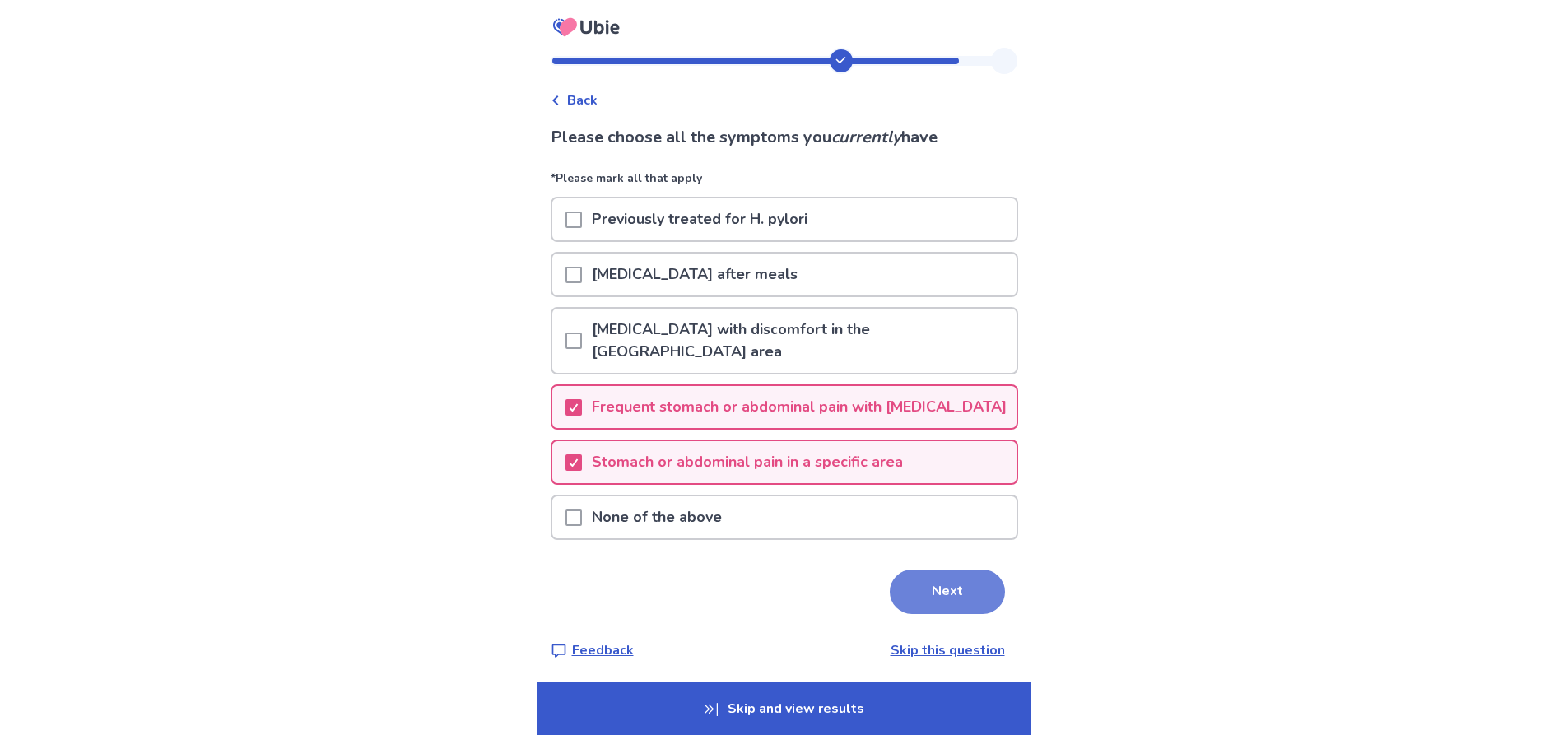
click at [940, 585] on button "Next" at bounding box center [947, 592] width 115 height 44
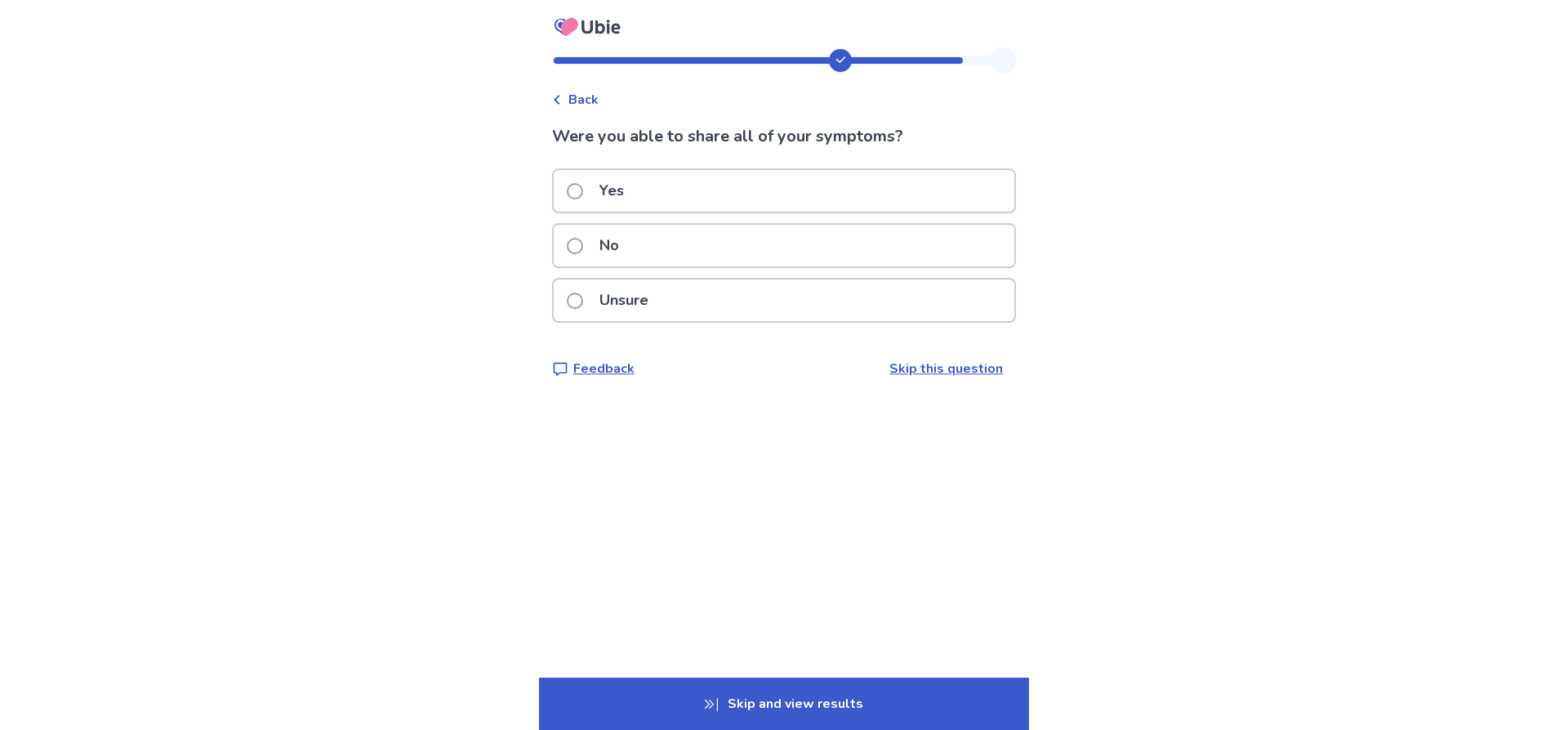
click at [583, 192] on span at bounding box center [575, 191] width 17 height 17
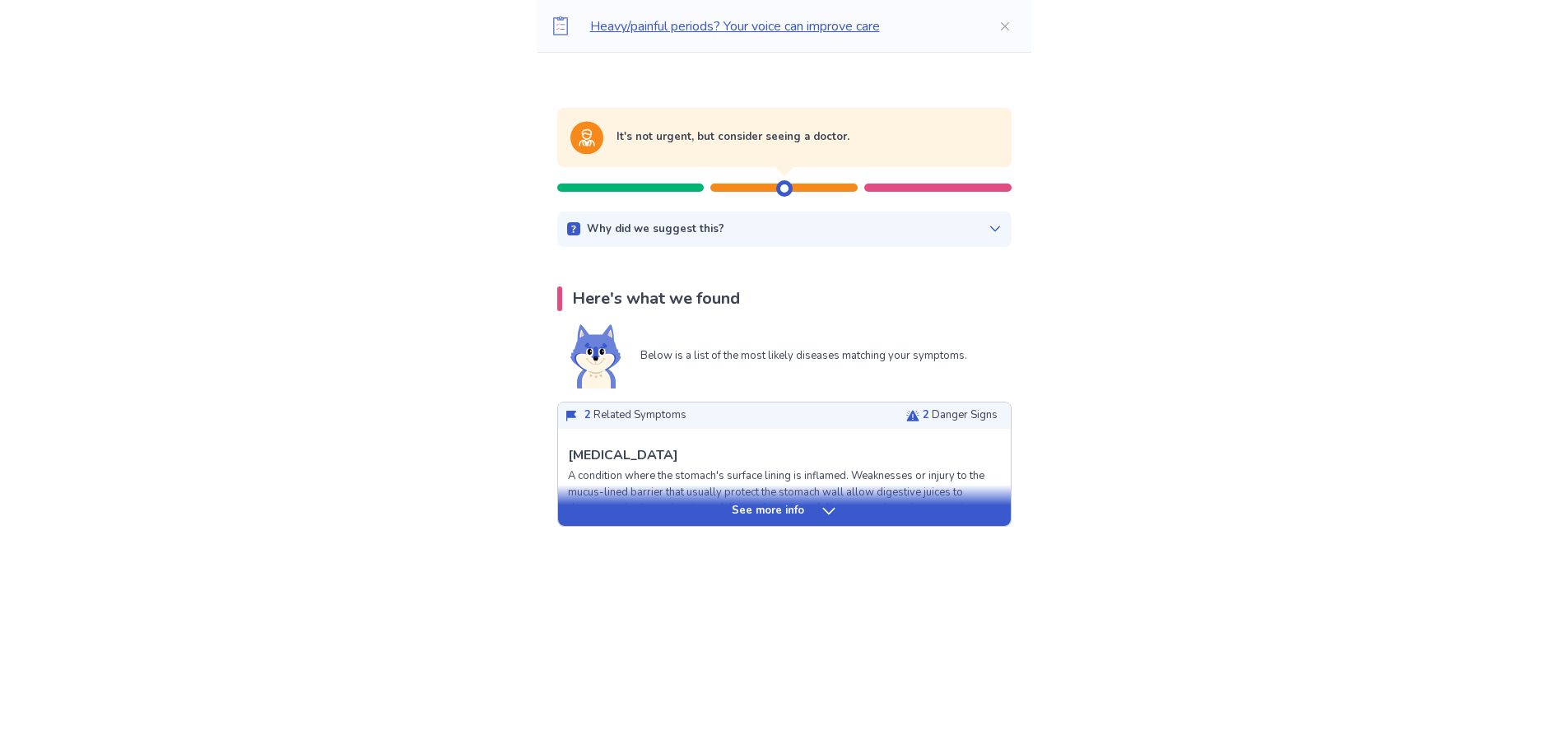
scroll to position [247, 0]
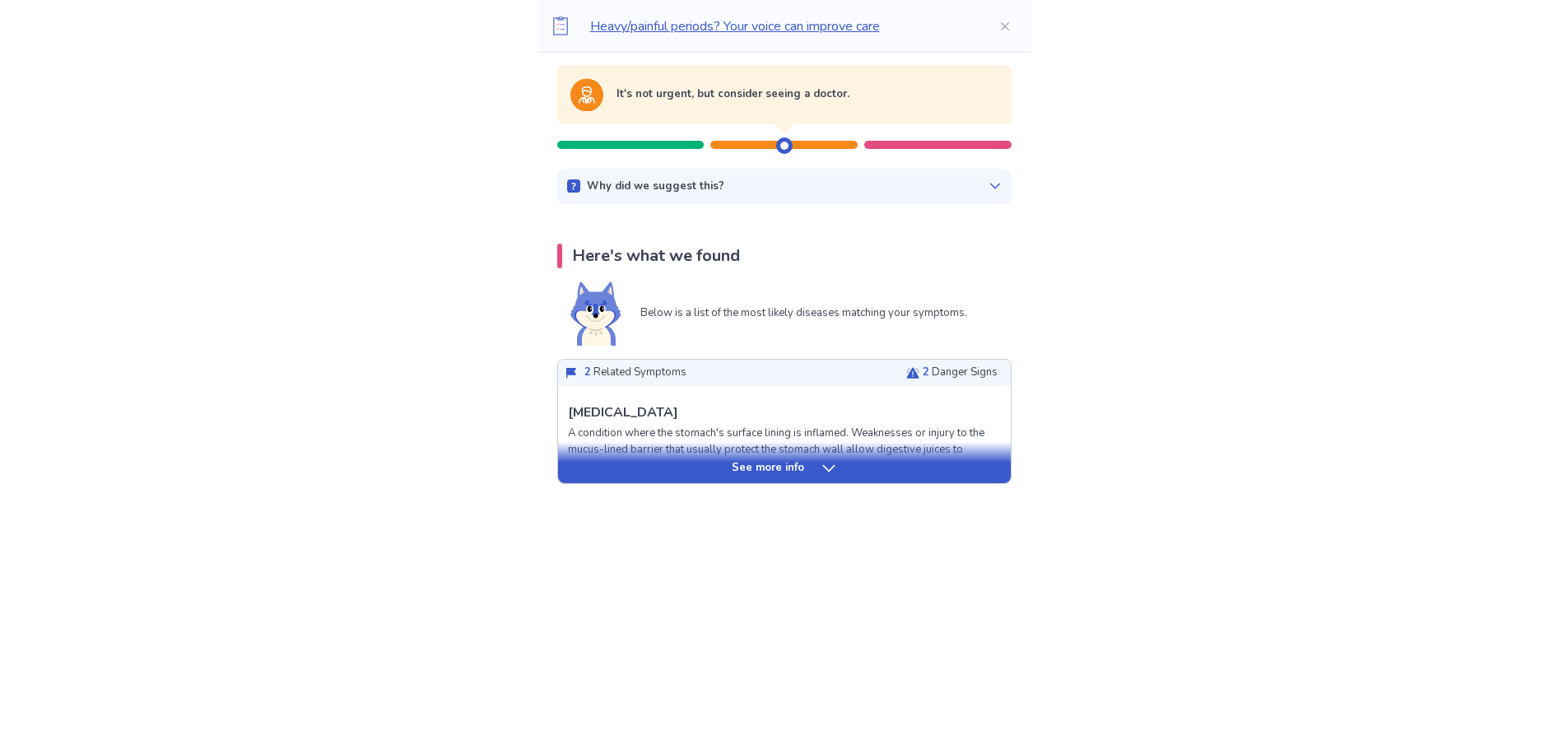
click at [812, 472] on div "See more info" at bounding box center [785, 468] width 453 height 17
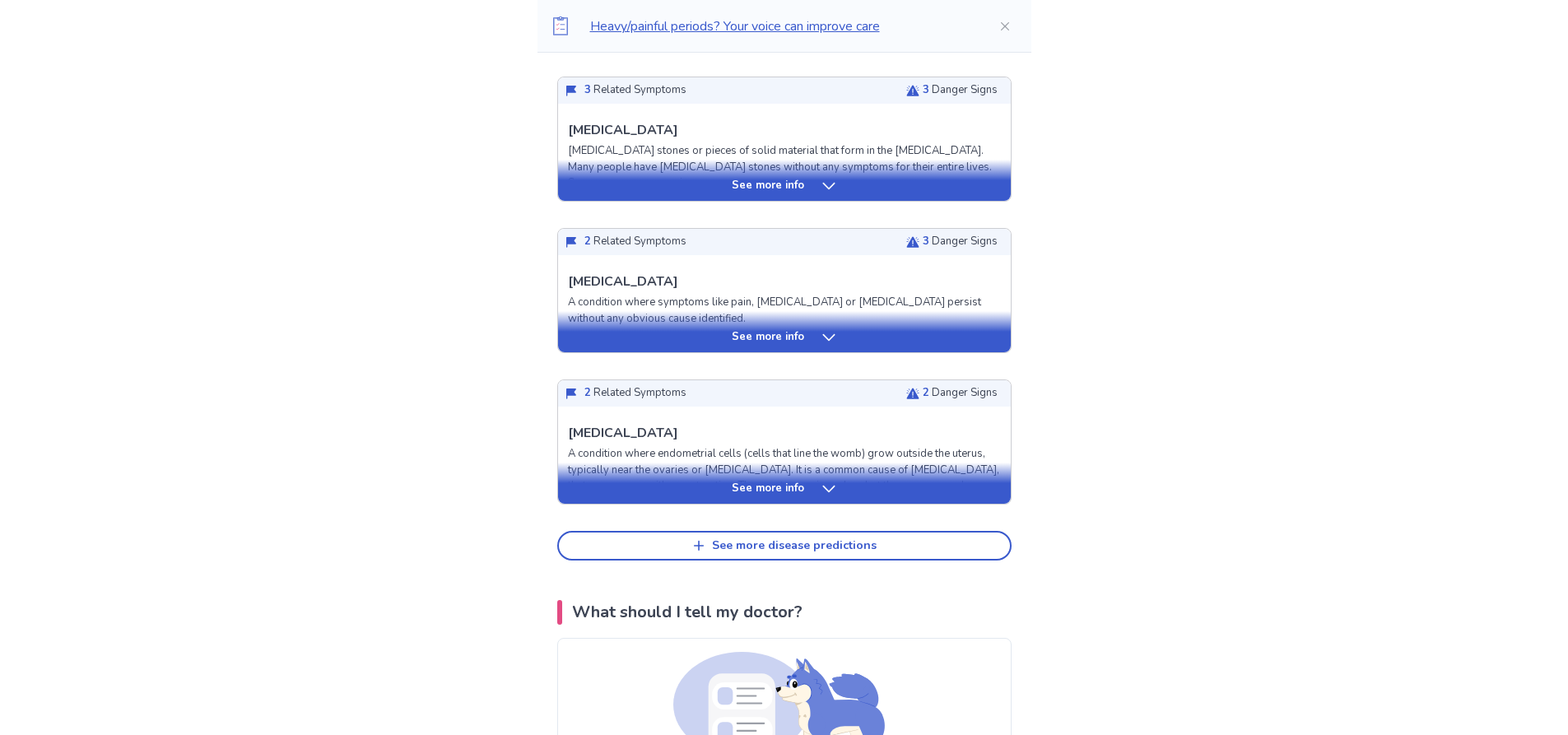
scroll to position [2468, 0]
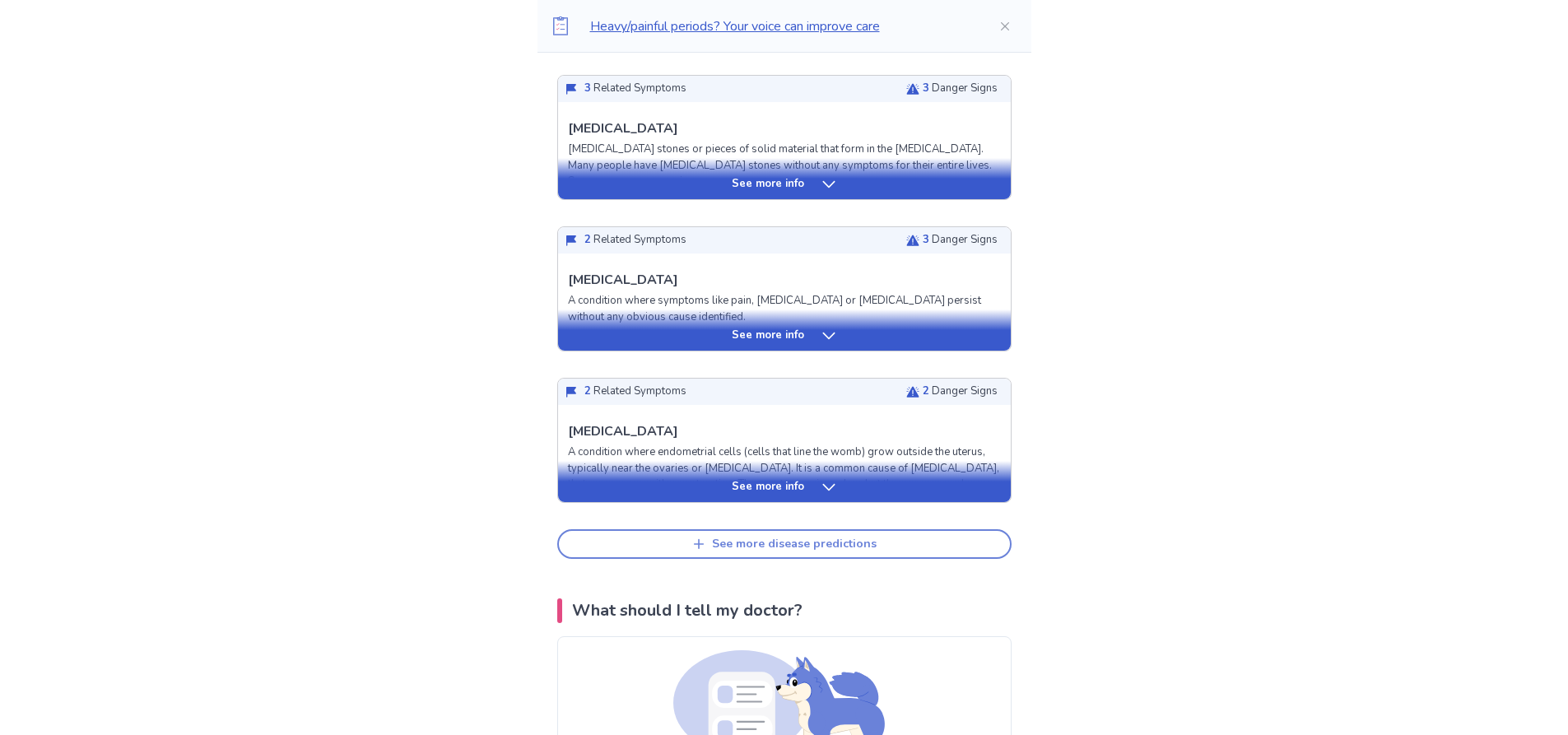
click at [815, 547] on div "See more disease predictions" at bounding box center [795, 544] width 165 height 14
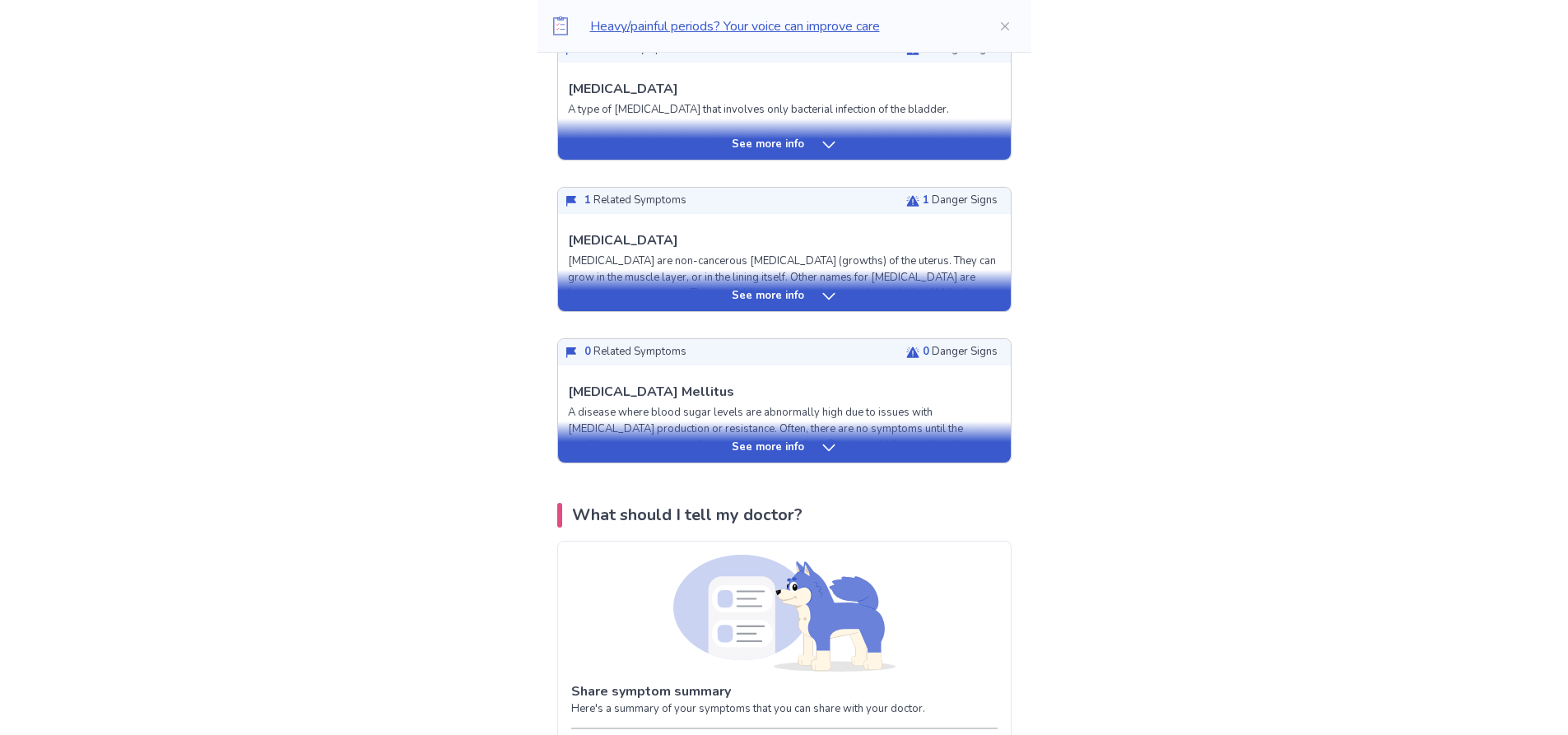
scroll to position [2880, 0]
